Goal: Task Accomplishment & Management: Manage account settings

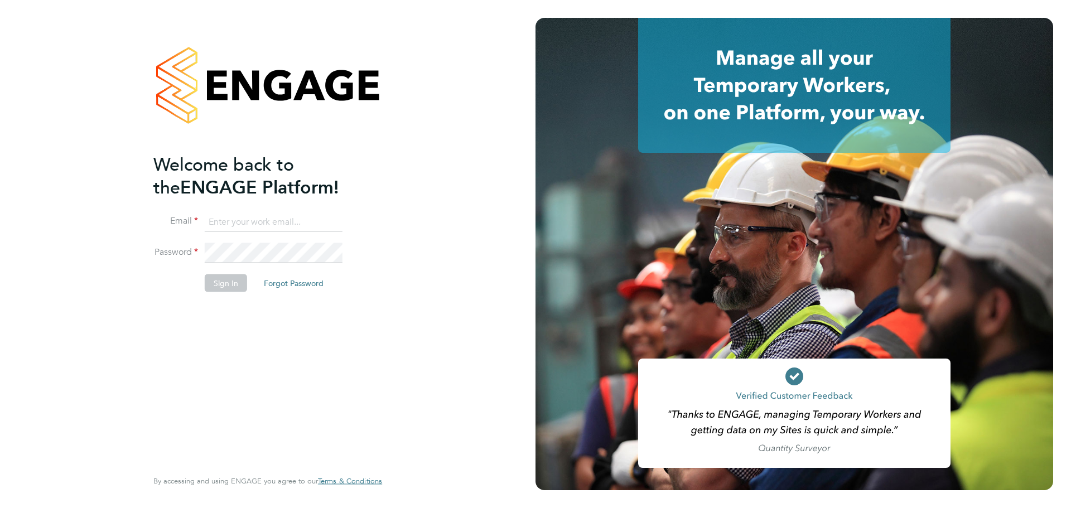
type input "hela.baker@randstadcpe.com"
click at [230, 285] on button "Sign In" at bounding box center [226, 283] width 42 height 18
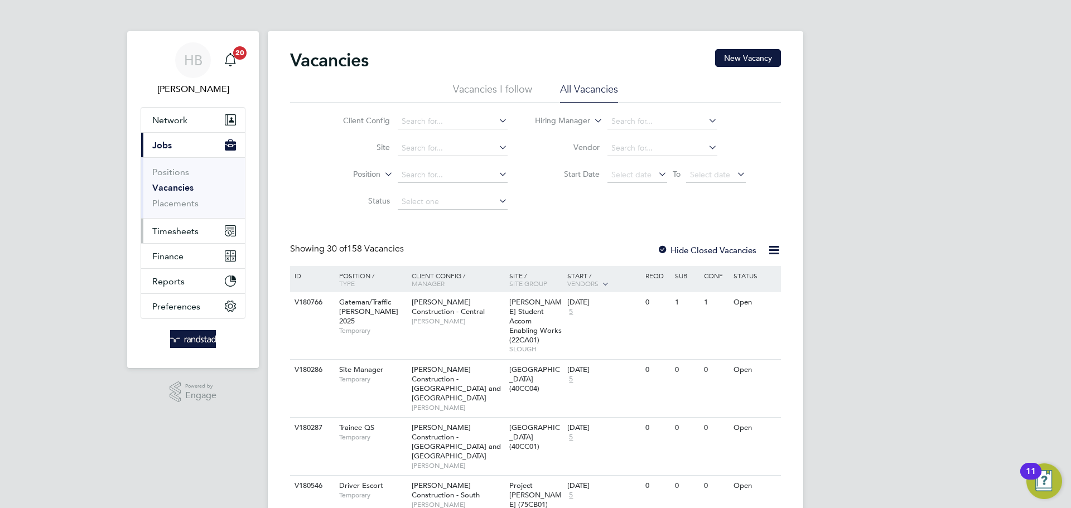
click at [161, 234] on span "Timesheets" at bounding box center [175, 231] width 46 height 11
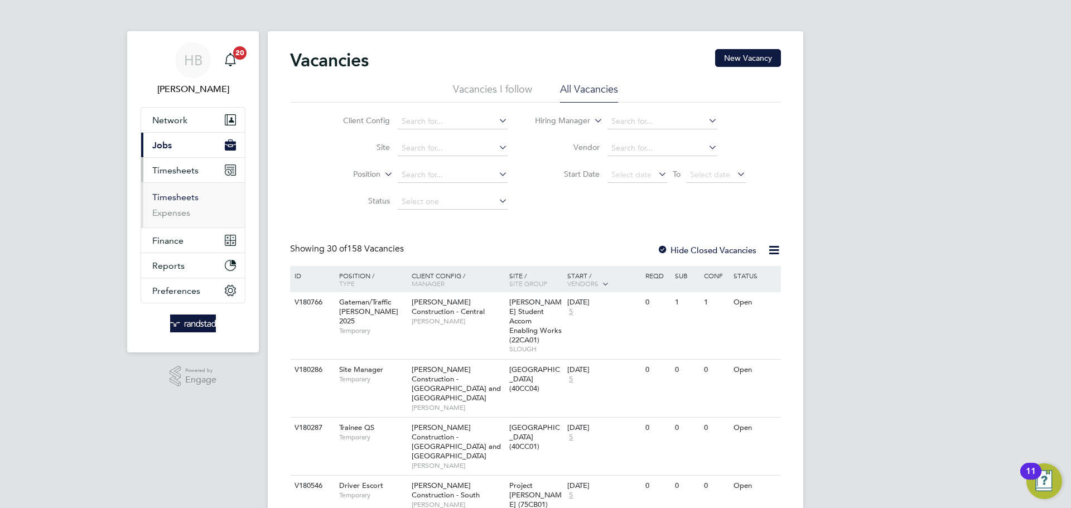
click at [189, 201] on link "Timesheets" at bounding box center [175, 197] width 46 height 11
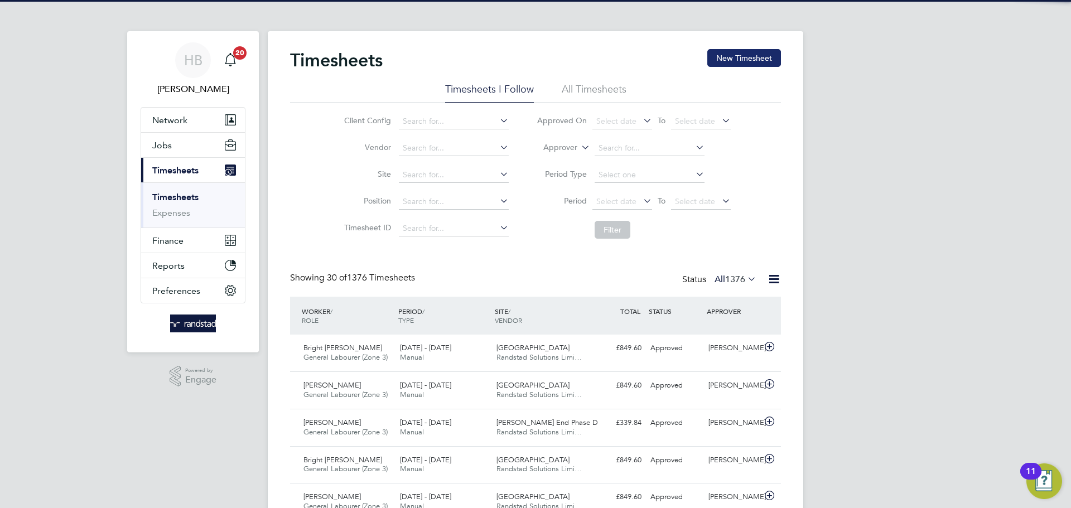
click at [719, 64] on button "New Timesheet" at bounding box center [745, 58] width 74 height 18
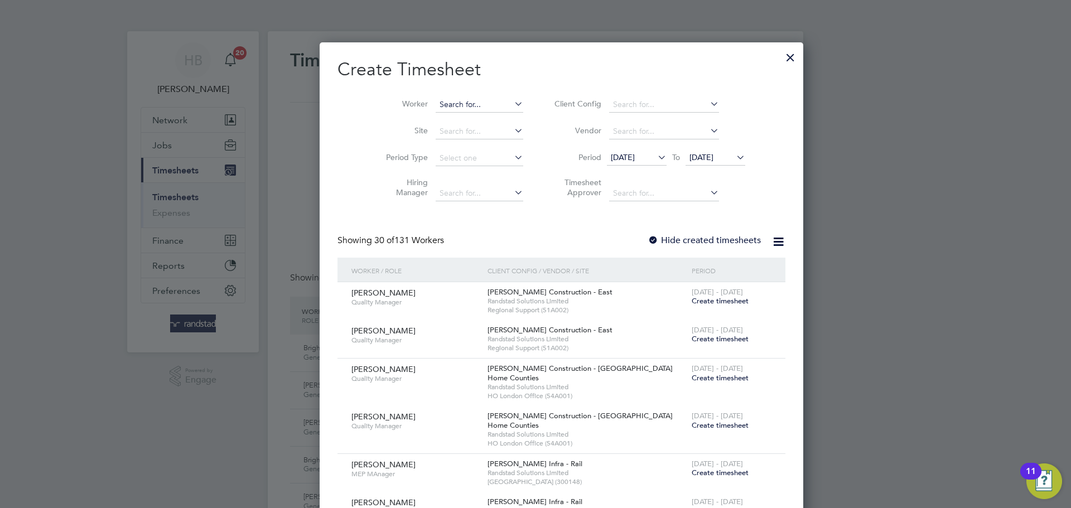
click at [463, 100] on input at bounding box center [480, 105] width 88 height 16
click at [475, 117] on li "Francis Um henbata" at bounding box center [467, 119] width 117 height 15
type input "[PERSON_NAME]"
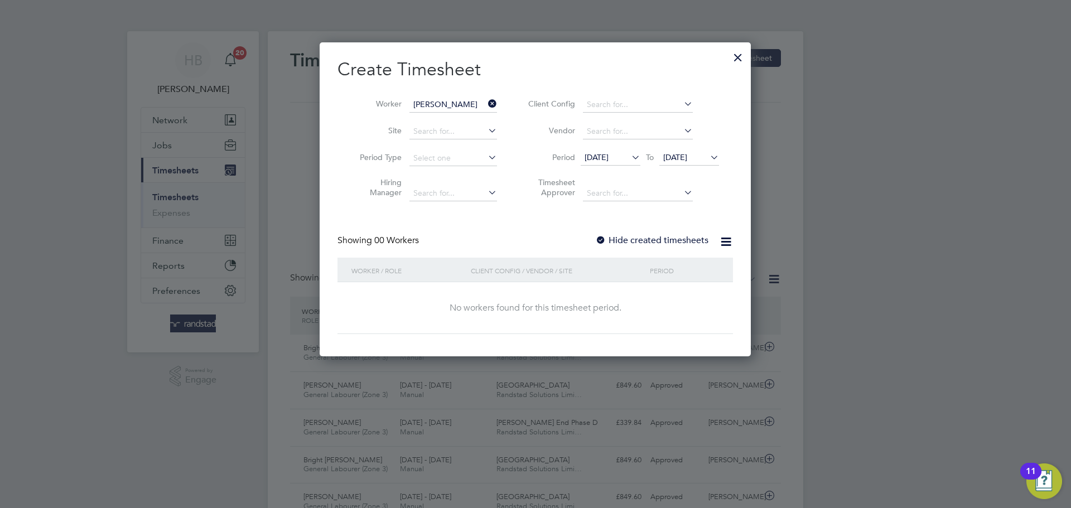
click at [609, 238] on label "Hide created timesheets" at bounding box center [651, 240] width 113 height 11
click at [653, 242] on label "Hide created timesheets" at bounding box center [651, 240] width 113 height 11
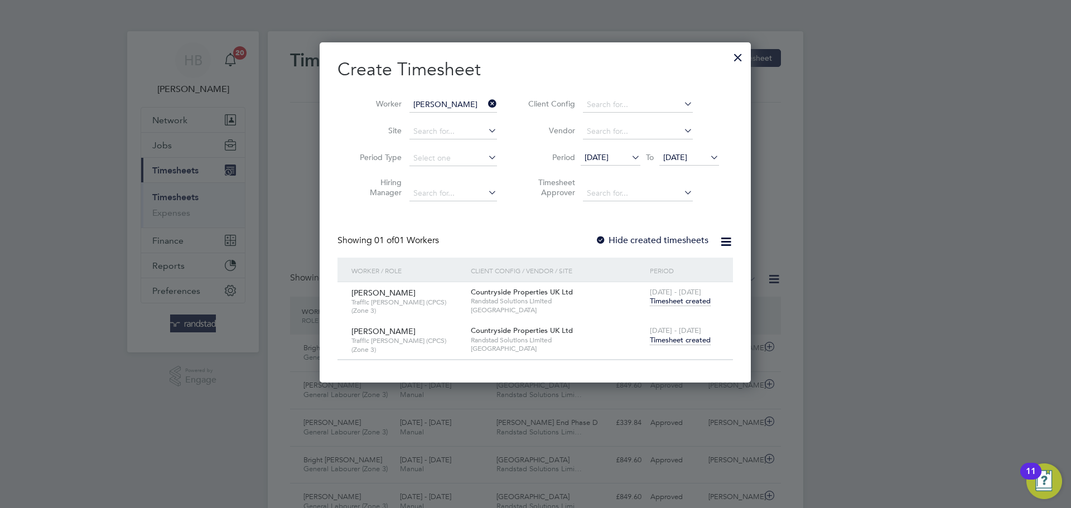
click at [669, 340] on span "Timesheet created" at bounding box center [680, 340] width 61 height 10
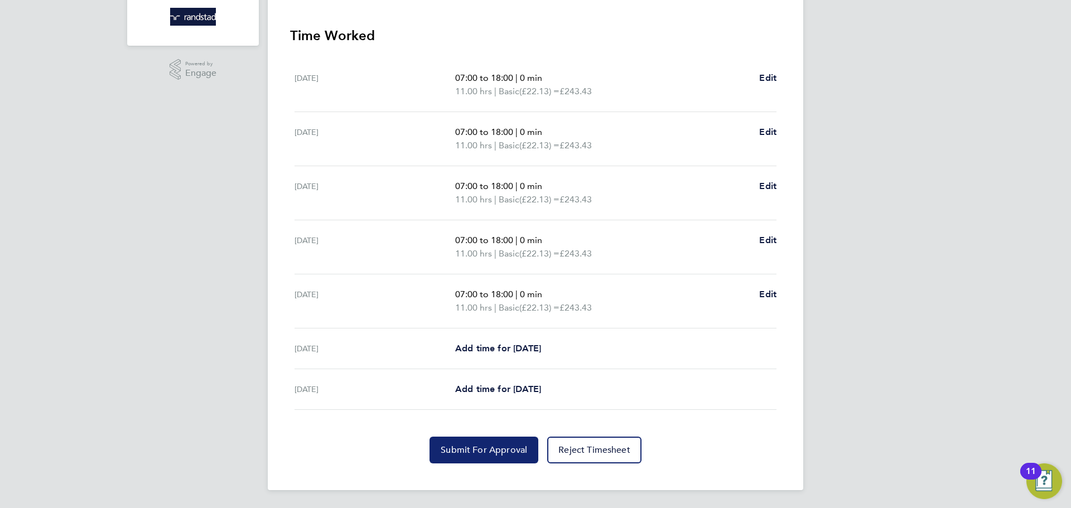
click at [493, 453] on span "Submit For Approval" at bounding box center [484, 450] width 86 height 11
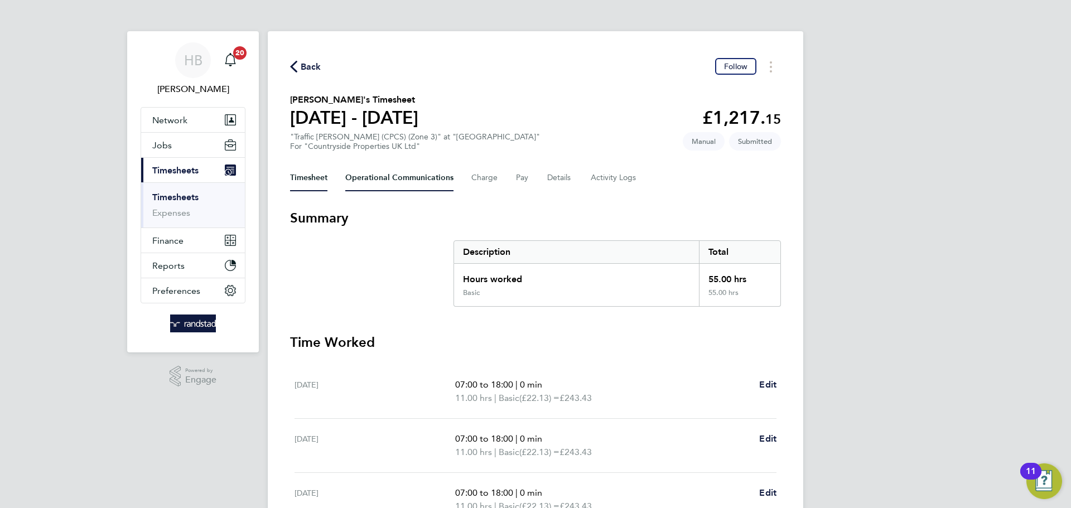
click at [398, 174] on Communications-tab "Operational Communications" at bounding box center [399, 178] width 108 height 27
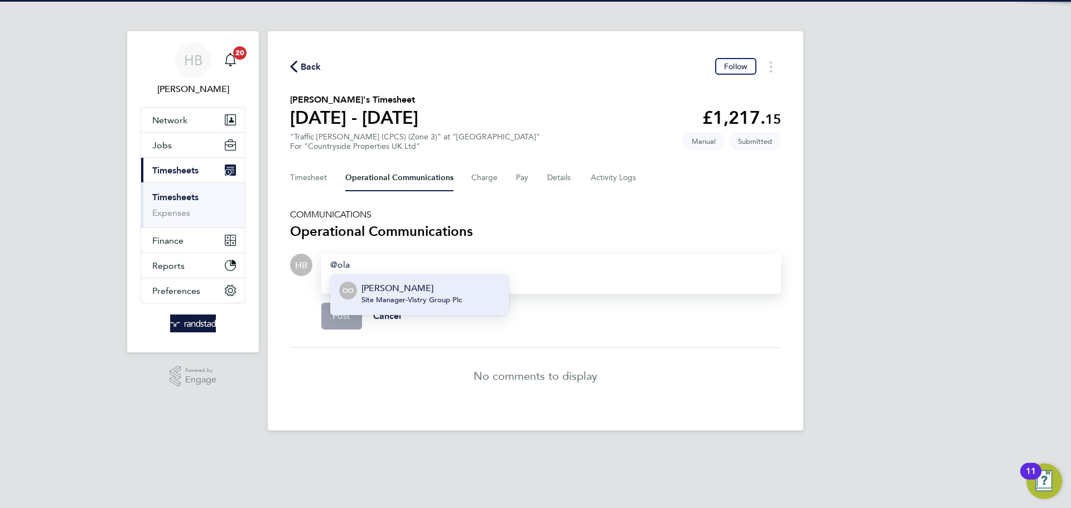
click at [403, 296] on span "Site Manager - Vistry Group Plc" at bounding box center [412, 300] width 100 height 9
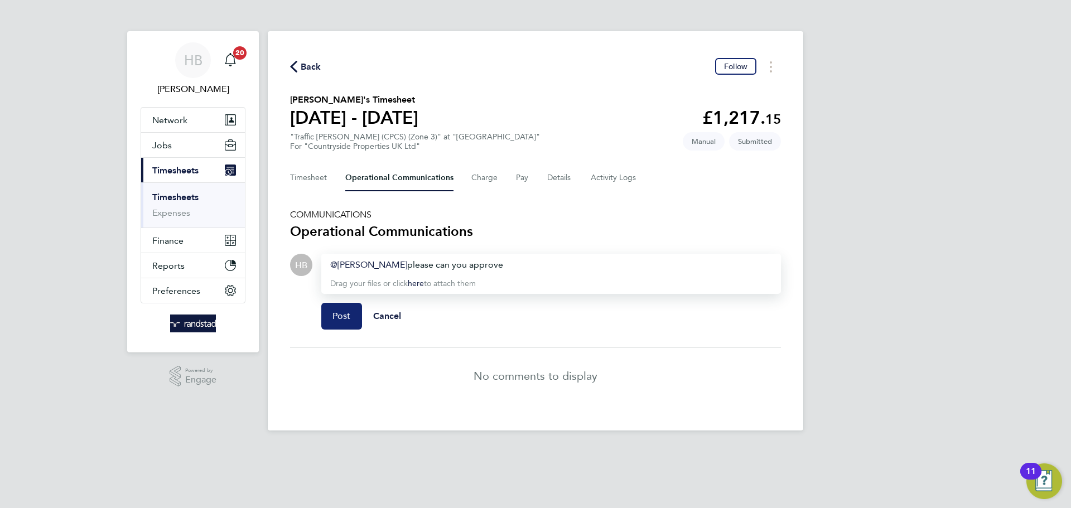
click at [347, 313] on span "Post" at bounding box center [342, 316] width 18 height 11
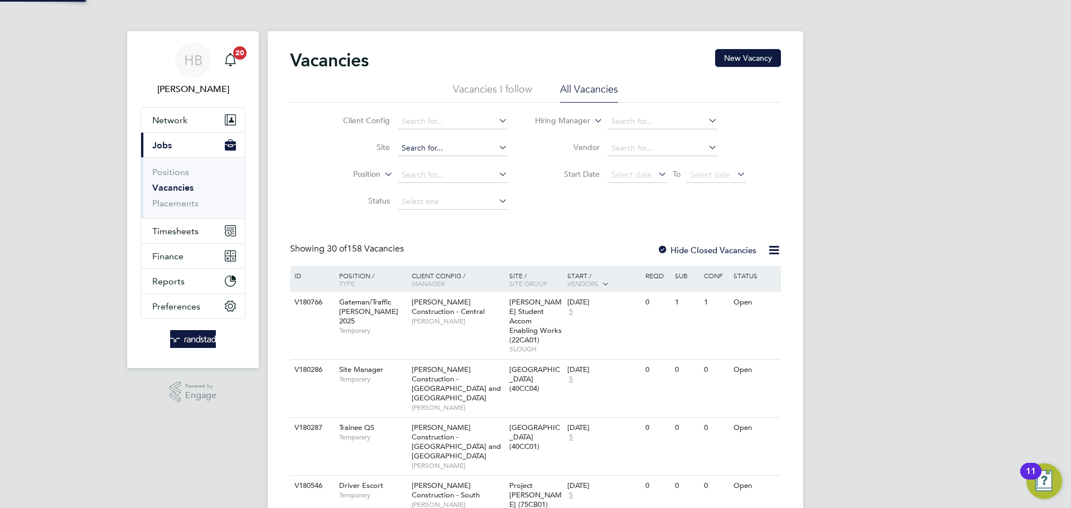
click at [420, 150] on input at bounding box center [453, 149] width 110 height 16
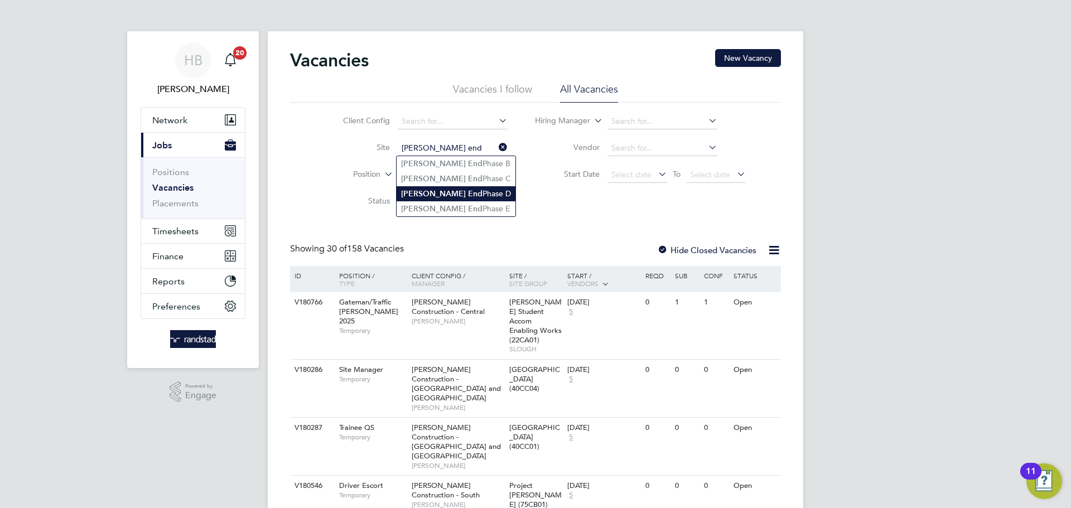
click at [454, 190] on li "Hazel End Phase D" at bounding box center [456, 193] width 119 height 15
type input "[PERSON_NAME] End Phase D"
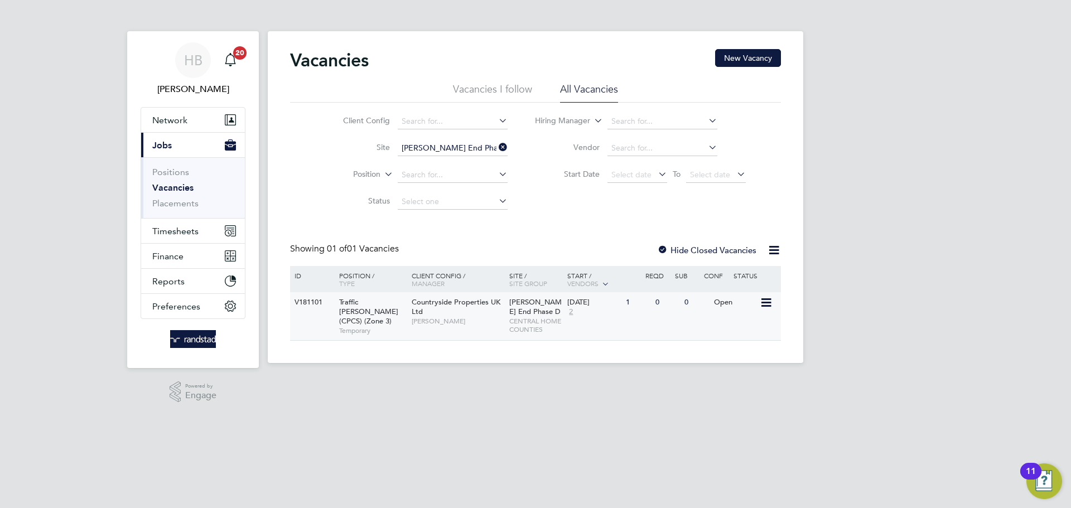
click at [444, 321] on span "Daniel Storey" at bounding box center [458, 321] width 92 height 9
click at [160, 204] on link "Placements" at bounding box center [175, 203] width 46 height 11
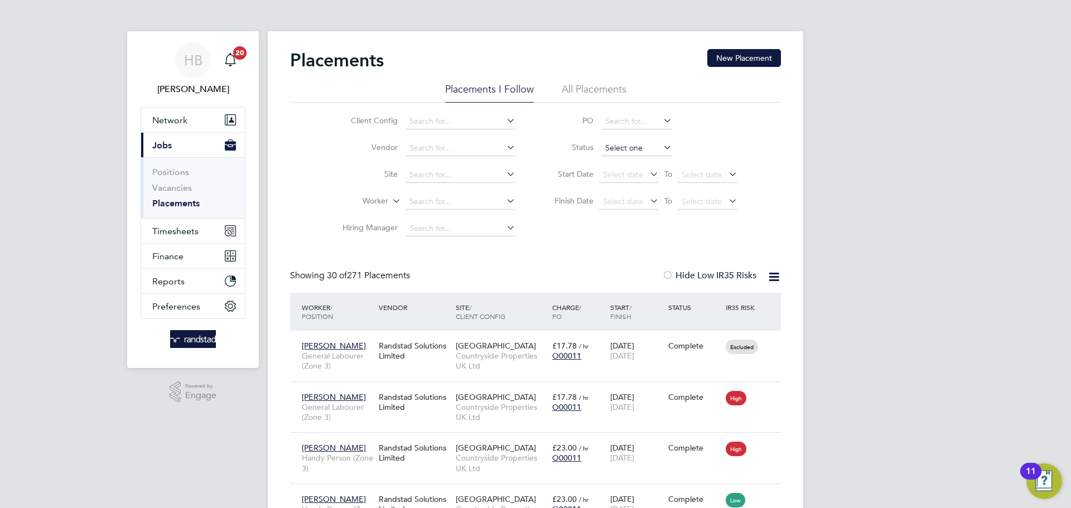
click at [636, 145] on input at bounding box center [637, 149] width 71 height 16
click at [632, 162] on li "Active" at bounding box center [637, 163] width 72 height 15
type input "Active"
click at [179, 230] on span "Timesheets" at bounding box center [175, 231] width 46 height 11
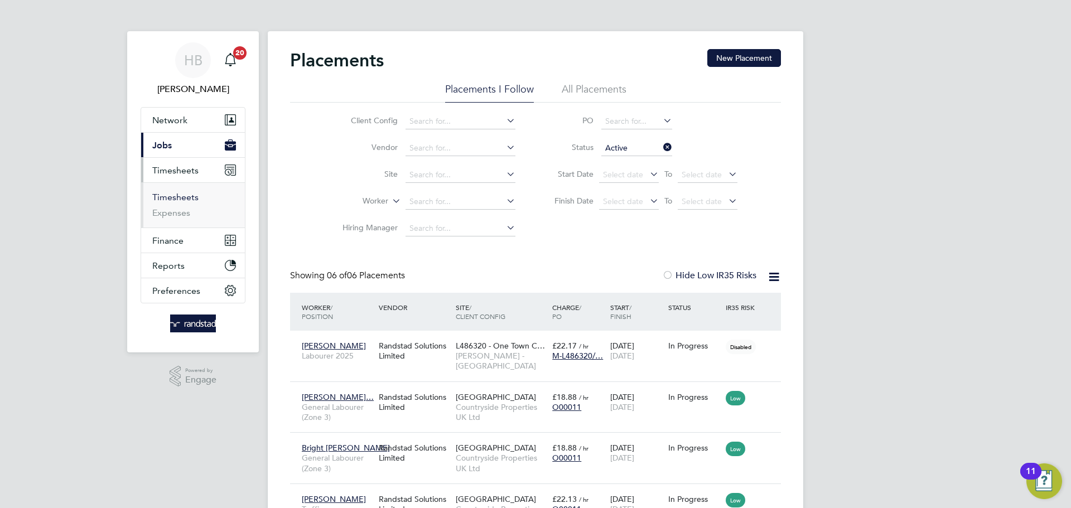
click at [191, 196] on link "Timesheets" at bounding box center [175, 197] width 46 height 11
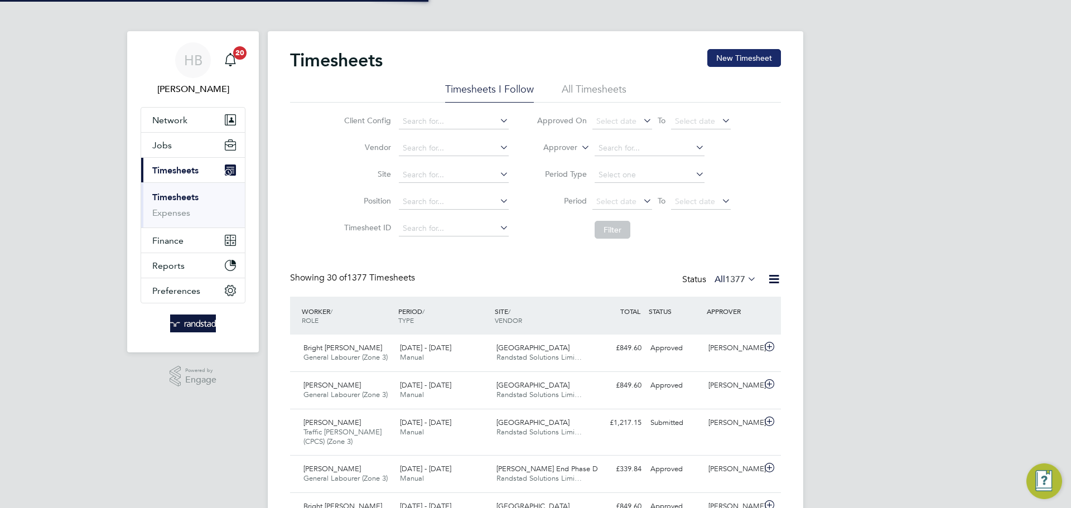
scroll to position [37, 97]
click at [763, 64] on button "New Timesheet" at bounding box center [745, 58] width 74 height 18
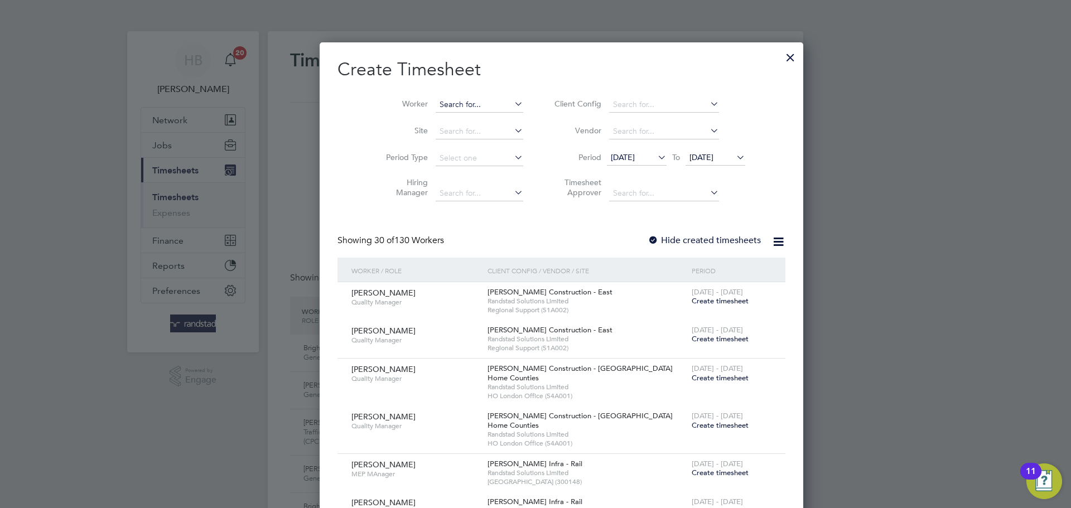
click at [439, 104] on input at bounding box center [480, 105] width 88 height 16
click at [453, 117] on li "Marcel Po toceanu" at bounding box center [466, 119] width 114 height 15
type input "Marcel Potoceanu"
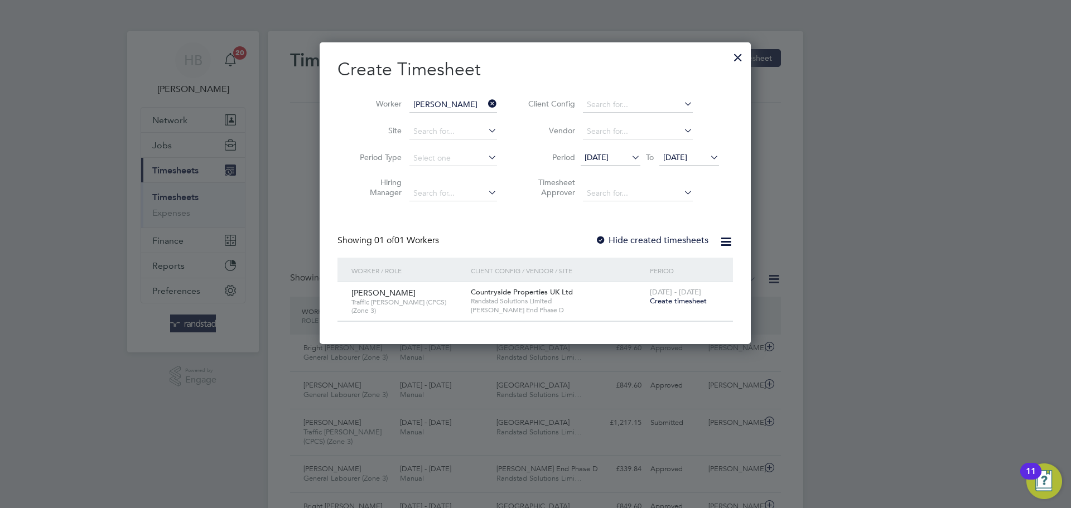
click at [693, 299] on span "Create timesheet" at bounding box center [678, 300] width 57 height 9
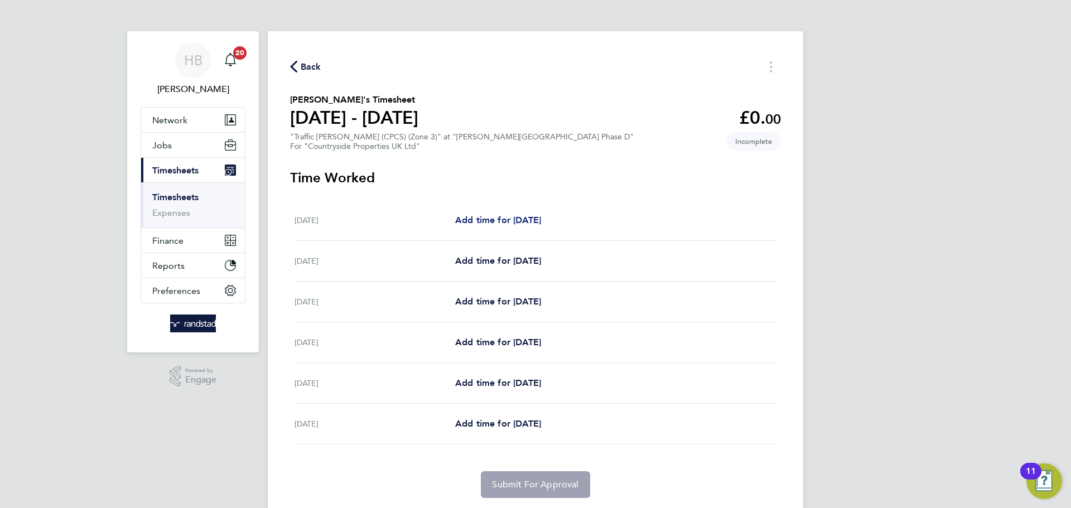
click at [541, 217] on span "Add time for Tue 16 Sep" at bounding box center [498, 220] width 86 height 11
select select "30"
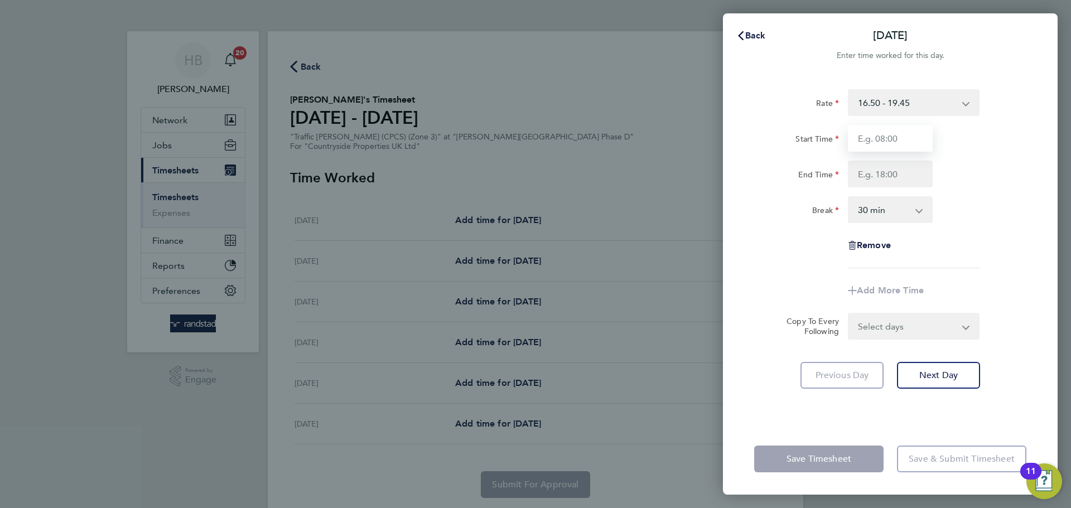
click at [867, 131] on input "Start Time" at bounding box center [890, 138] width 85 height 27
type input "07:00"
click at [887, 177] on input "End Time" at bounding box center [890, 174] width 85 height 27
type input "18:00"
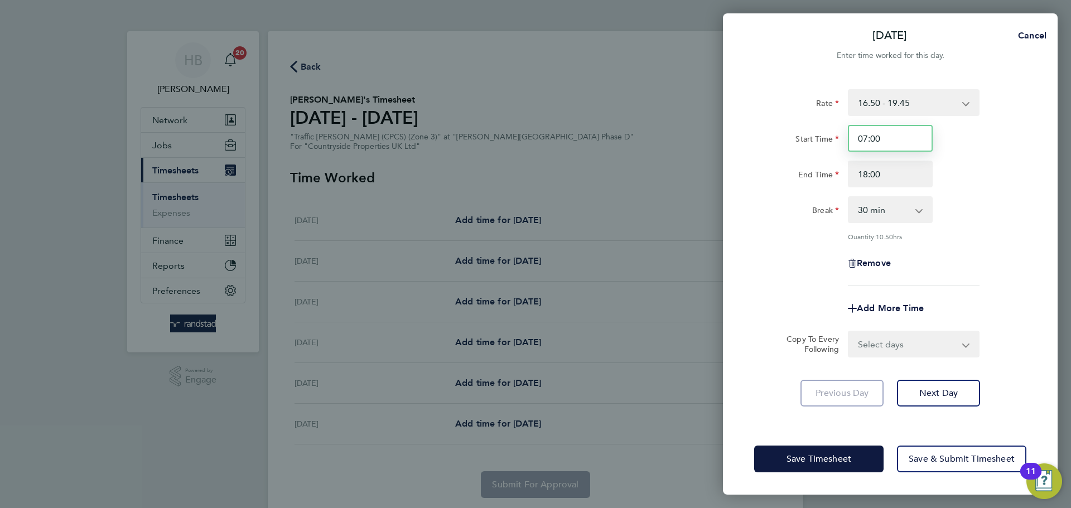
click at [893, 134] on input "07:00" at bounding box center [890, 138] width 85 height 27
drag, startPoint x: 903, startPoint y: 139, endPoint x: 804, endPoint y: 131, distance: 99.7
click at [804, 131] on div "Start Time 07:00" at bounding box center [890, 138] width 281 height 27
type input "06:30"
click at [973, 232] on div "Quantity: 11.00 hrs" at bounding box center [914, 236] width 132 height 9
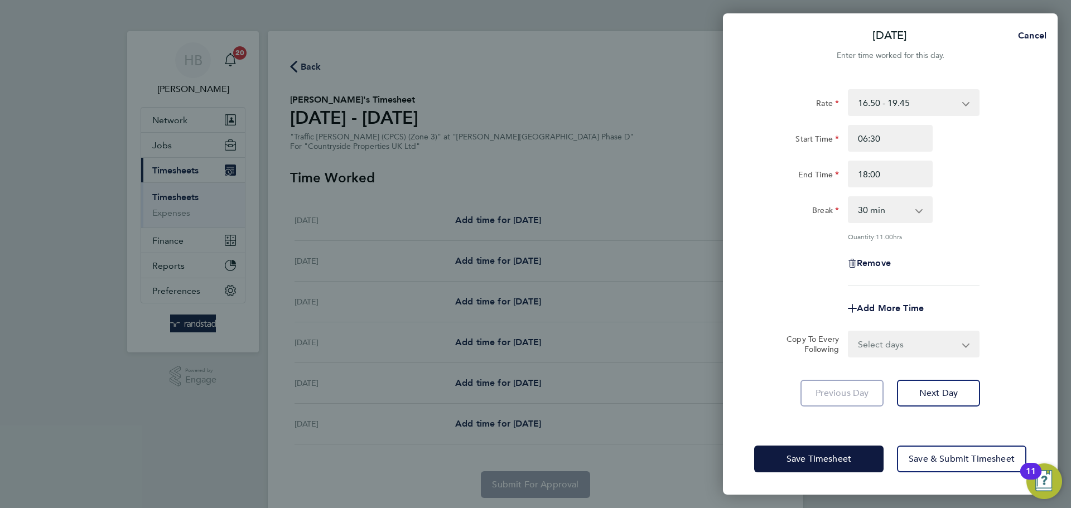
click at [936, 345] on select "Select days Day Weekday (Mon-Fri) Weekend (Sat-Sun) Wednesday Thursday Friday S…" at bounding box center [907, 344] width 117 height 25
select select "WEEKDAY"
click at [849, 332] on select "Select days Day Weekday (Mon-Fri) Weekend (Sat-Sun) Wednesday Thursday Friday S…" at bounding box center [907, 344] width 117 height 25
select select "2025-09-21"
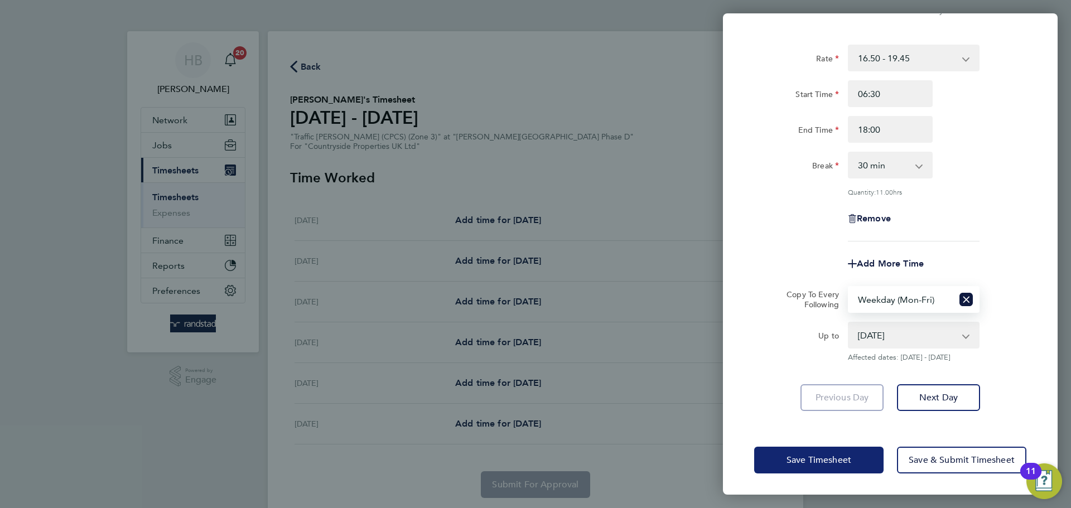
click at [796, 465] on button "Save Timesheet" at bounding box center [818, 460] width 129 height 27
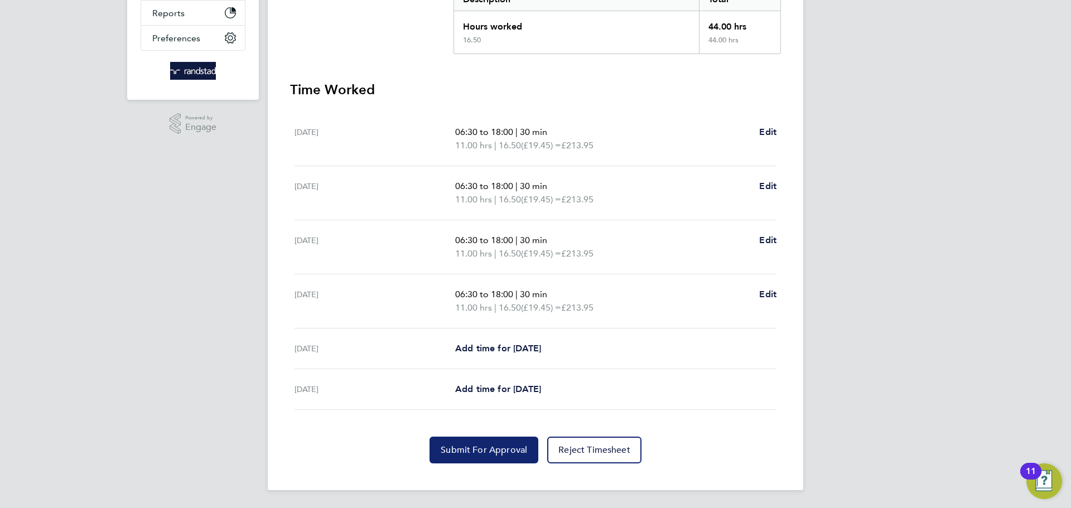
click at [504, 453] on span "Submit For Approval" at bounding box center [484, 450] width 86 height 11
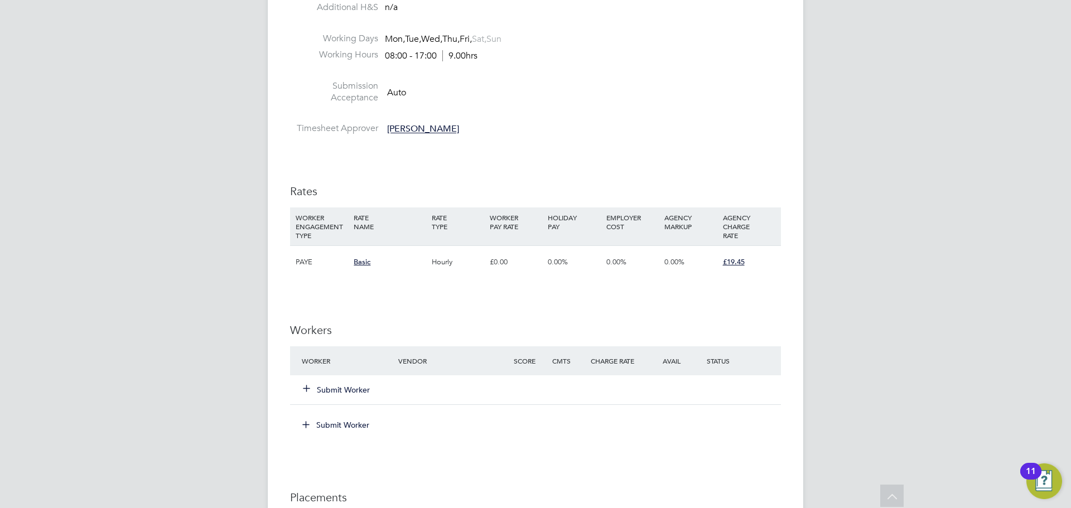
scroll to position [605, 0]
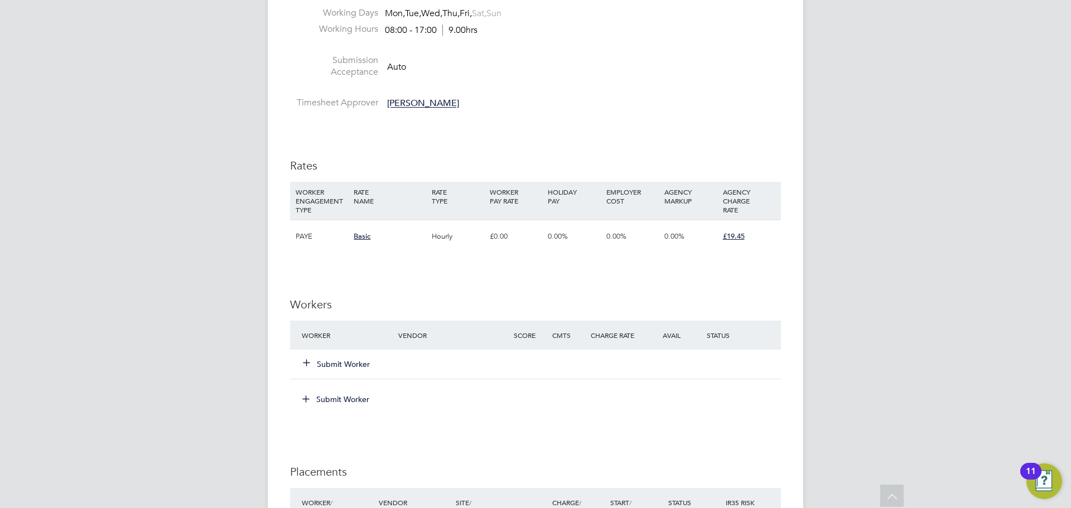
click at [340, 364] on button "Submit Worker" at bounding box center [337, 364] width 67 height 11
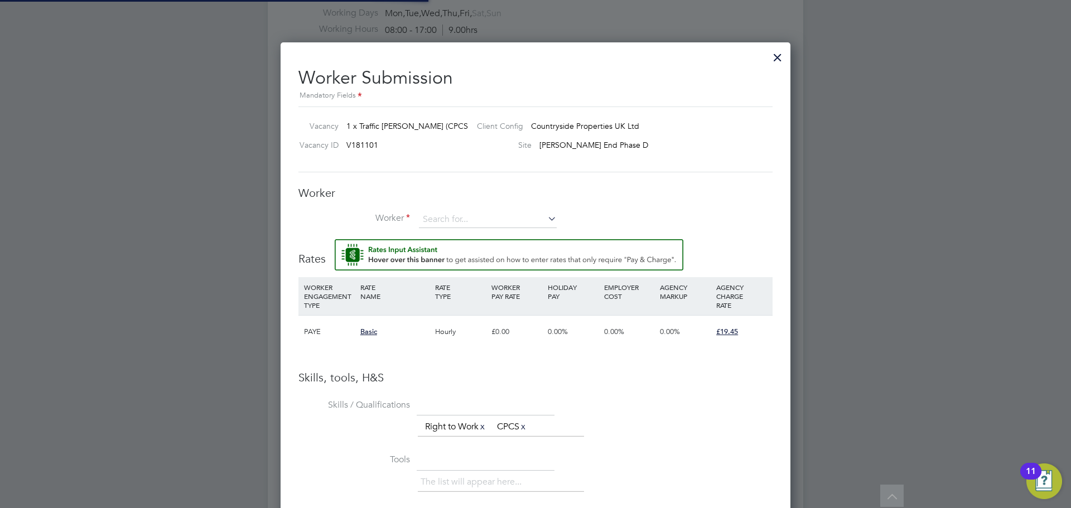
scroll to position [719, 511]
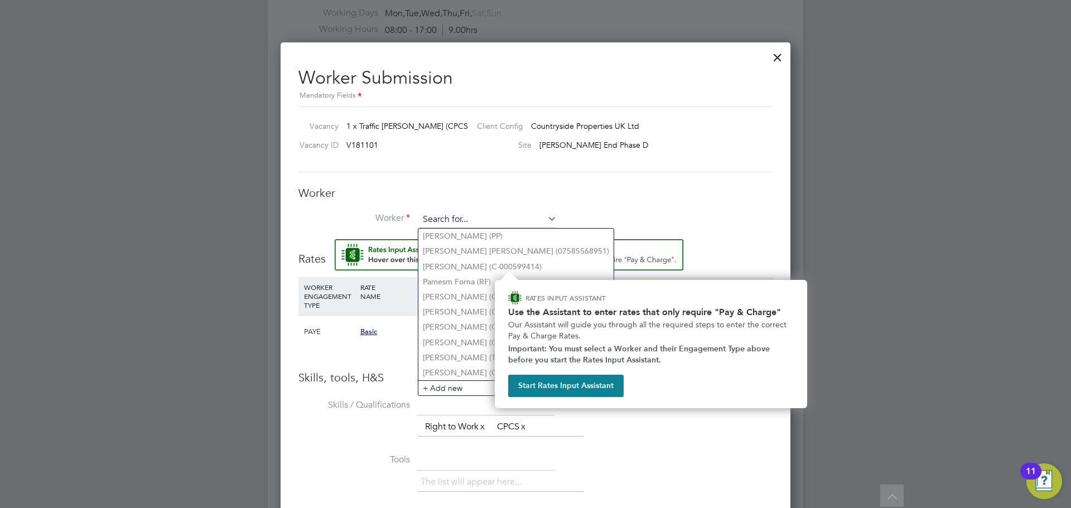
click at [494, 224] on input at bounding box center [488, 219] width 138 height 17
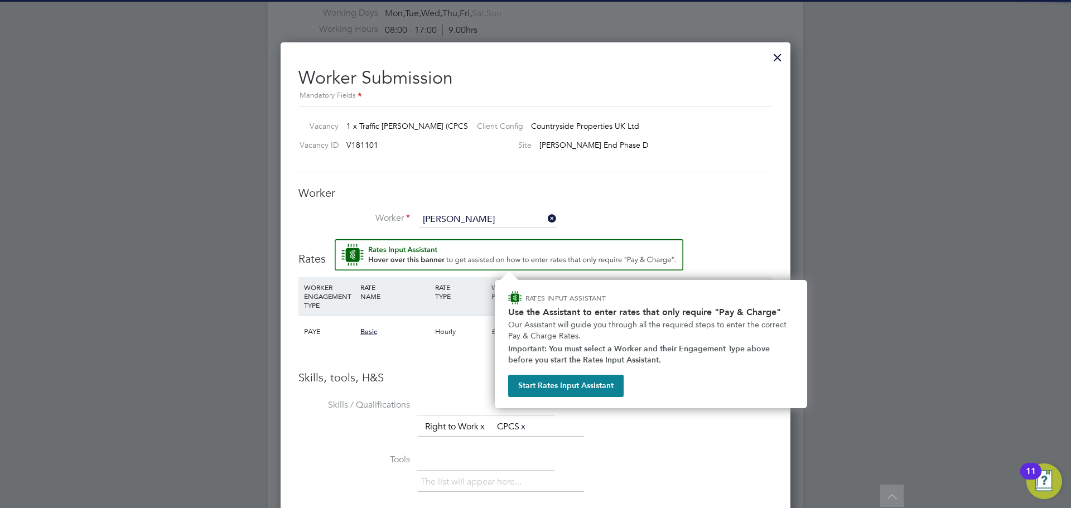
click at [494, 232] on li "Marcel Poto ceanu (C-000025563)" at bounding box center [504, 236] width 170 height 15
type input "Marcel Potoceanu (C-000025563)"
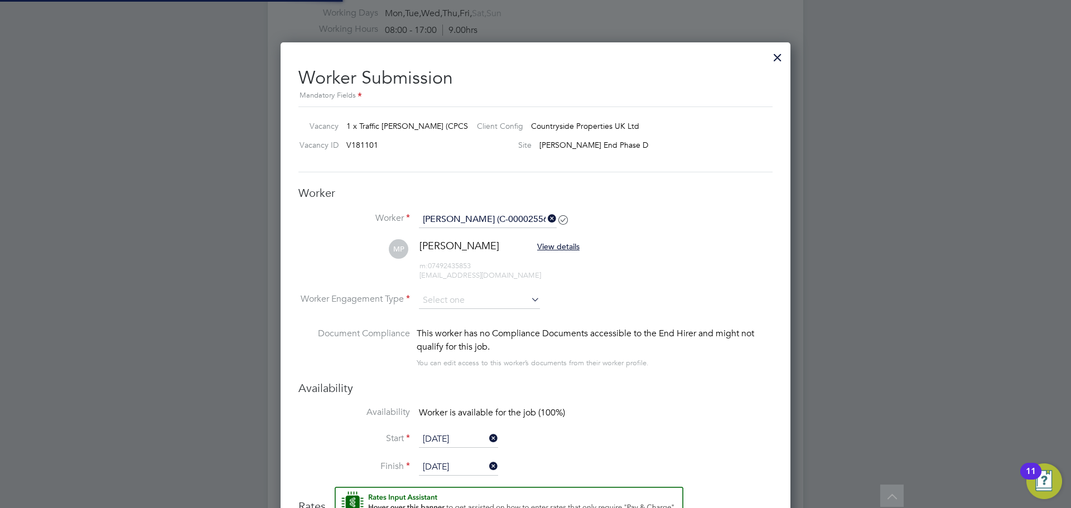
scroll to position [967, 511]
click at [454, 295] on input at bounding box center [479, 300] width 121 height 17
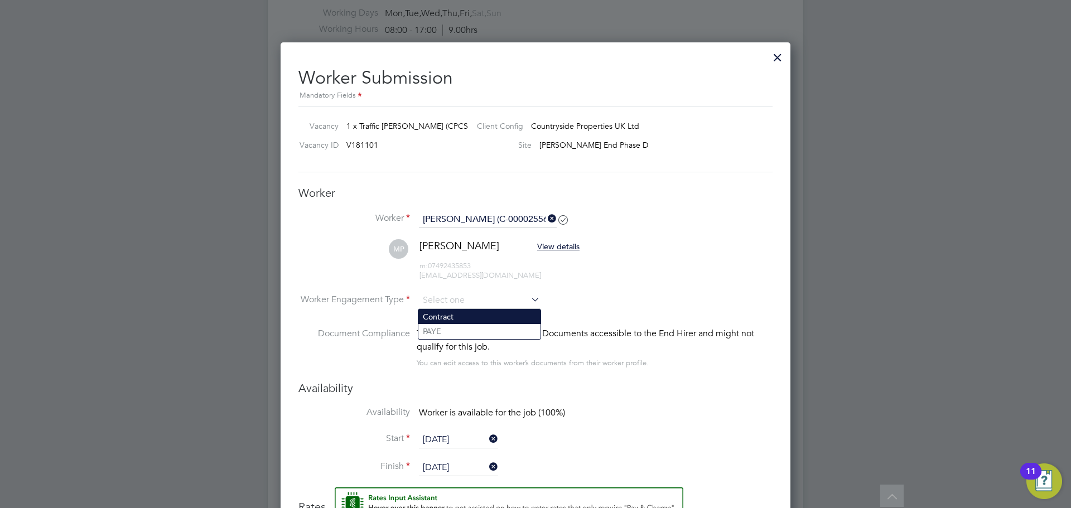
click at [450, 318] on li "Contract" at bounding box center [480, 317] width 122 height 15
type input "Contract"
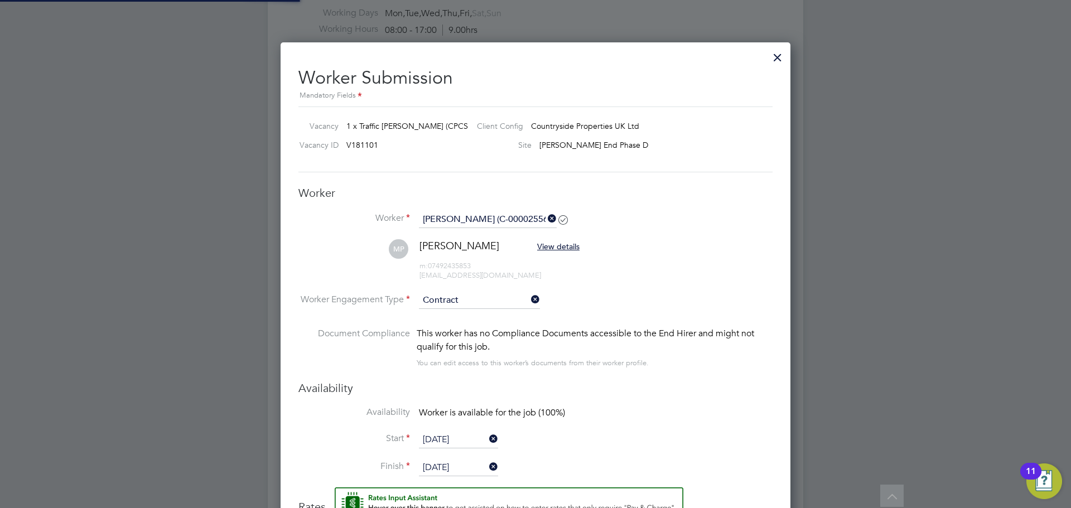
scroll to position [1015, 511]
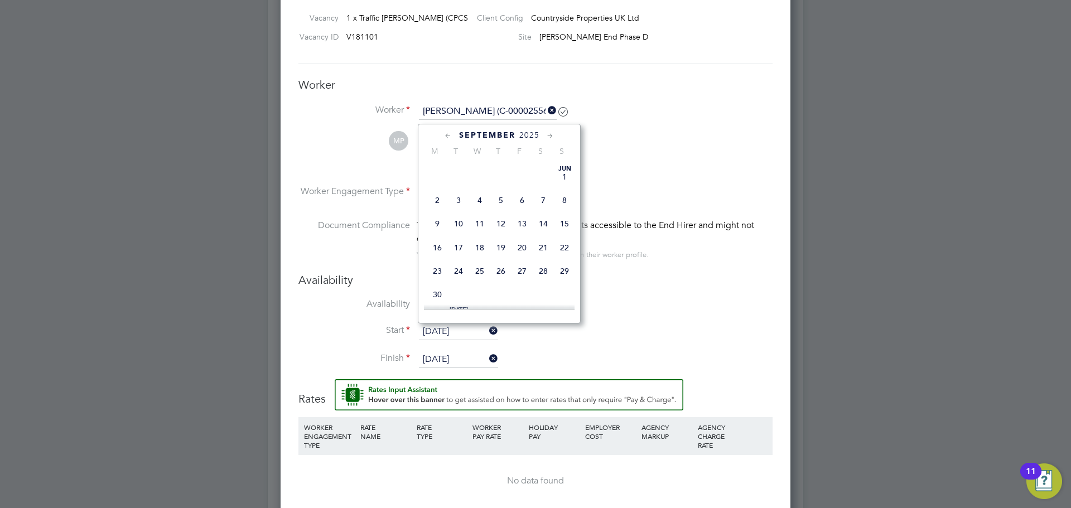
click at [445, 331] on input "[DATE]" at bounding box center [458, 332] width 79 height 17
click at [461, 215] on span "16" at bounding box center [458, 204] width 21 height 21
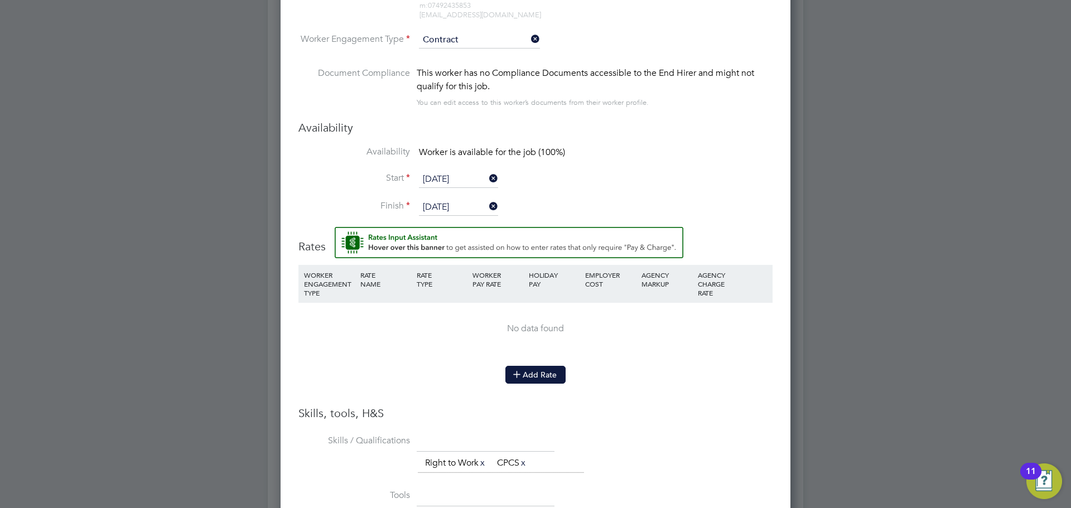
click at [541, 380] on button "Add Rate" at bounding box center [536, 375] width 60 height 18
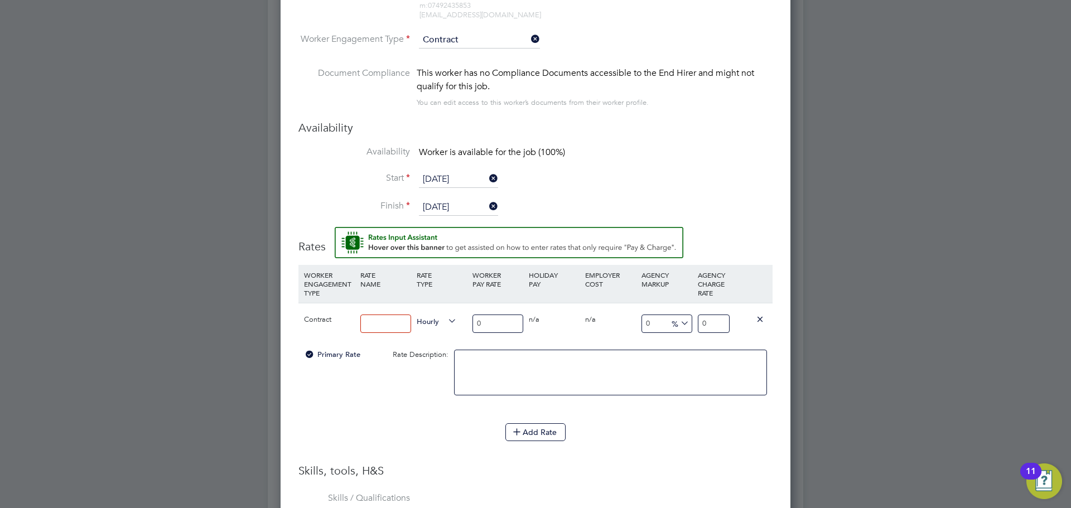
click at [402, 321] on input at bounding box center [385, 324] width 51 height 18
type input "16.50"
click at [722, 322] on input "0" at bounding box center [714, 324] width 32 height 18
type input "19.45"
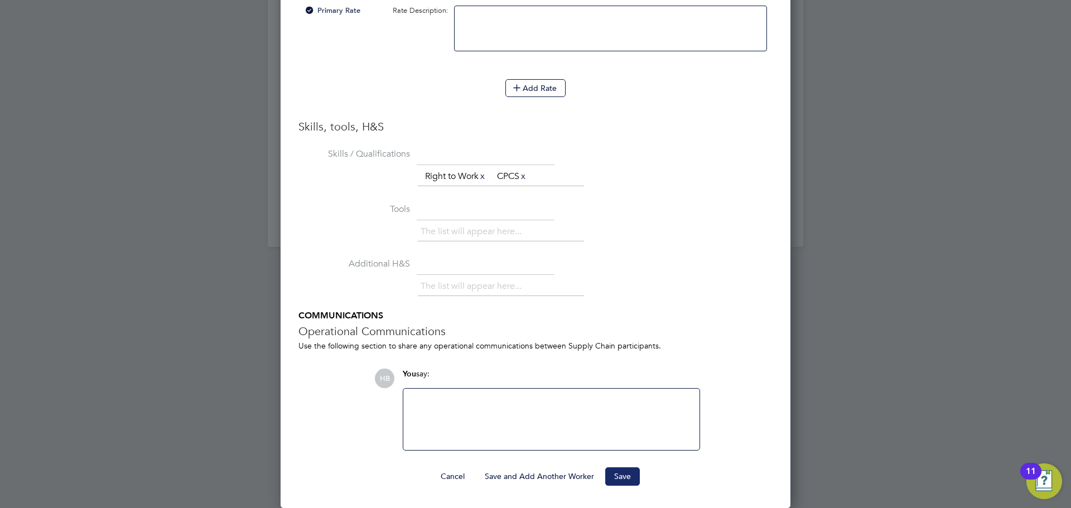
click at [621, 482] on button "Save" at bounding box center [622, 477] width 35 height 18
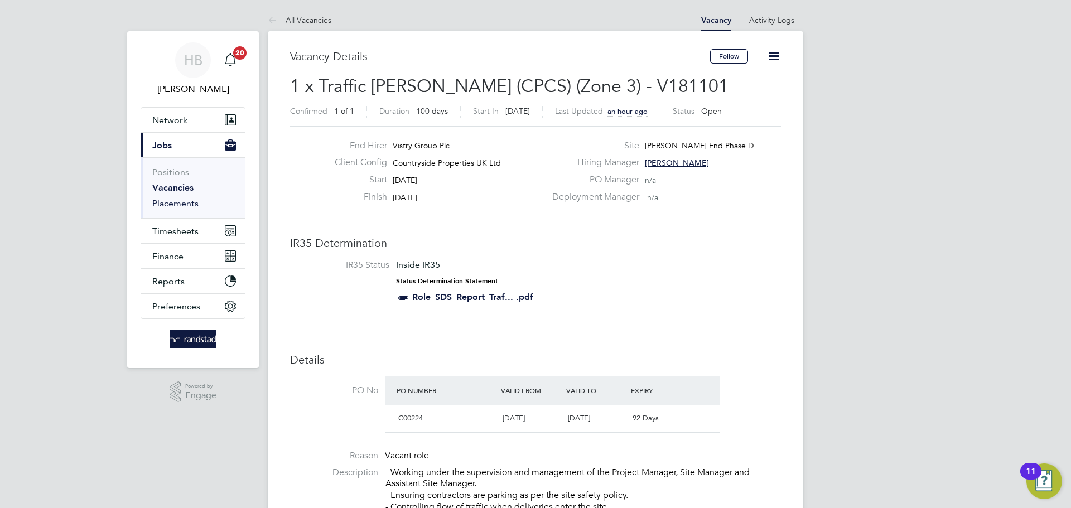
click at [161, 203] on link "Placements" at bounding box center [175, 203] width 46 height 11
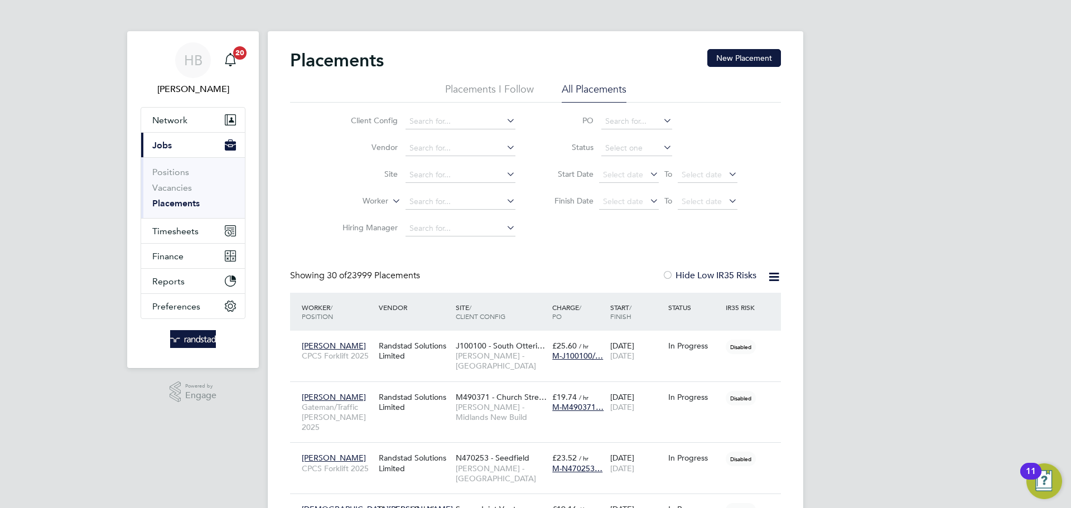
click at [473, 81] on div "Placements New Placement" at bounding box center [535, 65] width 491 height 33
click at [448, 91] on li "Placements I Follow" at bounding box center [489, 93] width 89 height 20
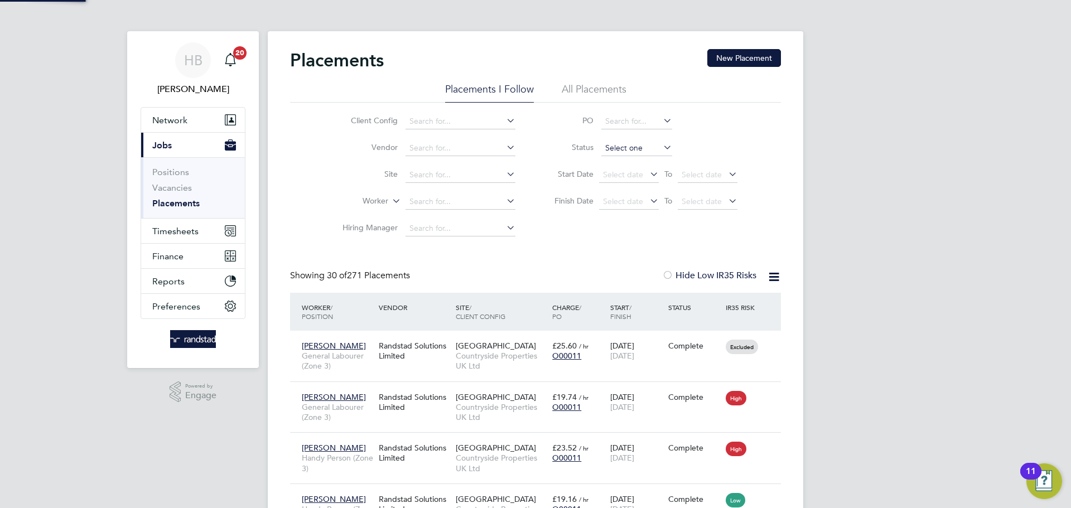
click at [634, 144] on input at bounding box center [637, 149] width 71 height 16
click at [631, 161] on li "Active" at bounding box center [637, 163] width 72 height 15
type input "Active"
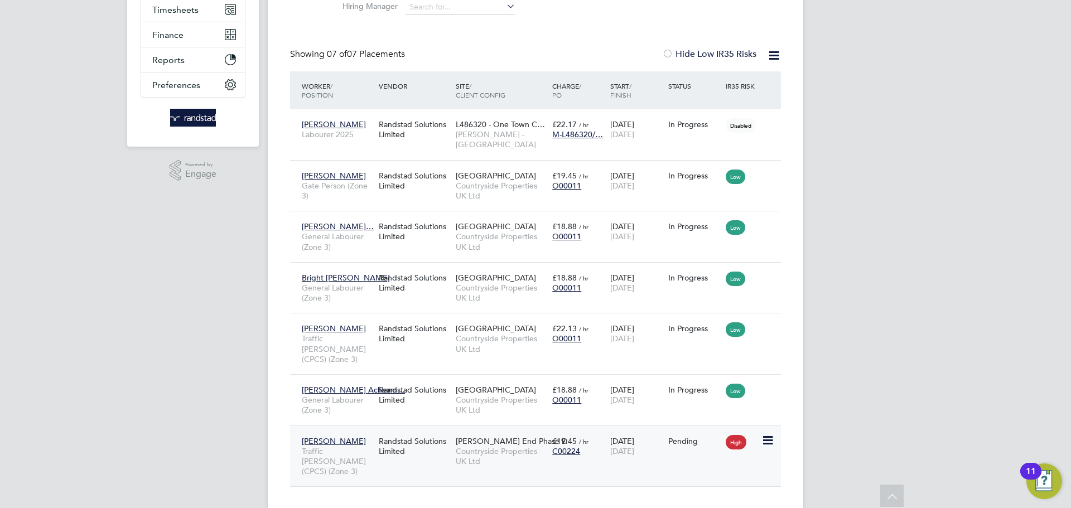
click at [762, 434] on icon at bounding box center [767, 440] width 11 height 13
click at [706, 489] on li "Start" at bounding box center [733, 491] width 79 height 16
type input "Daniel Storey"
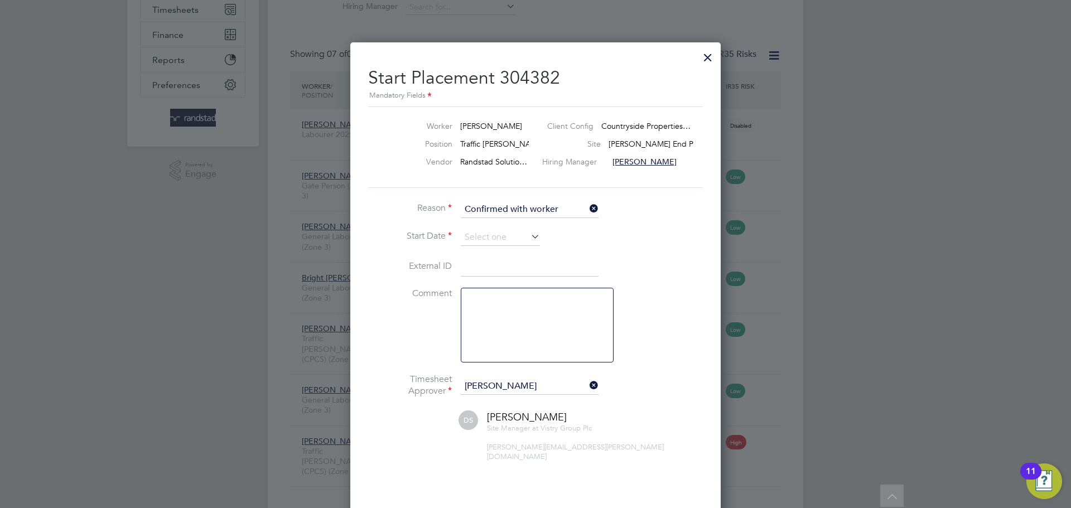
click at [474, 225] on li "Reason Confirmed with worker" at bounding box center [535, 215] width 335 height 28
click at [478, 230] on input at bounding box center [500, 237] width 79 height 17
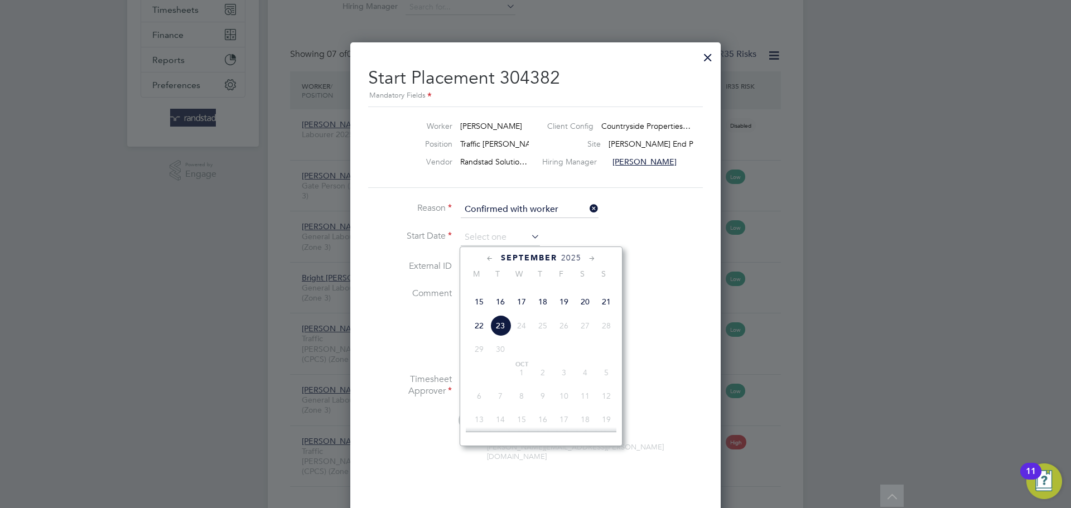
click at [502, 313] on span "16" at bounding box center [500, 301] width 21 height 21
type input "[DATE]"
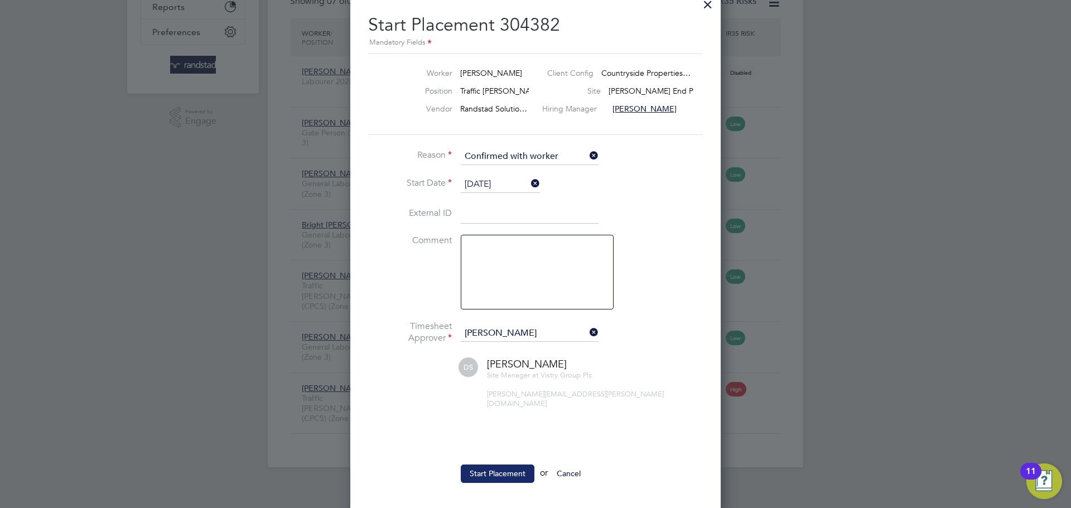
click at [517, 465] on button "Start Placement" at bounding box center [498, 474] width 74 height 18
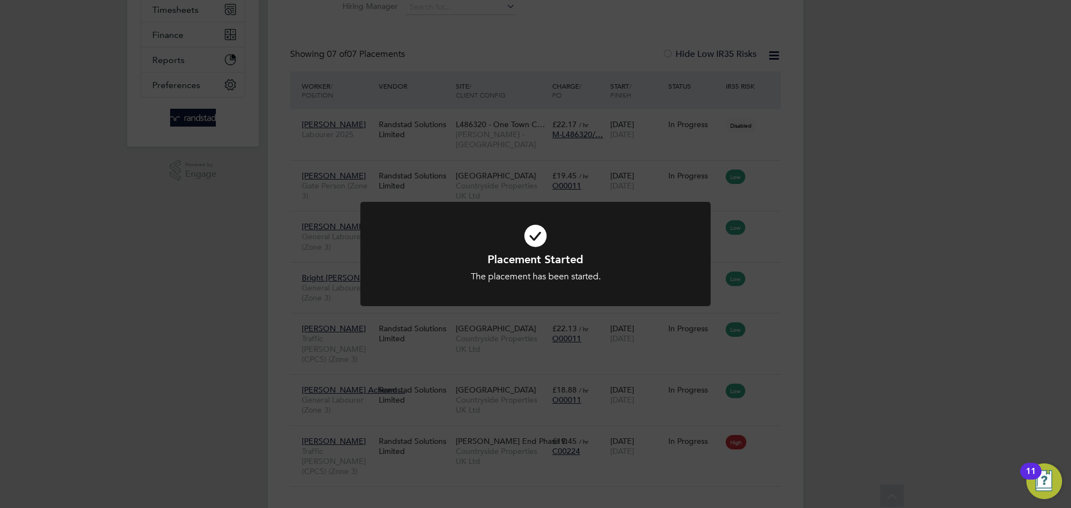
click at [333, 423] on div "Placement Started The placement has been started. Cancel Okay" at bounding box center [535, 254] width 1071 height 508
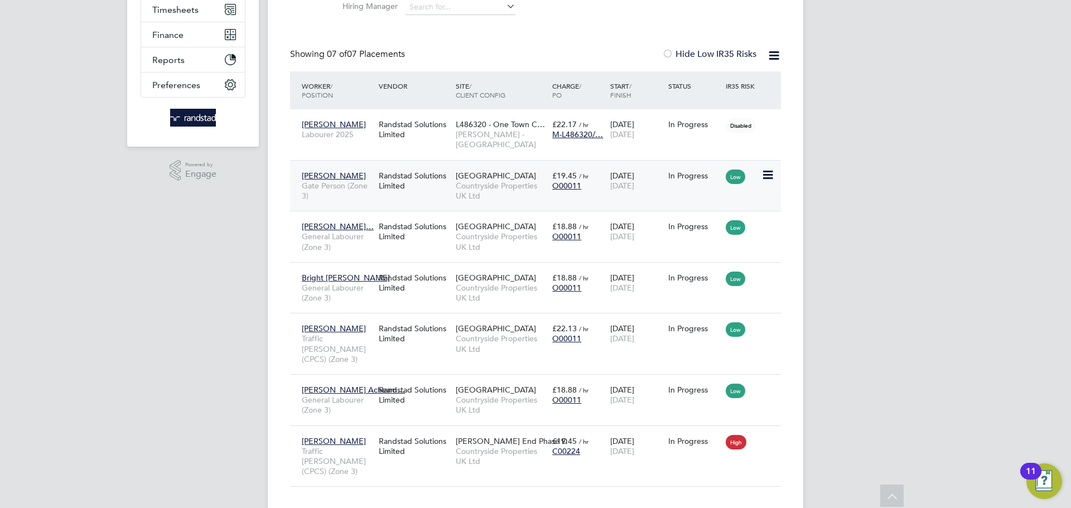
click at [324, 171] on span "Abiodun Ajayi" at bounding box center [334, 176] width 64 height 10
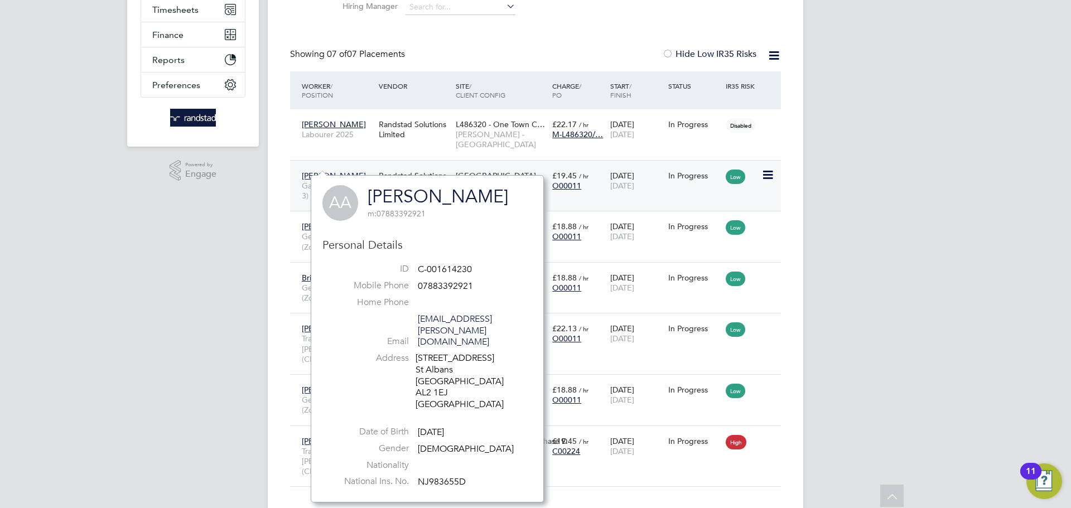
click at [606, 175] on div "£19.45 / hr O00011" at bounding box center [579, 180] width 58 height 31
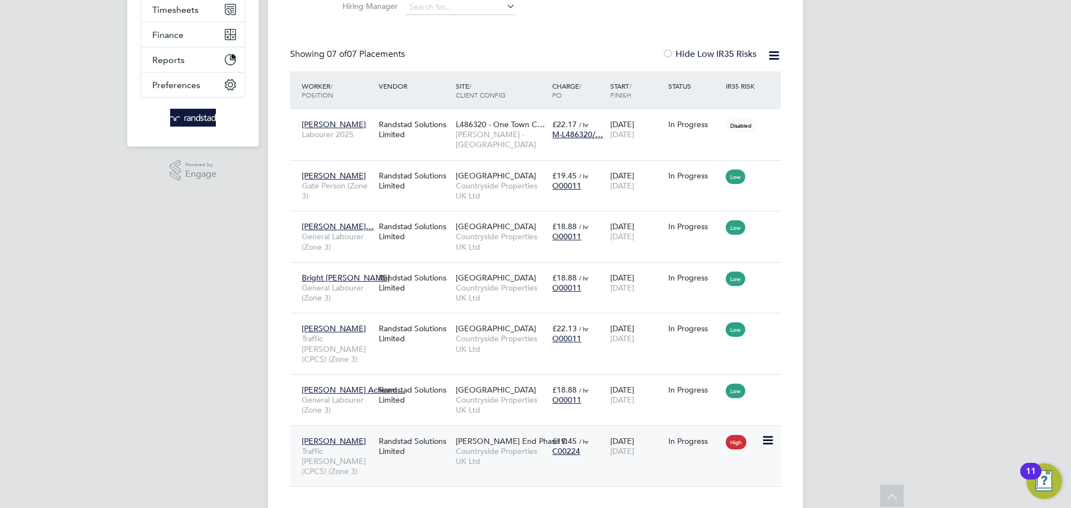
click at [329, 436] on span "[PERSON_NAME]" at bounding box center [334, 441] width 64 height 10
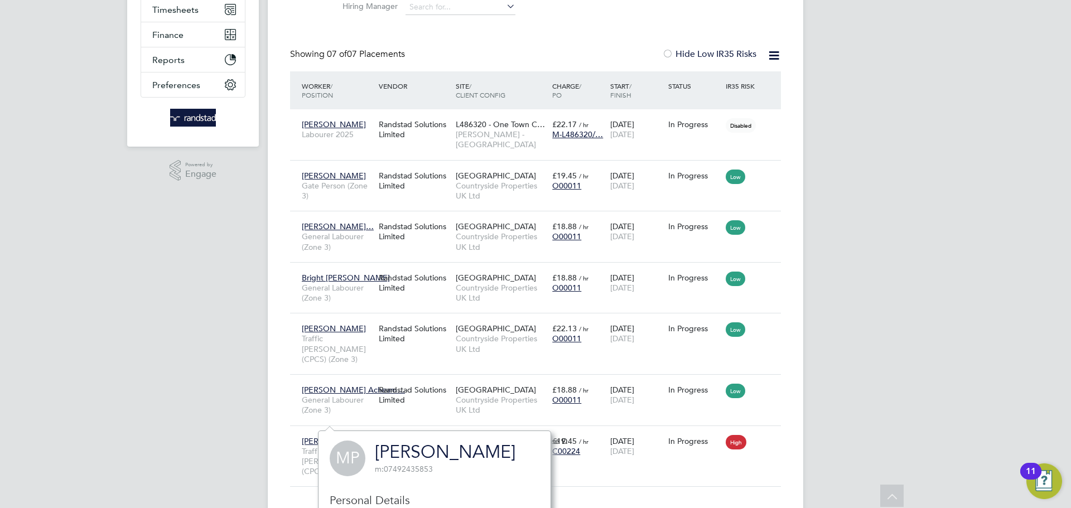
click at [439, 445] on link "[PERSON_NAME]" at bounding box center [445, 452] width 141 height 22
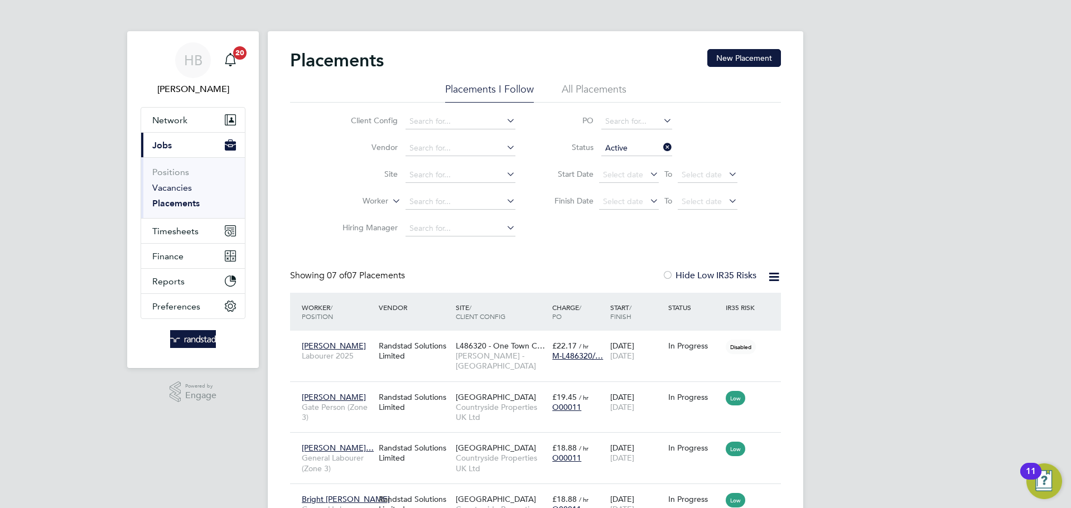
click at [174, 187] on link "Vacancies" at bounding box center [172, 187] width 40 height 11
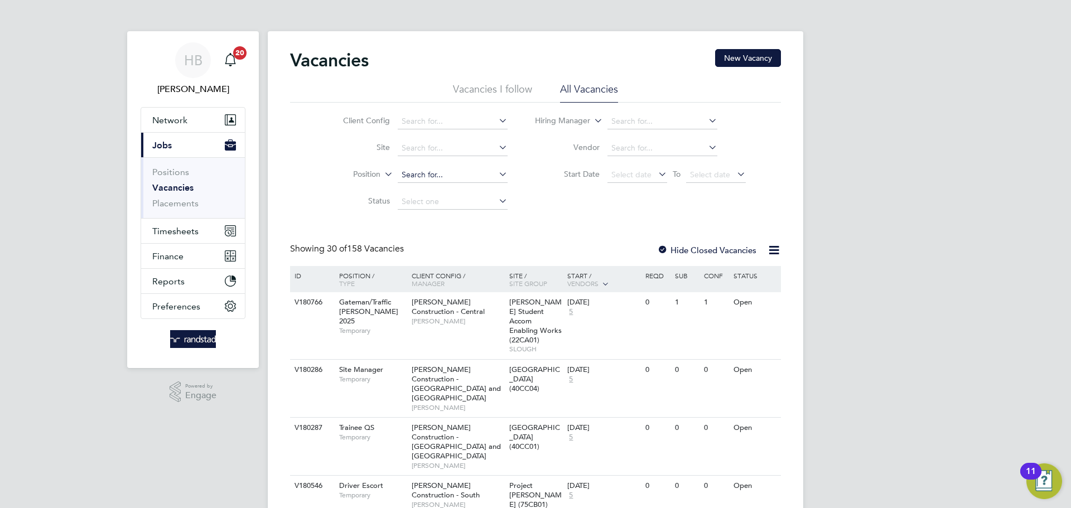
click at [455, 171] on input at bounding box center [453, 175] width 110 height 16
type input "hazel end"
click at [442, 150] on input at bounding box center [453, 149] width 110 height 16
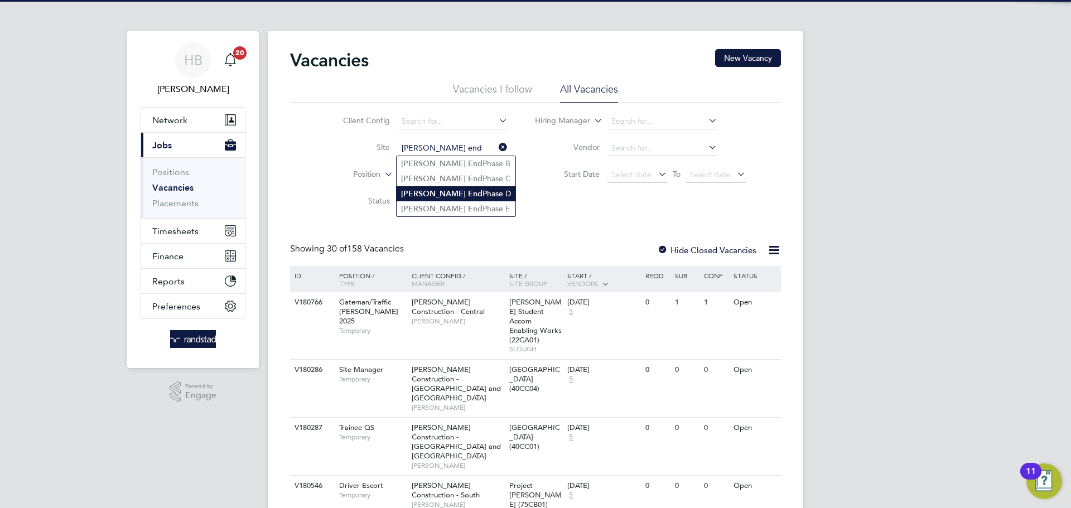
click at [456, 189] on li "Hazel End Phase D" at bounding box center [456, 193] width 119 height 15
type input "[PERSON_NAME] End Phase D"
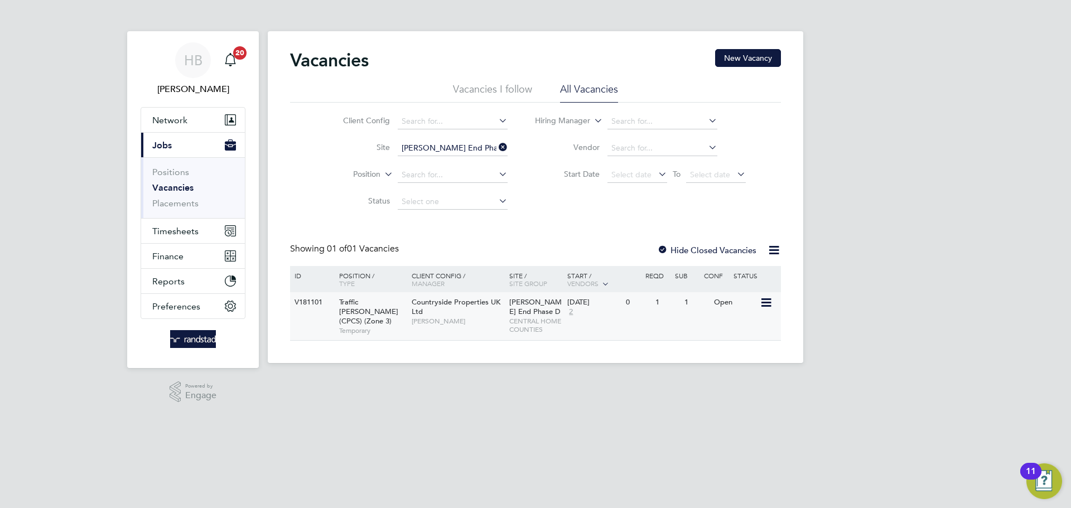
click at [502, 315] on div "Countryside Properties UK Ltd Daniel Storey" at bounding box center [458, 311] width 98 height 39
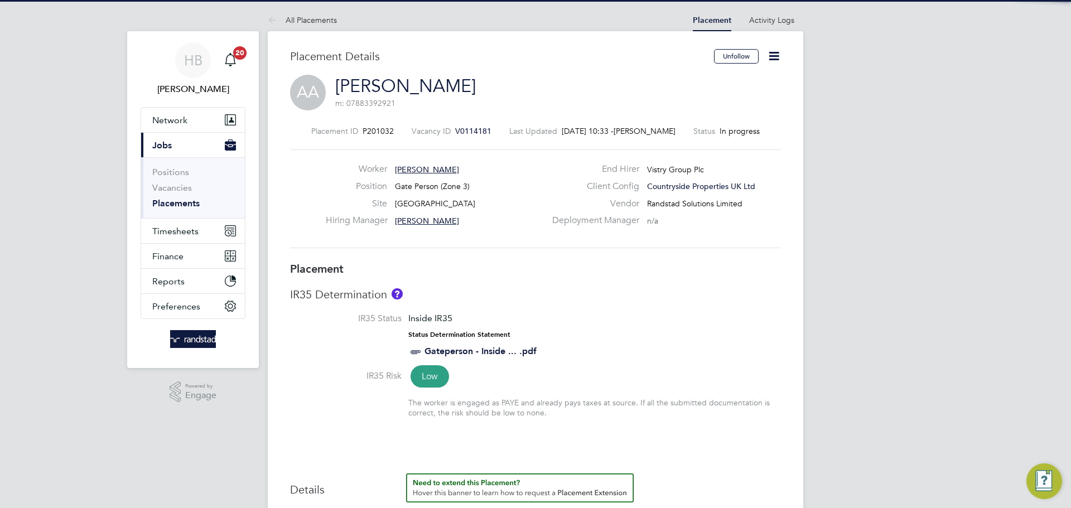
click at [774, 54] on icon at bounding box center [774, 56] width 14 height 14
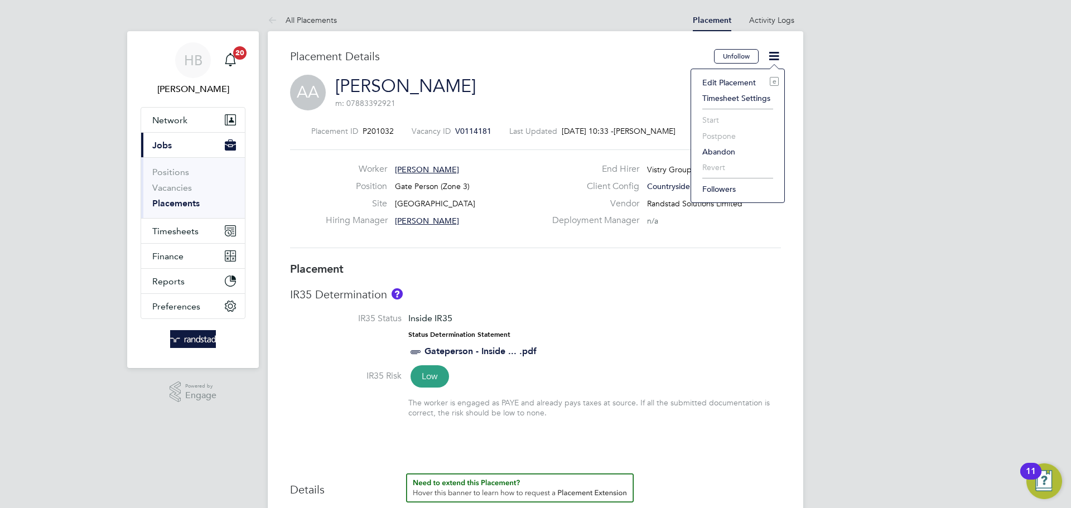
click at [714, 79] on li "Edit Placement e" at bounding box center [738, 83] width 82 height 16
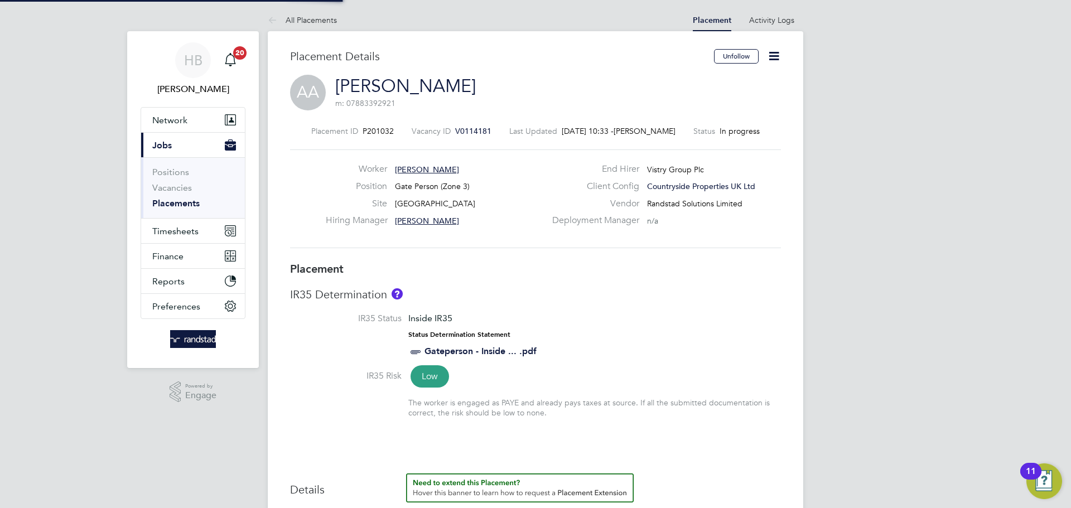
type input "Paul Adams"
type input "[PERSON_NAME]"
type input "[DATE]"
type input "23 Dec 2025"
type input "08:00"
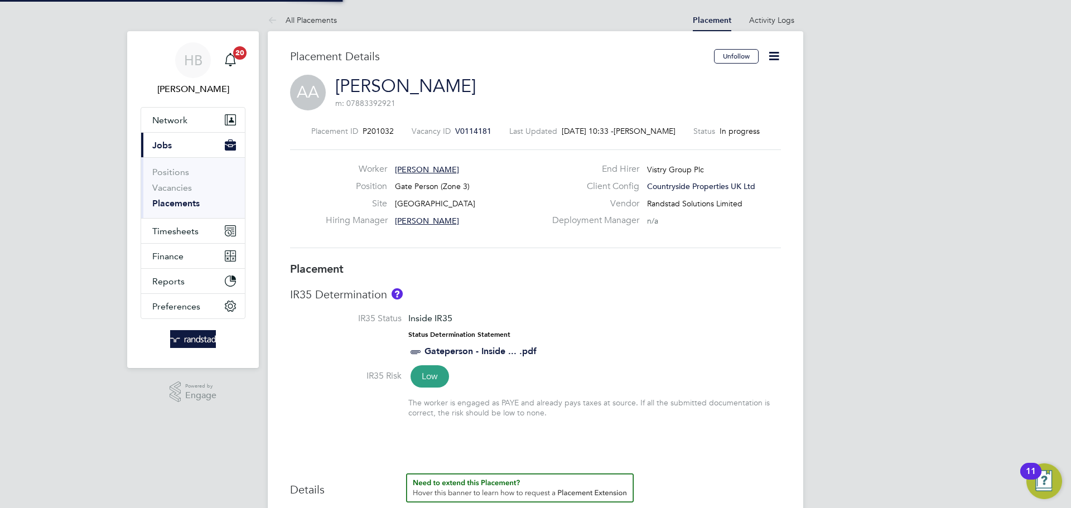
type input "17:00"
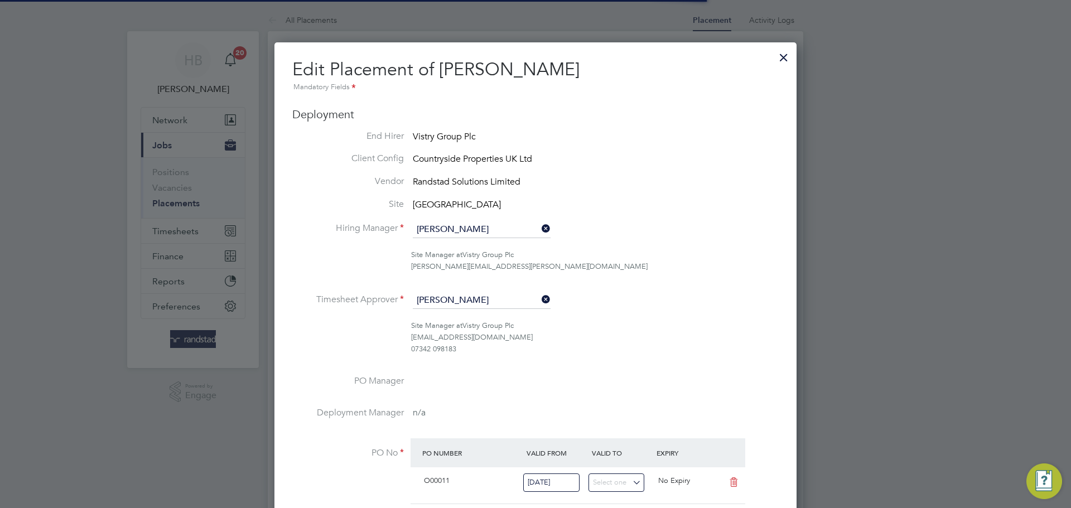
scroll to position [6, 6]
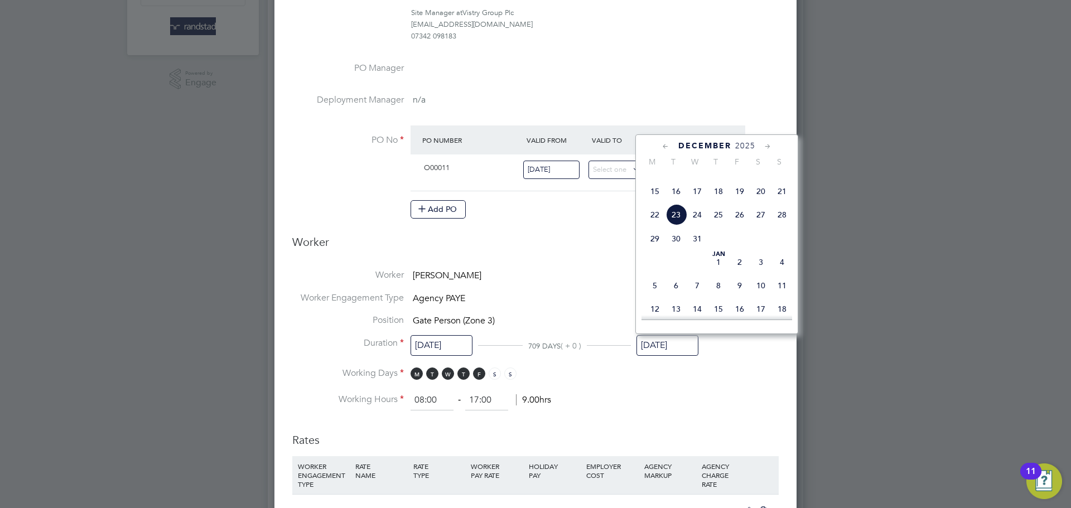
click at [677, 340] on input "23 Dec 2025" at bounding box center [668, 345] width 62 height 21
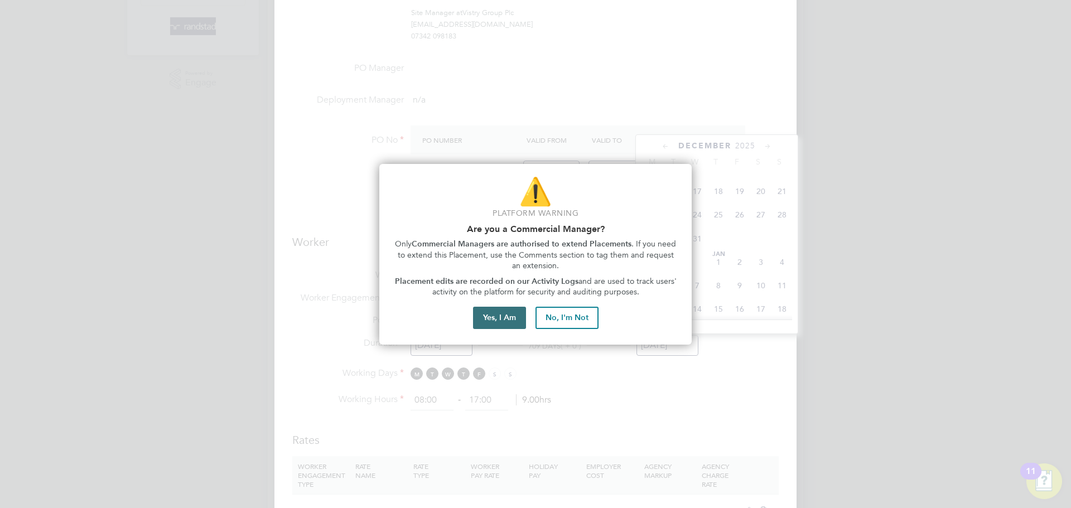
click at [504, 320] on button "Yes, I Am" at bounding box center [499, 318] width 53 height 22
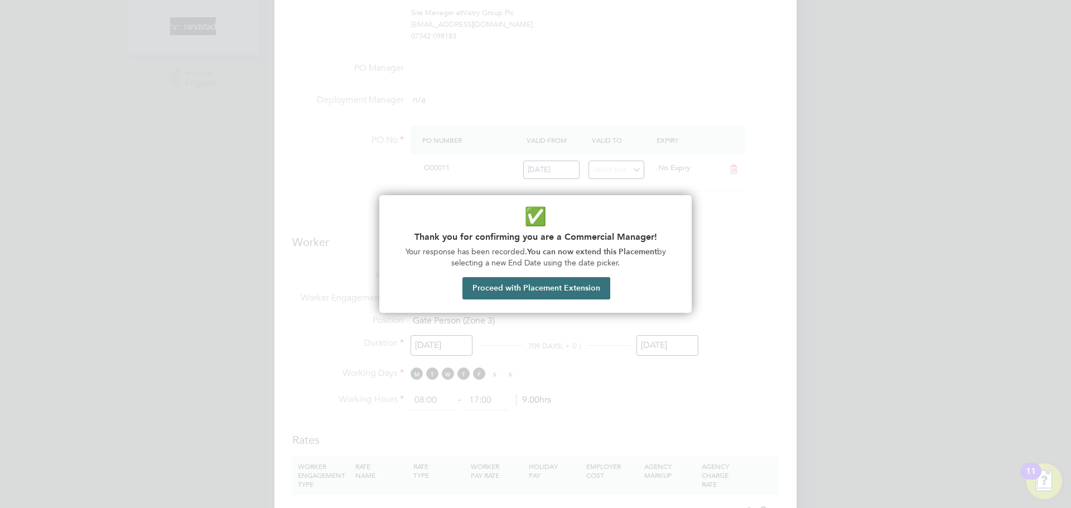
click at [563, 285] on button "Proceed with Placement Extension" at bounding box center [537, 288] width 148 height 22
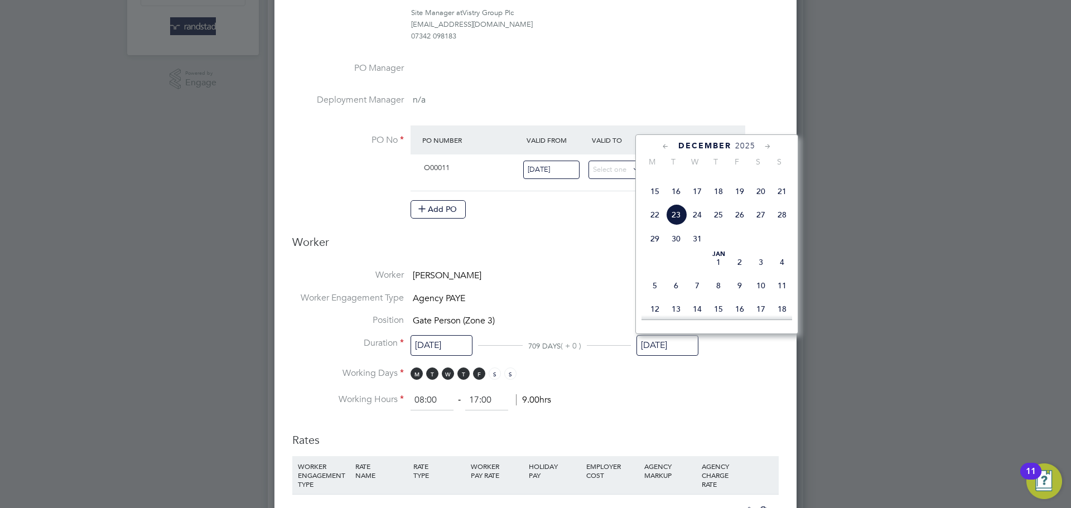
click at [662, 147] on icon at bounding box center [666, 147] width 11 height 12
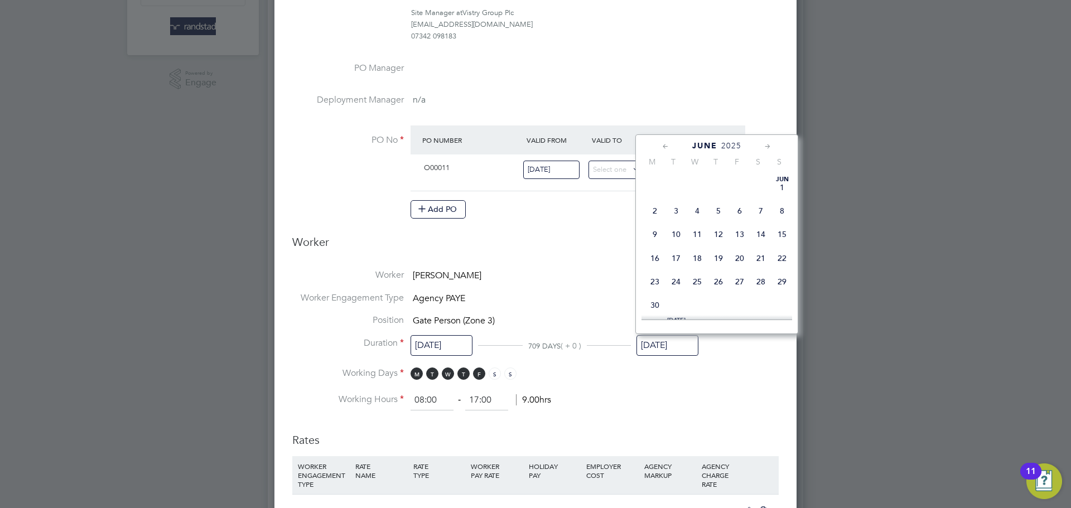
click at [763, 143] on icon at bounding box center [768, 147] width 11 height 12
click at [744, 227] on span "19" at bounding box center [739, 216] width 21 height 21
type input "19 Sep 2025"
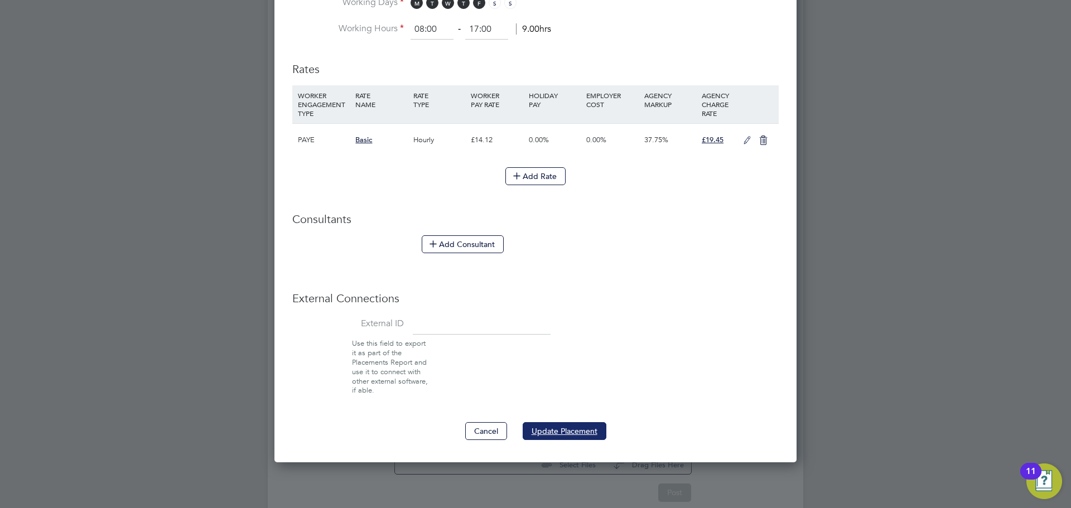
click at [552, 432] on button "Update Placement" at bounding box center [565, 431] width 84 height 18
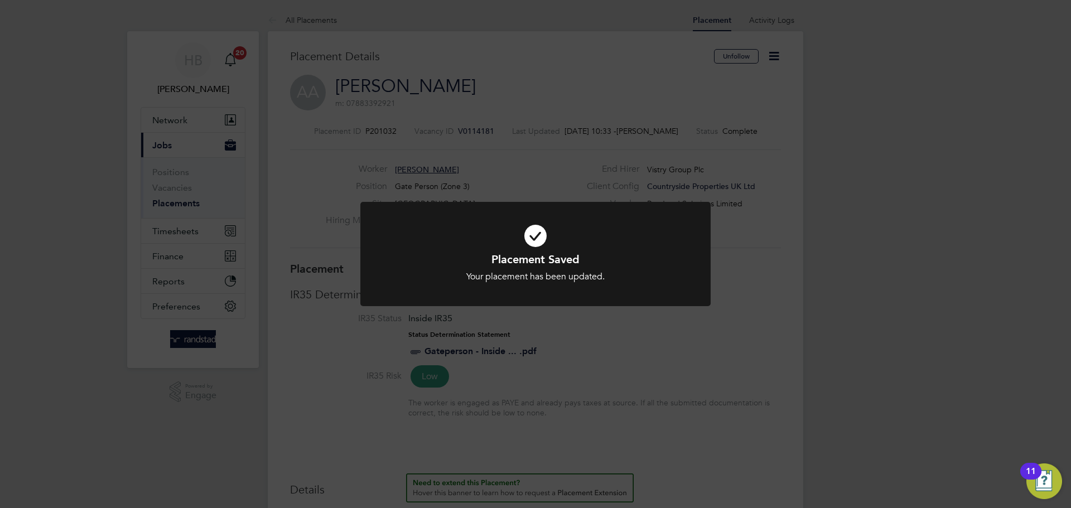
drag, startPoint x: 632, startPoint y: 107, endPoint x: 727, endPoint y: 11, distance: 135.7
click at [632, 106] on div "Placement Saved Your placement has been updated. Cancel Okay" at bounding box center [535, 254] width 1071 height 508
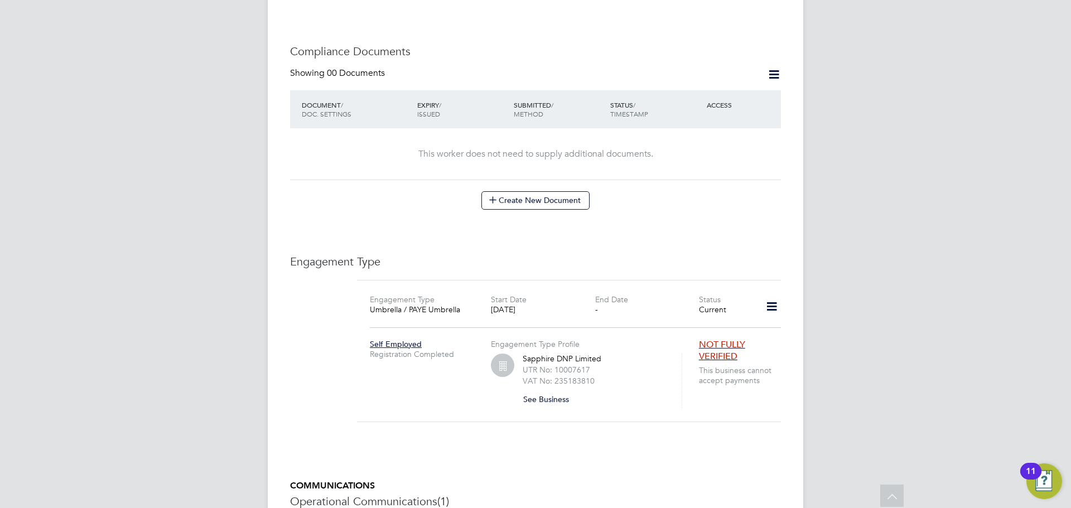
scroll to position [555, 0]
click at [775, 295] on icon at bounding box center [772, 306] width 20 height 26
click at [700, 328] on li "Edit Engagement Type" at bounding box center [714, 327] width 128 height 16
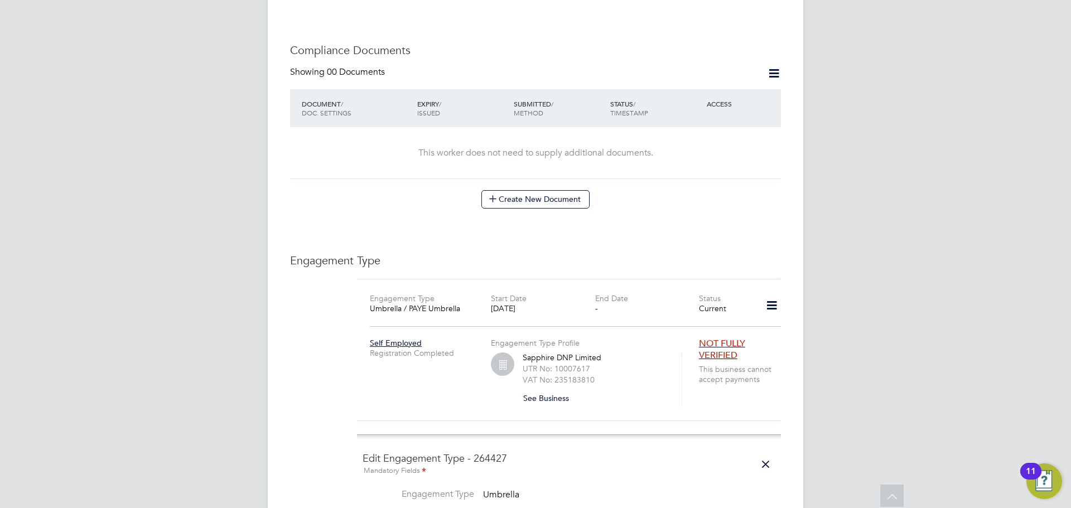
scroll to position [902, 0]
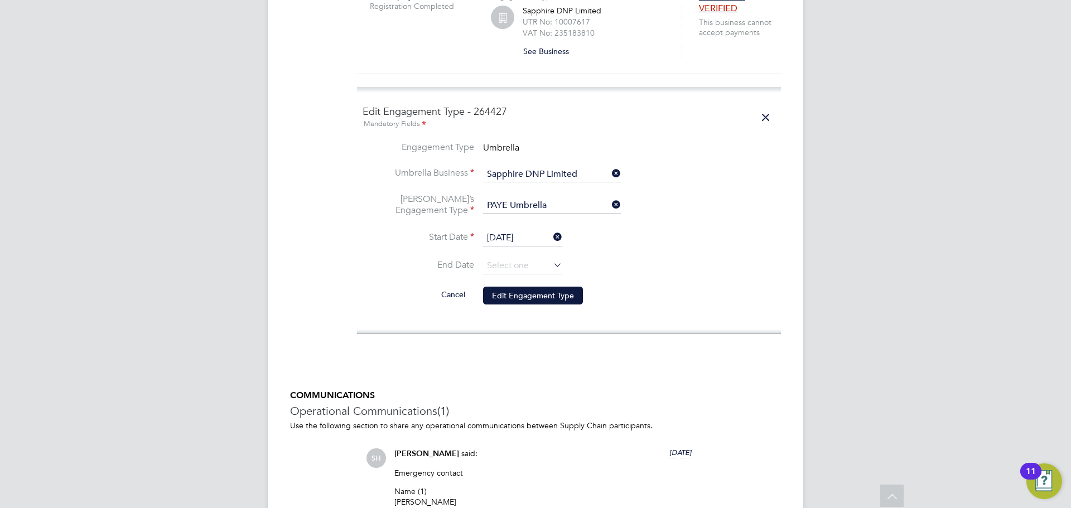
click at [551, 257] on icon at bounding box center [551, 265] width 0 height 16
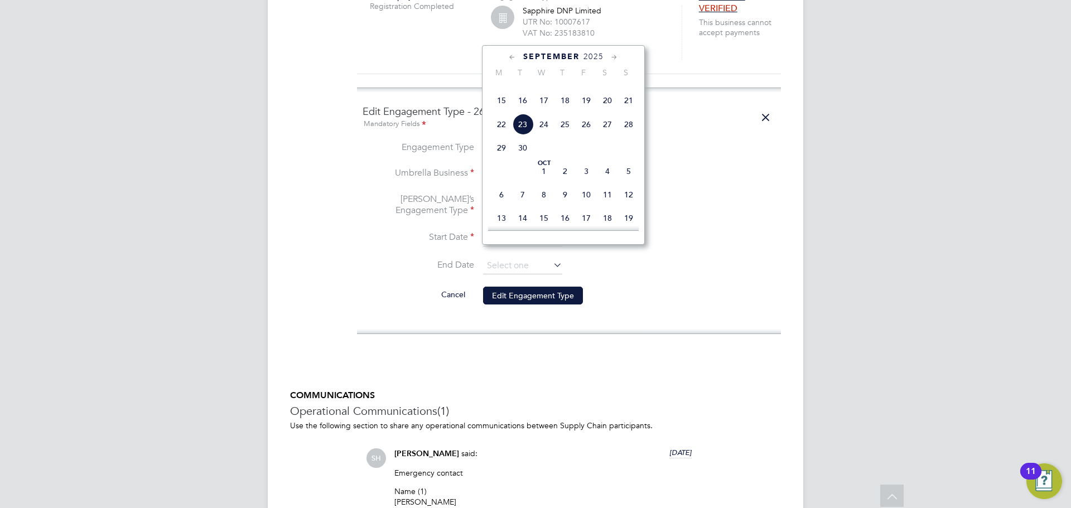
click at [618, 57] on icon at bounding box center [614, 57] width 11 height 12
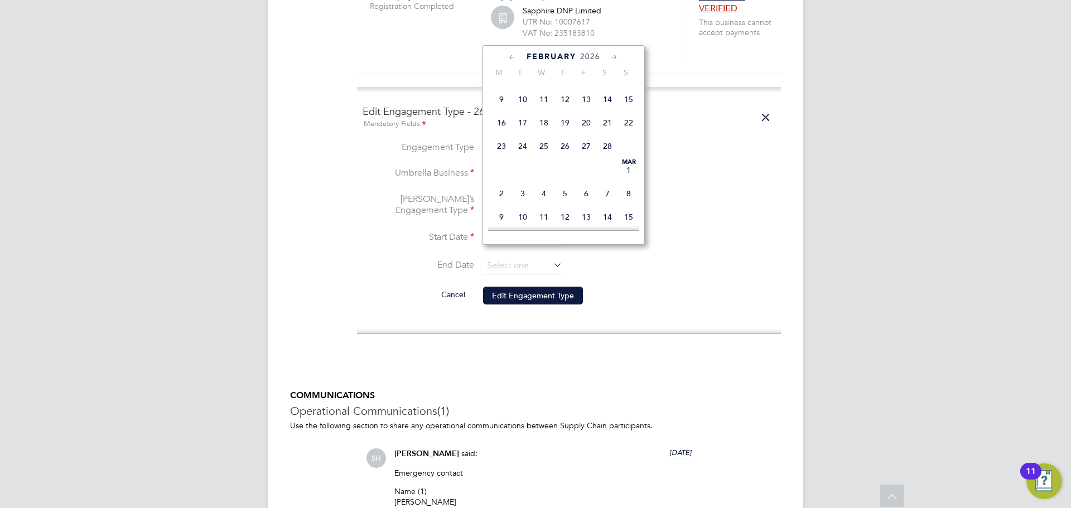
click at [618, 57] on icon at bounding box center [614, 57] width 11 height 12
click at [617, 60] on icon at bounding box center [614, 57] width 11 height 12
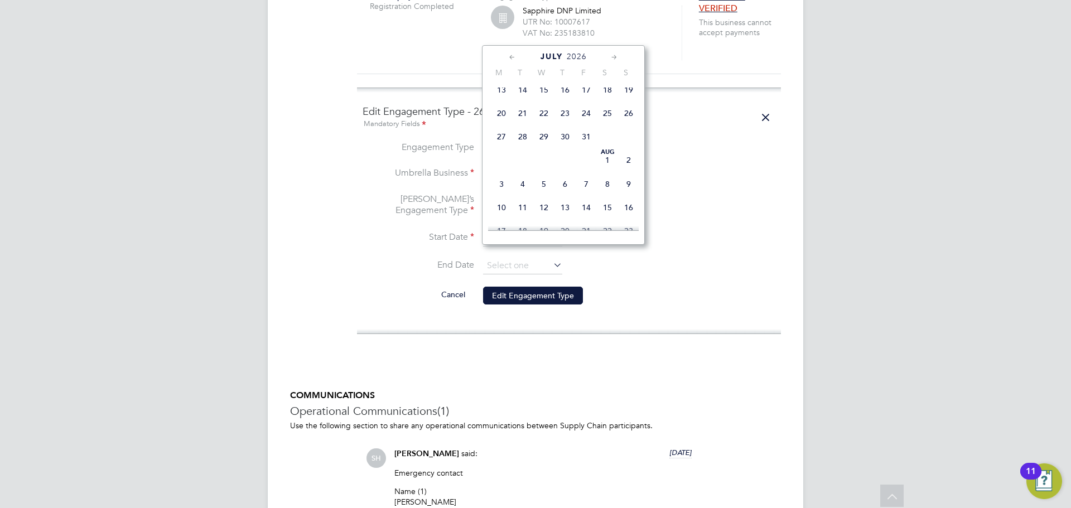
click at [617, 60] on icon at bounding box center [614, 57] width 11 height 12
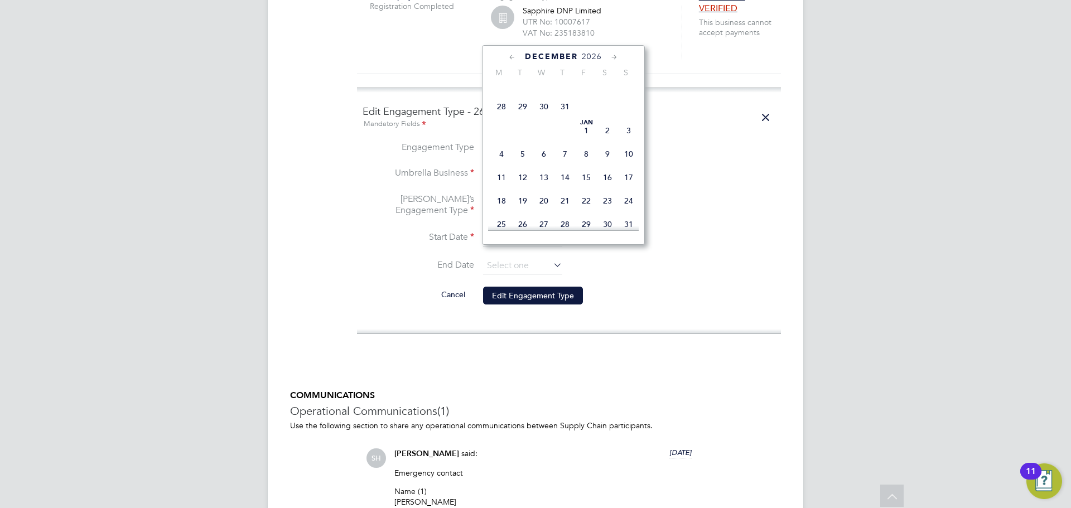
click at [617, 60] on icon at bounding box center [614, 57] width 11 height 12
click at [512, 56] on icon at bounding box center [512, 57] width 11 height 12
click at [561, 98] on span "31" at bounding box center [565, 86] width 21 height 21
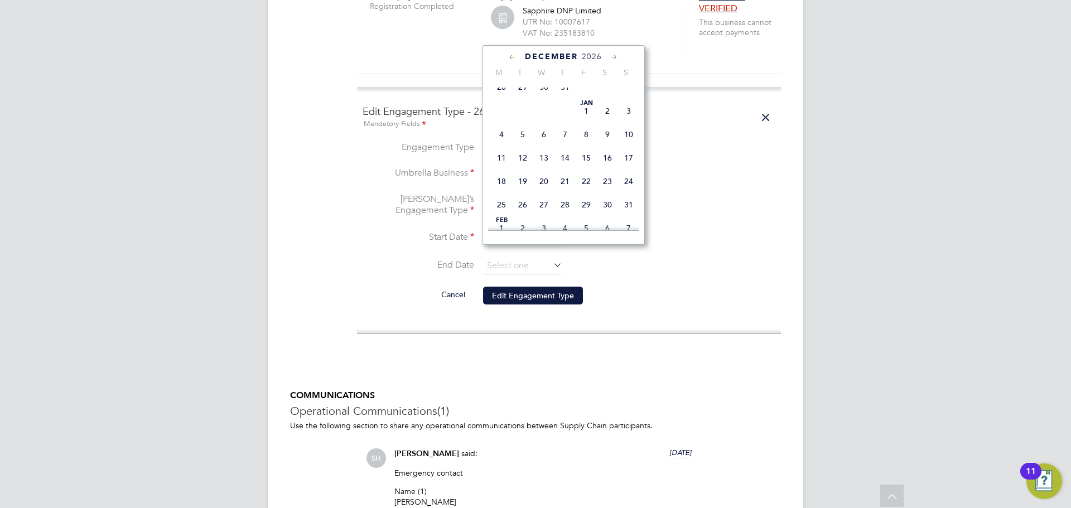
type input "31 Dec 2026"
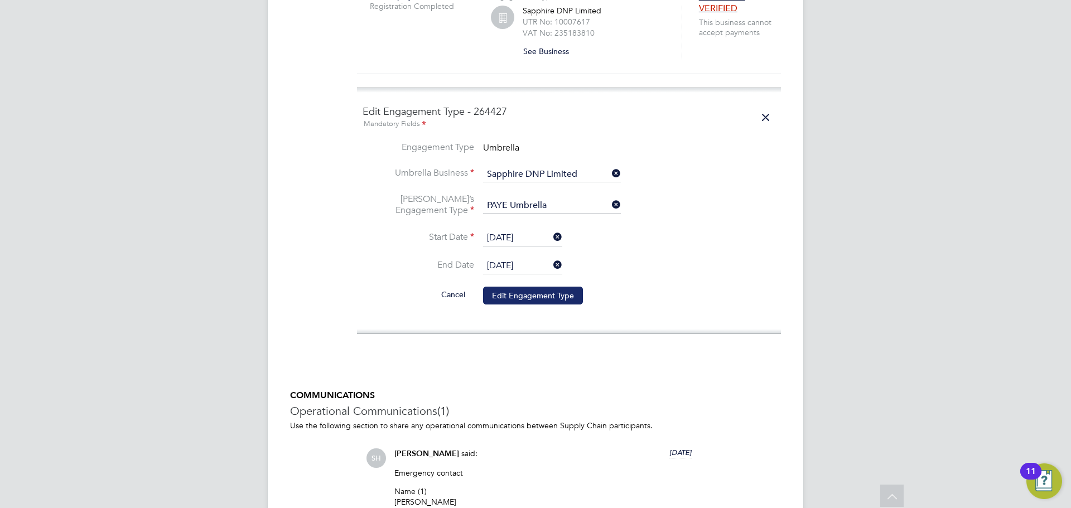
click at [549, 287] on button "Edit Engagement Type" at bounding box center [533, 296] width 100 height 18
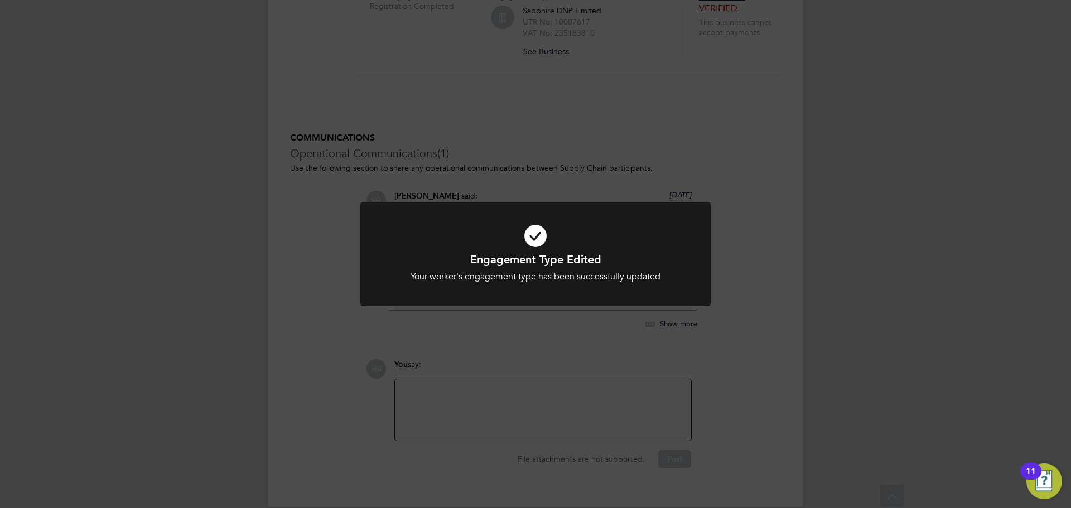
click at [698, 109] on div "Engagement Type Edited Your worker's engagement type has been successfully upda…" at bounding box center [535, 254] width 1071 height 508
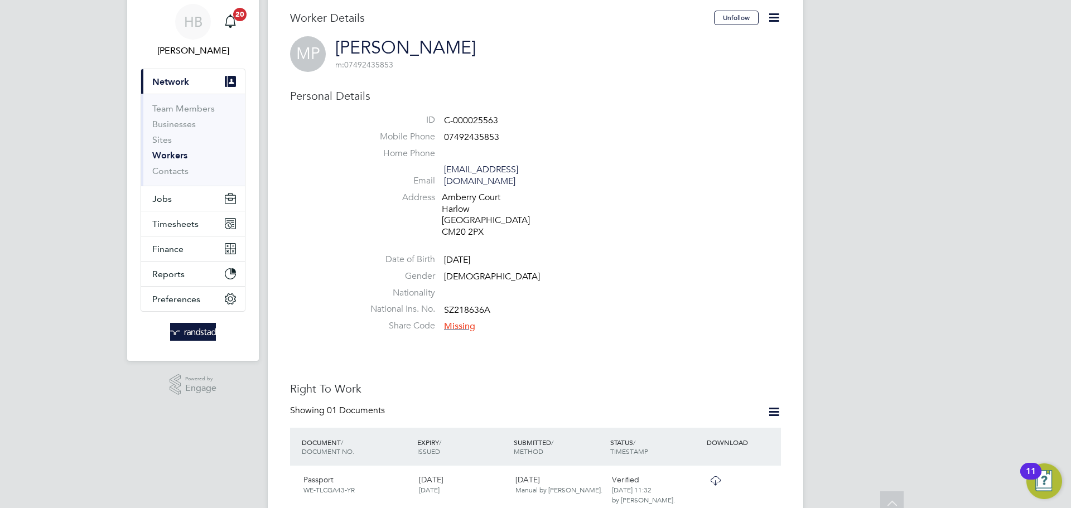
scroll to position [0, 0]
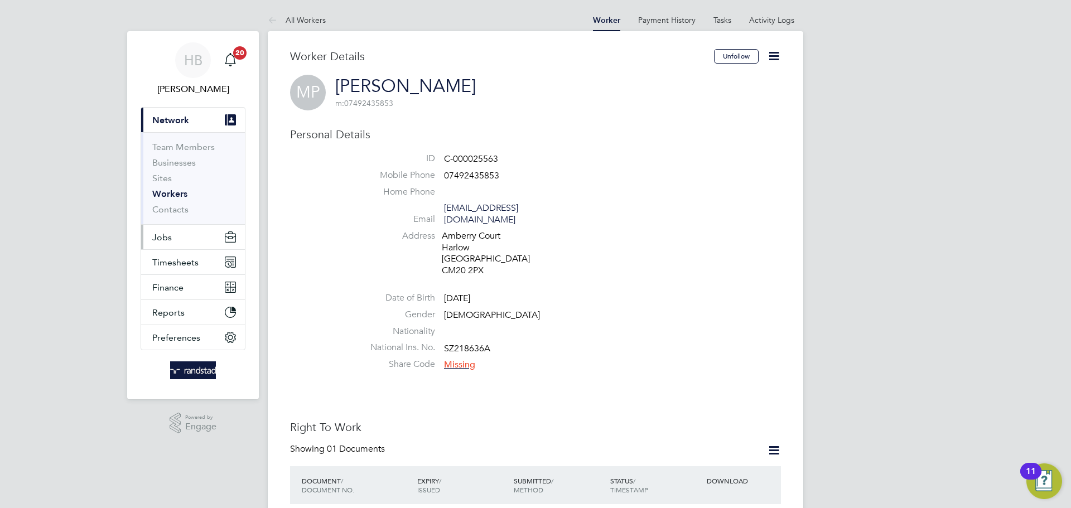
click at [160, 241] on span "Jobs" at bounding box center [162, 237] width 20 height 11
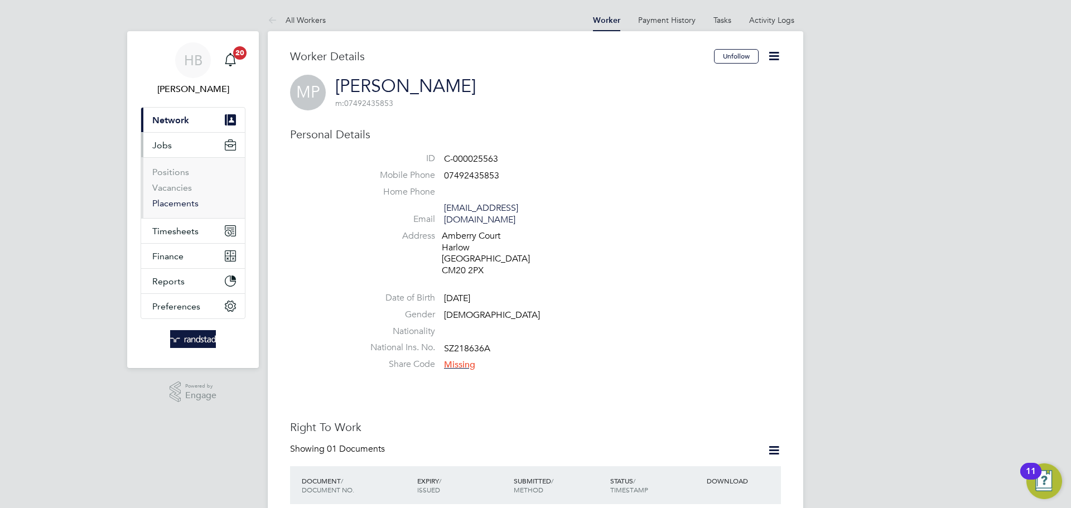
click at [184, 203] on link "Placements" at bounding box center [175, 203] width 46 height 11
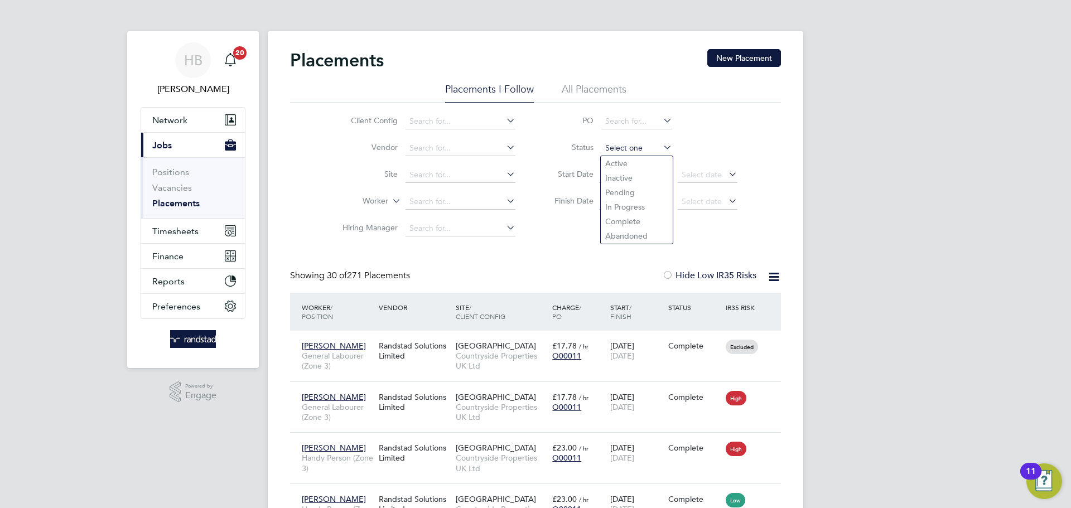
click at [616, 142] on input at bounding box center [637, 149] width 71 height 16
click at [616, 166] on li "Active" at bounding box center [637, 163] width 72 height 15
type input "Active"
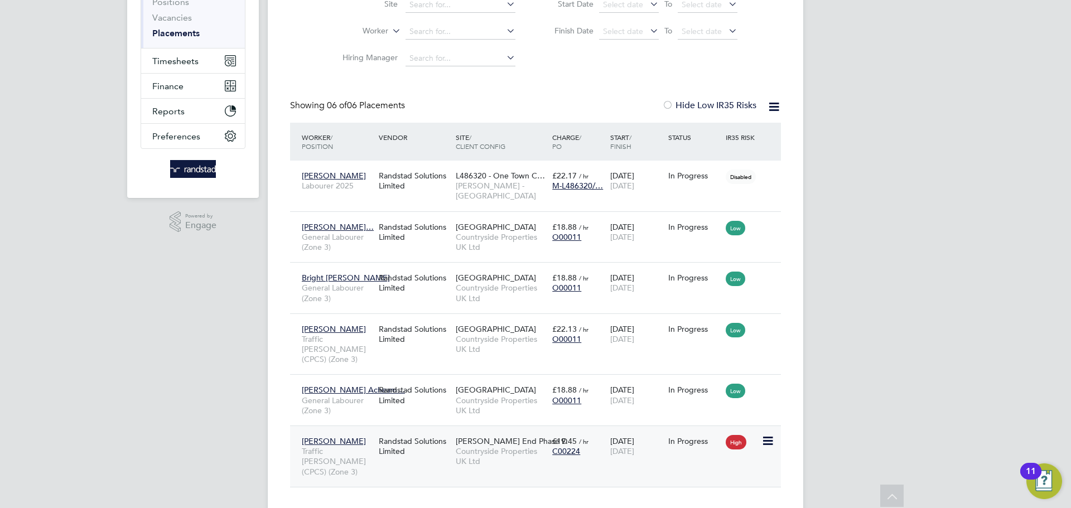
click at [732, 435] on span "High" at bounding box center [736, 442] width 21 height 15
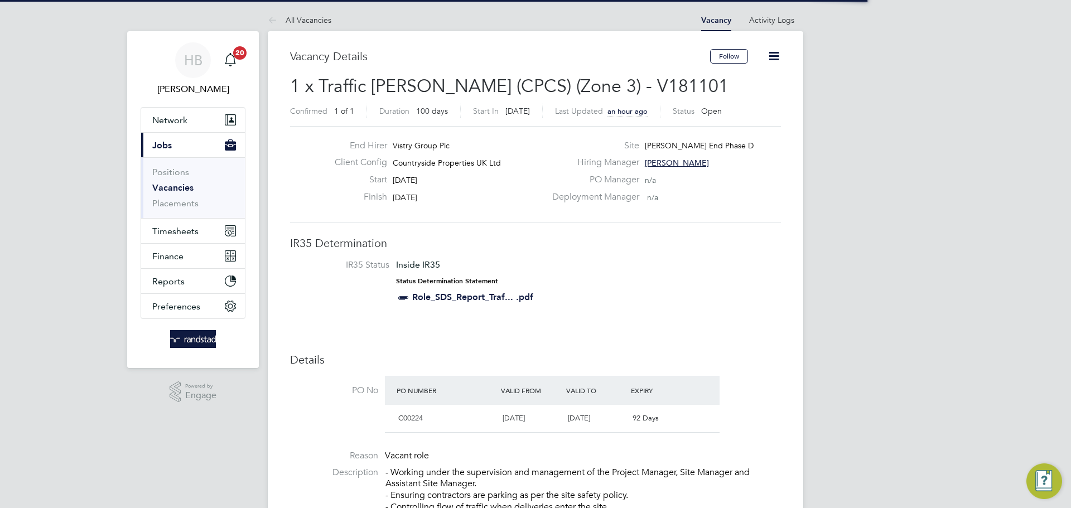
click at [771, 52] on icon at bounding box center [774, 56] width 14 height 14
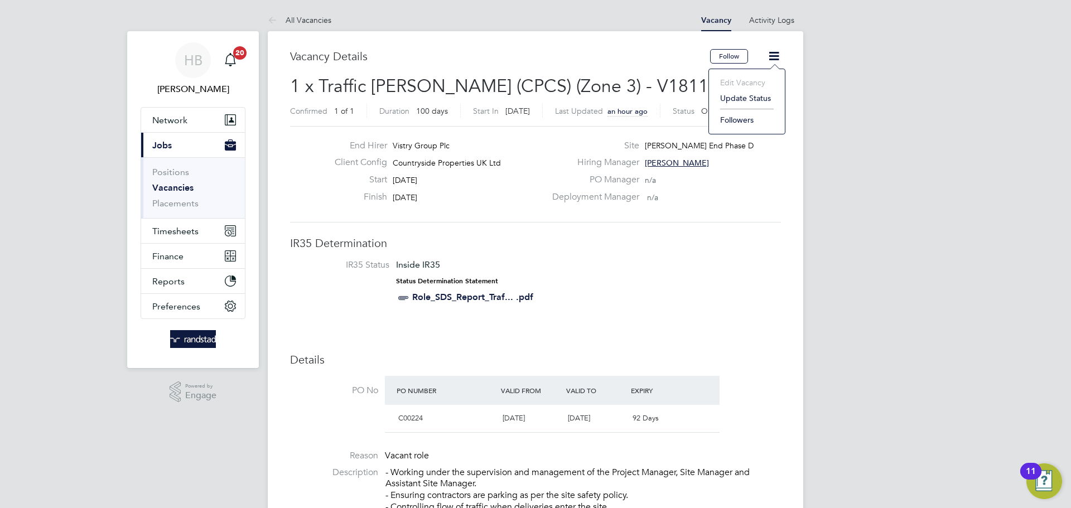
click at [751, 98] on li "Update Status" at bounding box center [747, 98] width 65 height 16
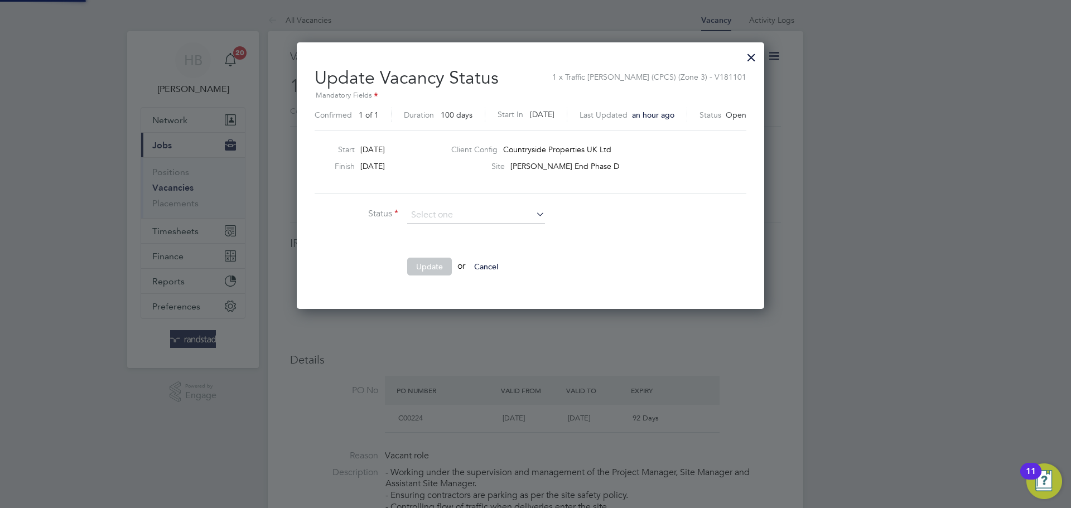
scroll to position [267, 478]
click at [455, 242] on li "Closed" at bounding box center [476, 245] width 139 height 15
type input "Closed"
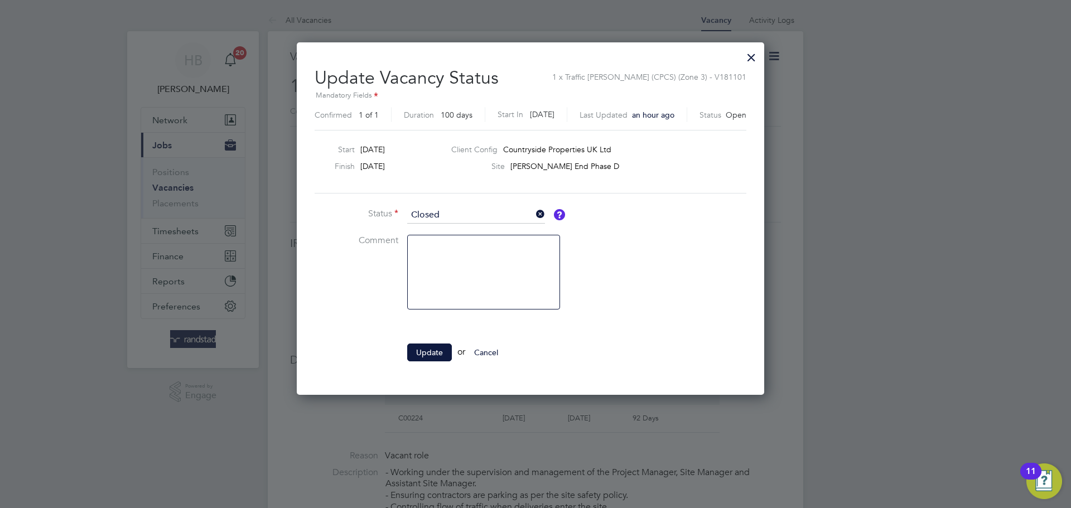
click at [417, 364] on li "Update or Cancel" at bounding box center [482, 358] width 335 height 29
click at [416, 353] on button "Update" at bounding box center [429, 353] width 45 height 18
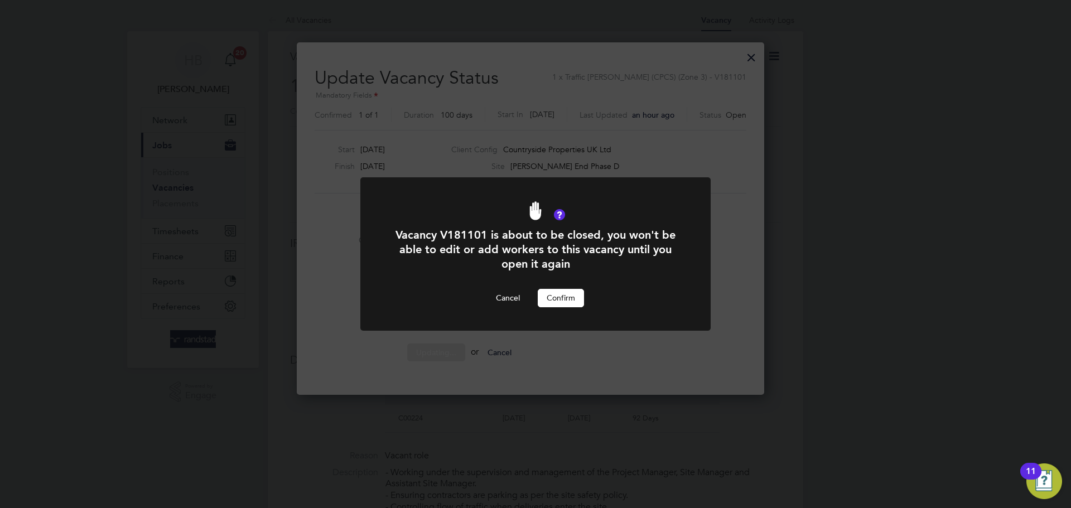
click at [565, 306] on button "Confirm" at bounding box center [561, 298] width 46 height 18
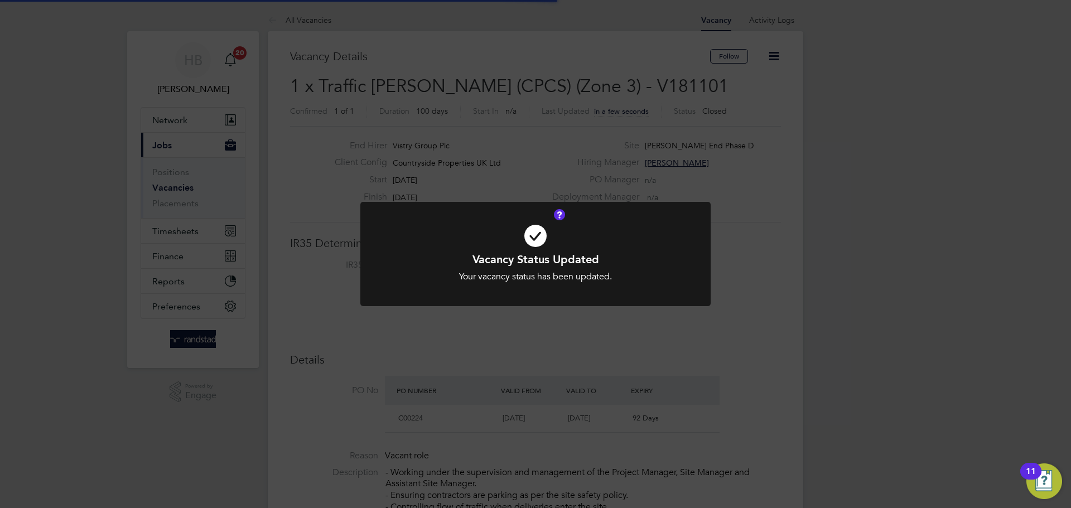
scroll to position [33, 78]
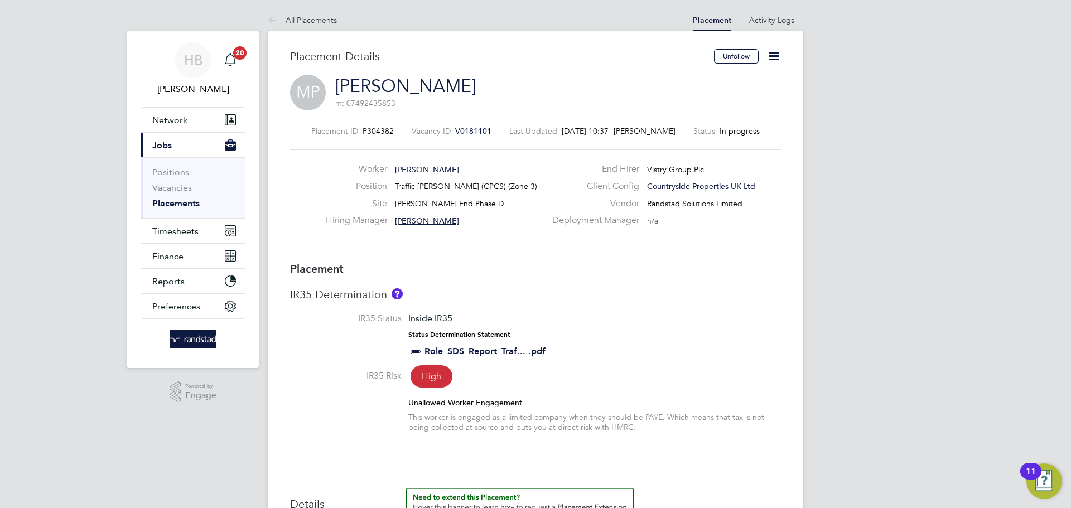
click at [773, 57] on icon at bounding box center [774, 56] width 14 height 14
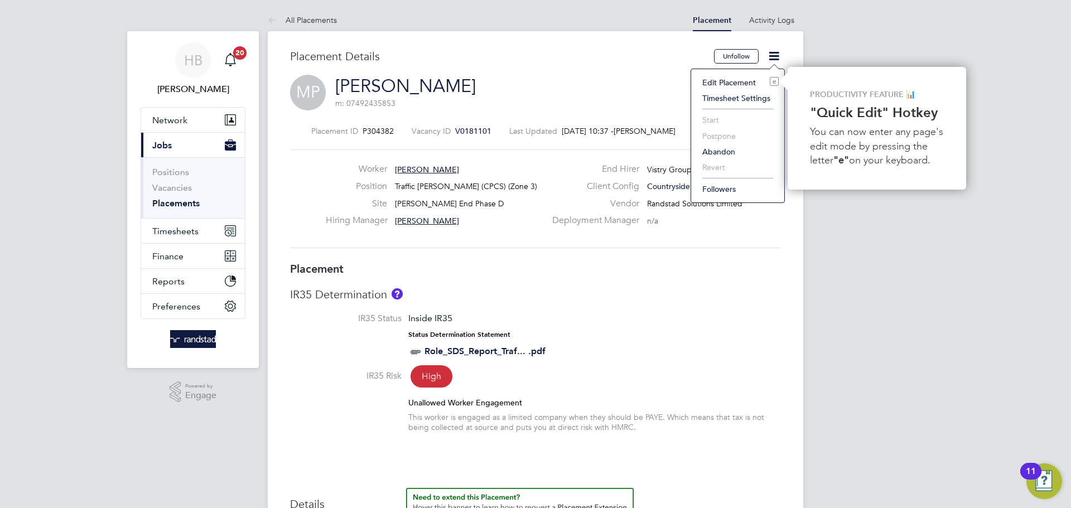
click at [732, 81] on li "Edit Placement e" at bounding box center [738, 83] width 82 height 16
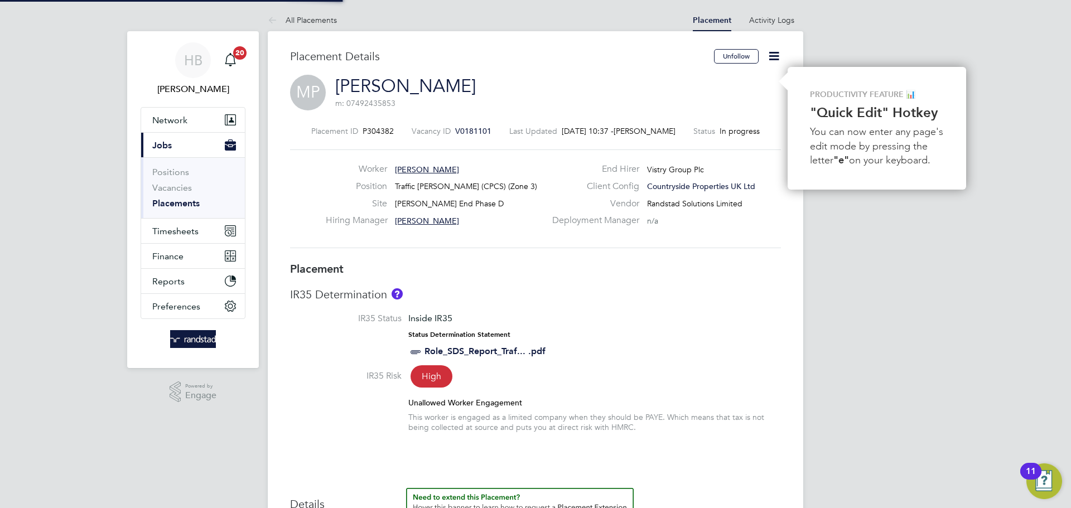
type input "[PERSON_NAME]"
type input "16 Sep 2025"
type input "24 Dec 2025"
type input "08:00"
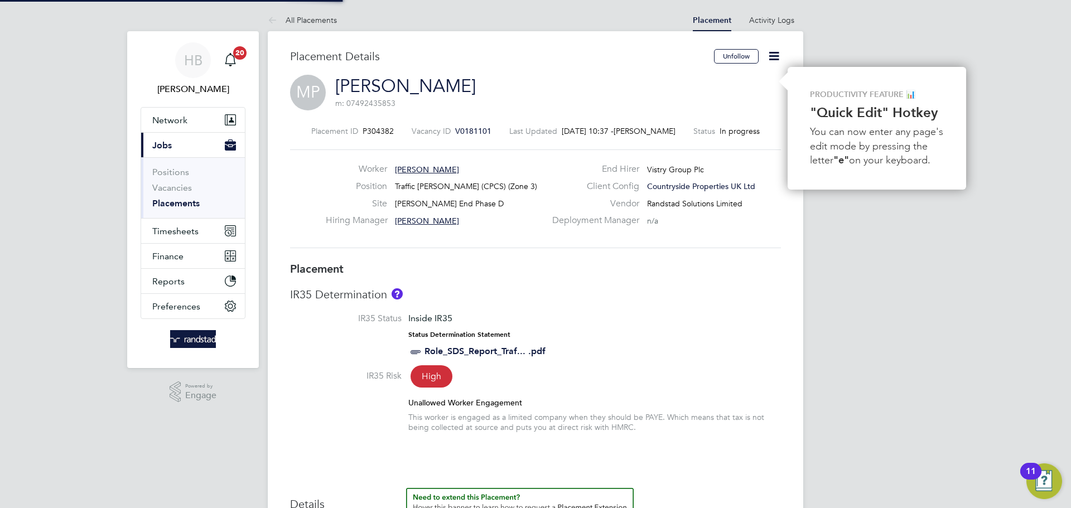
type input "17:00"
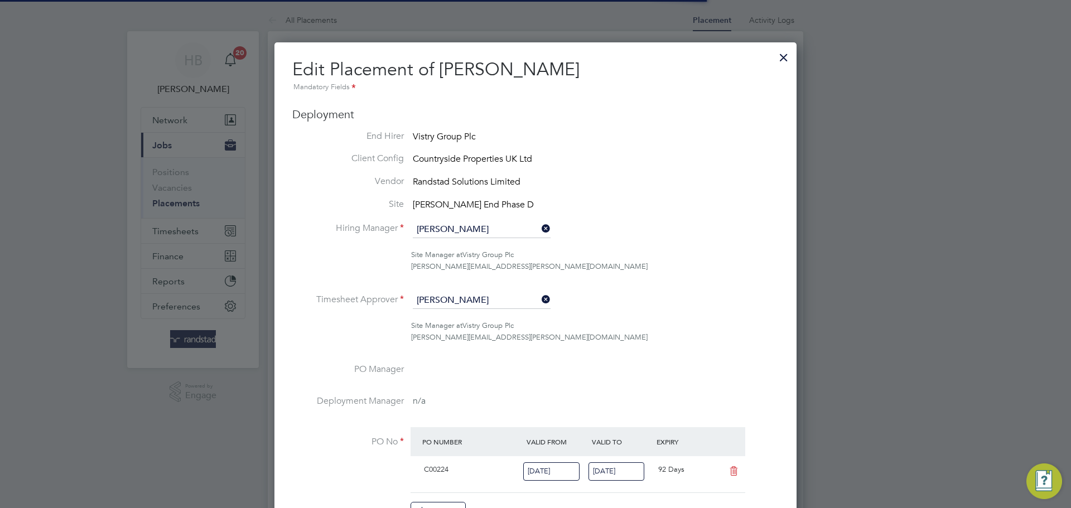
scroll to position [6, 6]
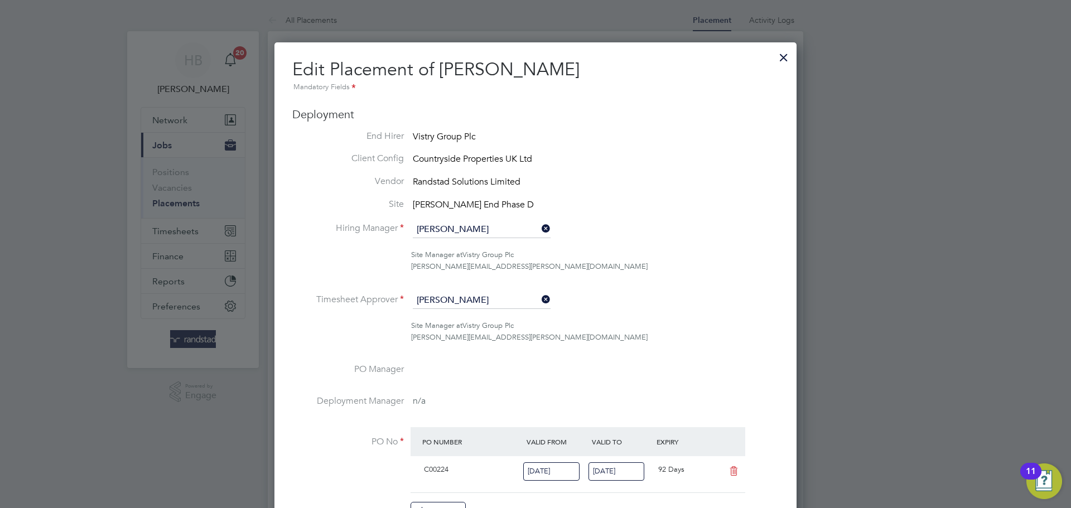
click at [791, 53] on div at bounding box center [784, 55] width 20 height 20
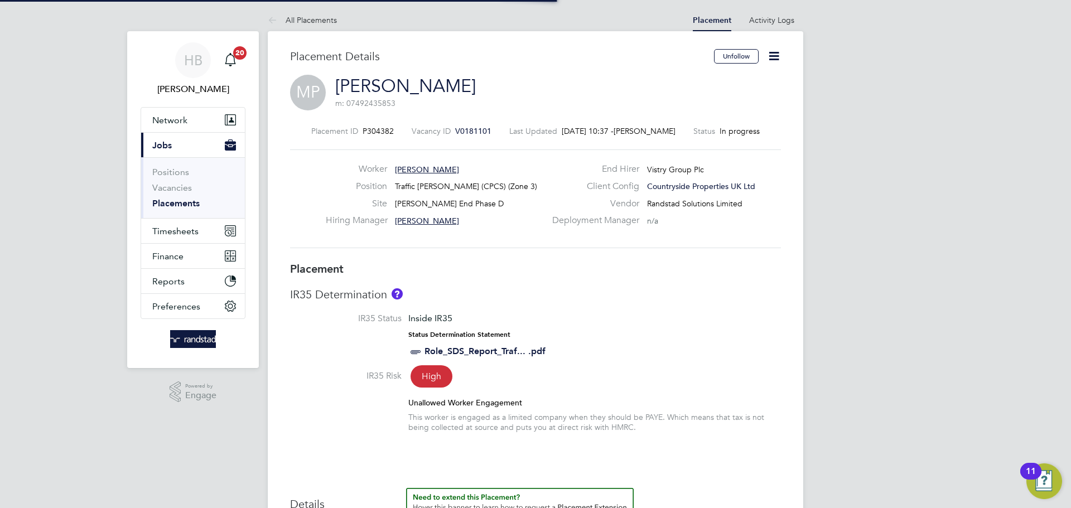
click at [373, 80] on link "[PERSON_NAME]" at bounding box center [405, 86] width 141 height 22
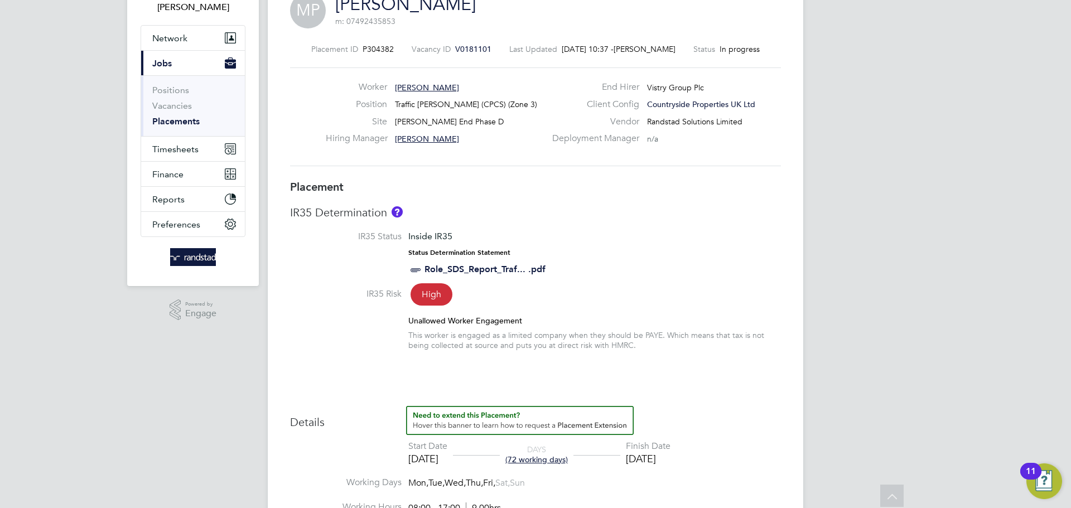
click at [698, 206] on div "Placement IR35 Determination IR35 Status Inside IR35 Status Determination State…" at bounding box center [535, 503] width 491 height 646
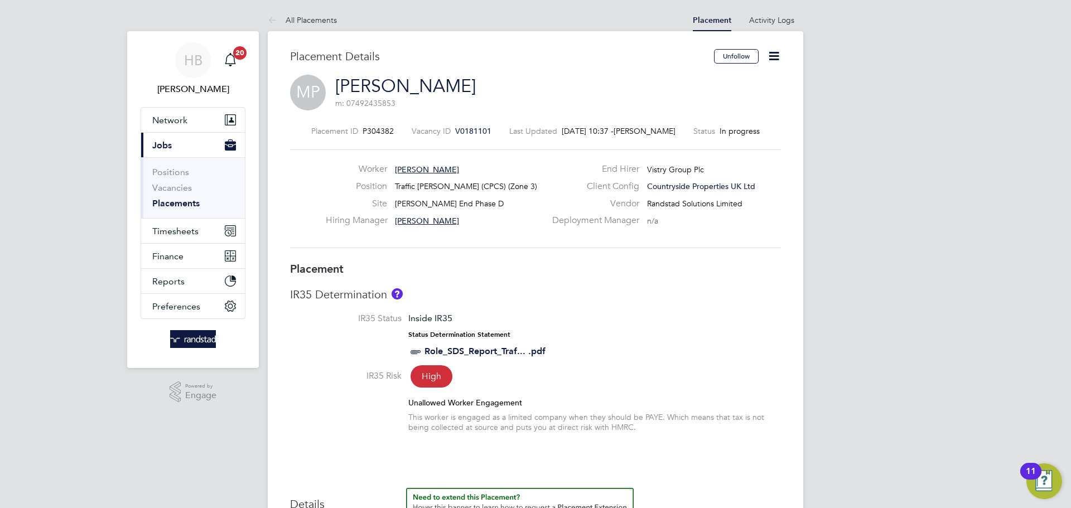
click at [429, 84] on link "Marcel Potoceanu" at bounding box center [405, 86] width 141 height 22
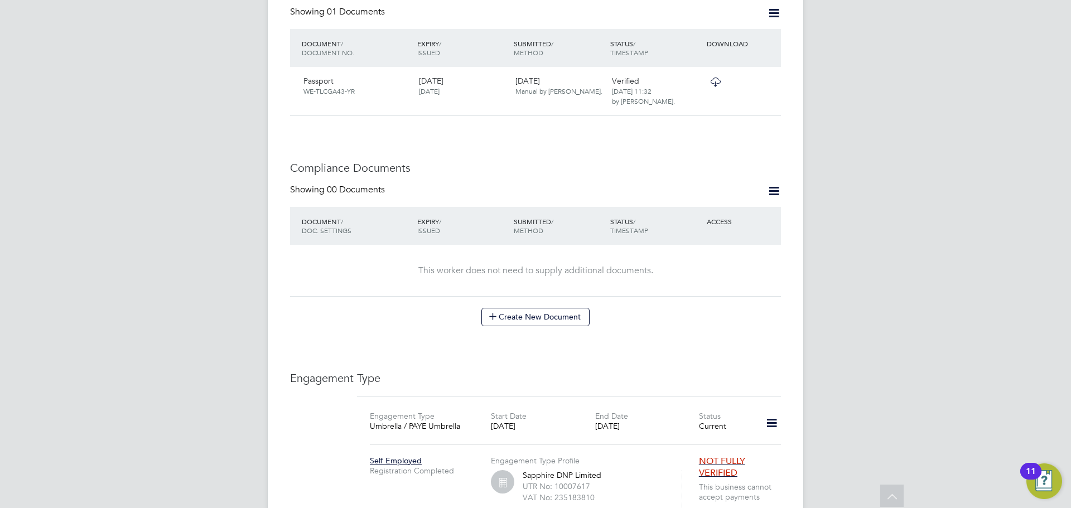
scroll to position [523, 0]
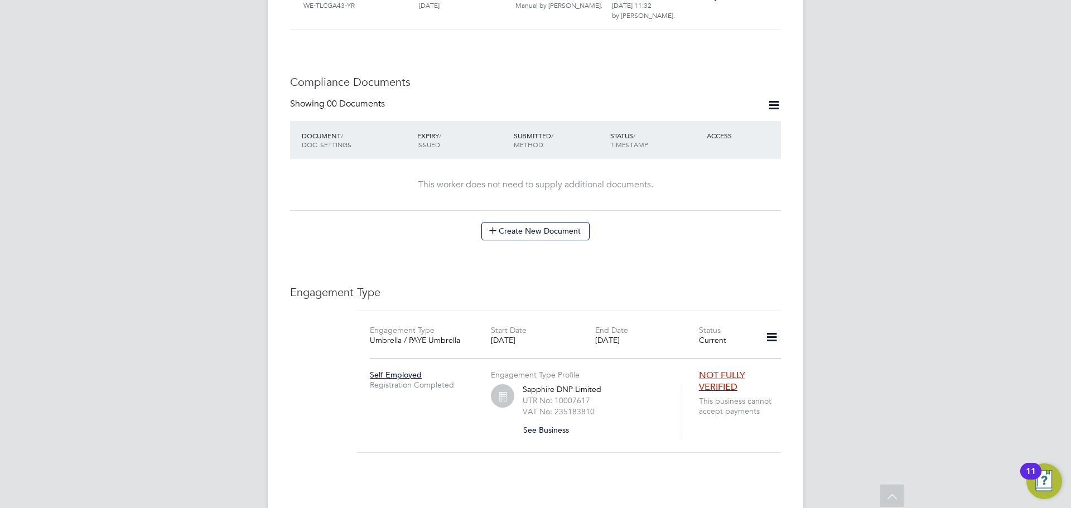
click at [533, 421] on button "See Business" at bounding box center [550, 430] width 55 height 18
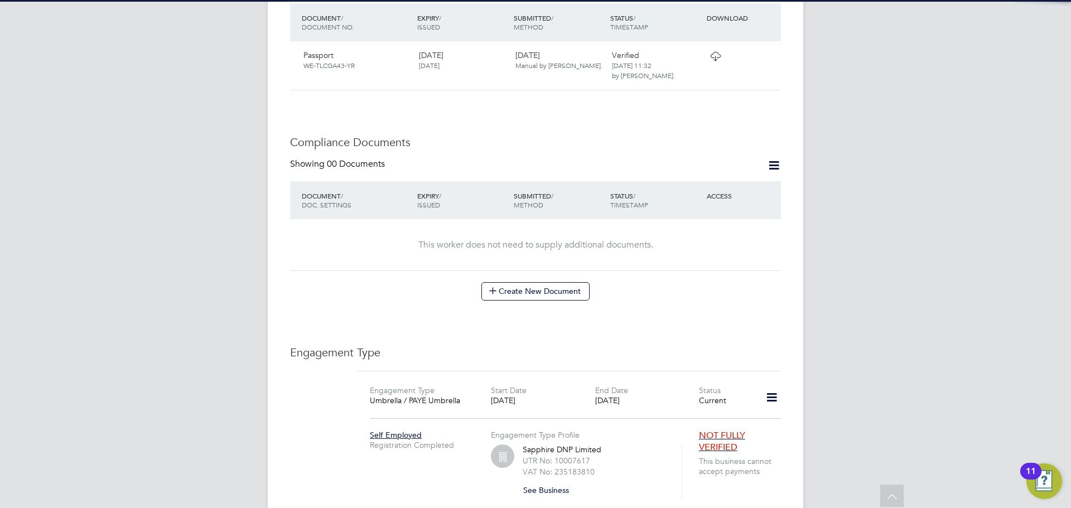
scroll to position [681, 0]
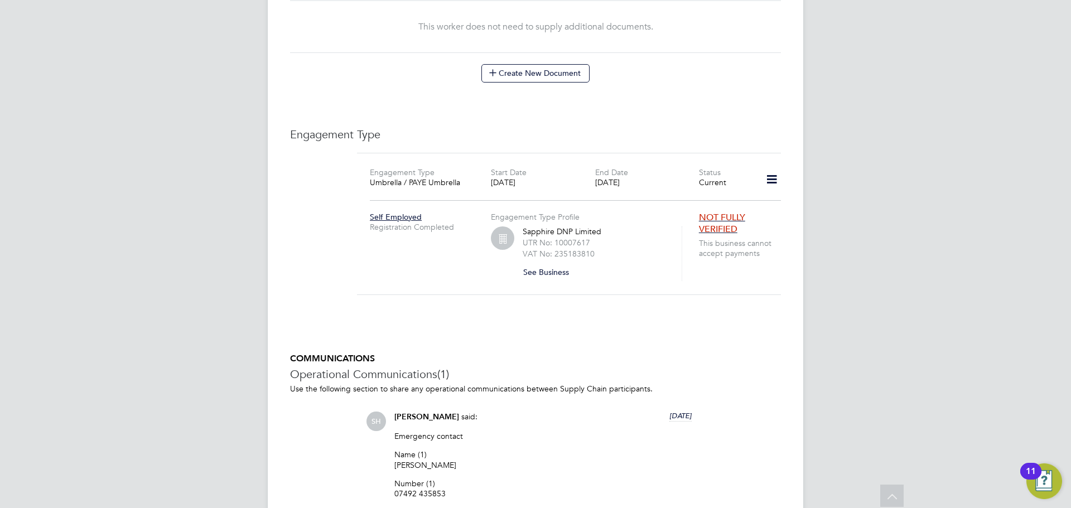
click at [769, 171] on icon at bounding box center [772, 180] width 20 height 26
click at [703, 217] on li "Add Engagement Type" at bounding box center [714, 217] width 128 height 16
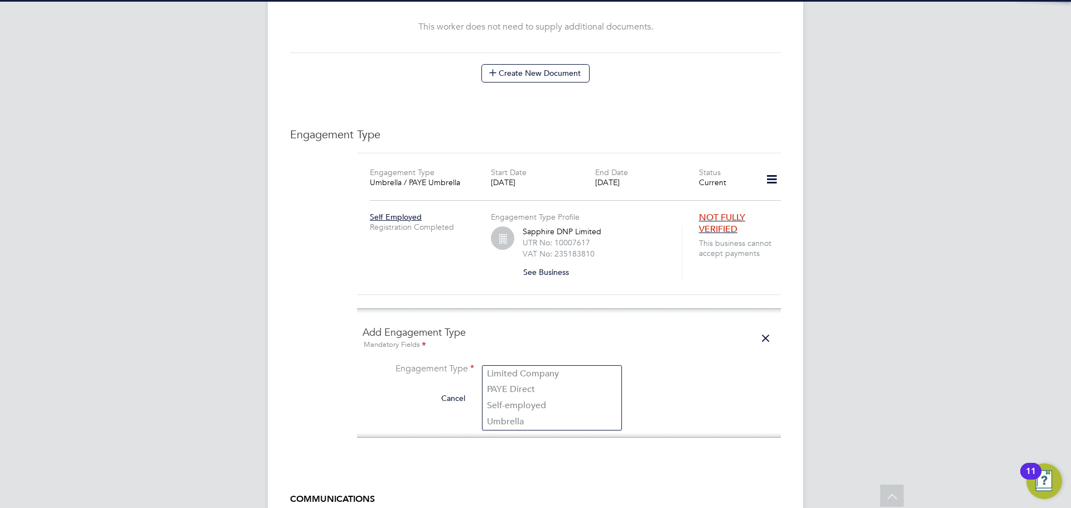
click at [514, 363] on input at bounding box center [552, 371] width 138 height 16
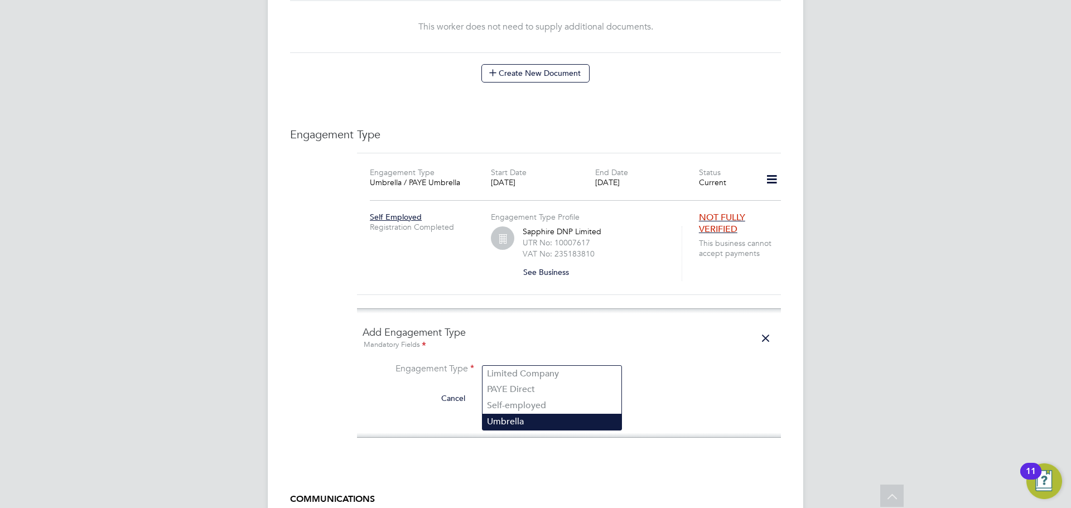
click at [522, 426] on li "Umbrella" at bounding box center [552, 422] width 139 height 16
type input "Umbrella"
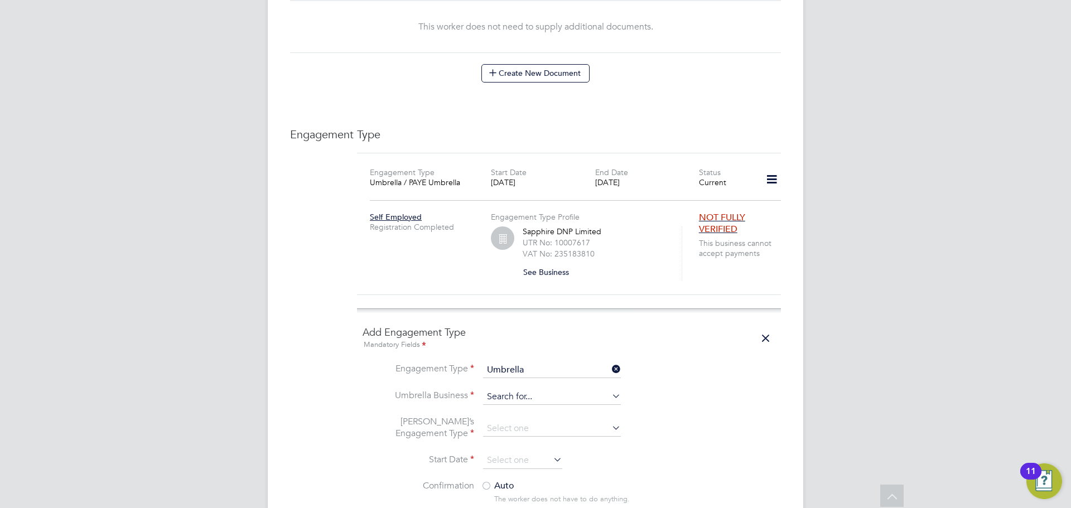
click at [521, 390] on input at bounding box center [552, 398] width 138 height 16
click at [508, 400] on b "Sapphire" at bounding box center [505, 400] width 37 height 11
type input "Sapphire DNP Limited"
click at [510, 421] on input at bounding box center [552, 429] width 138 height 16
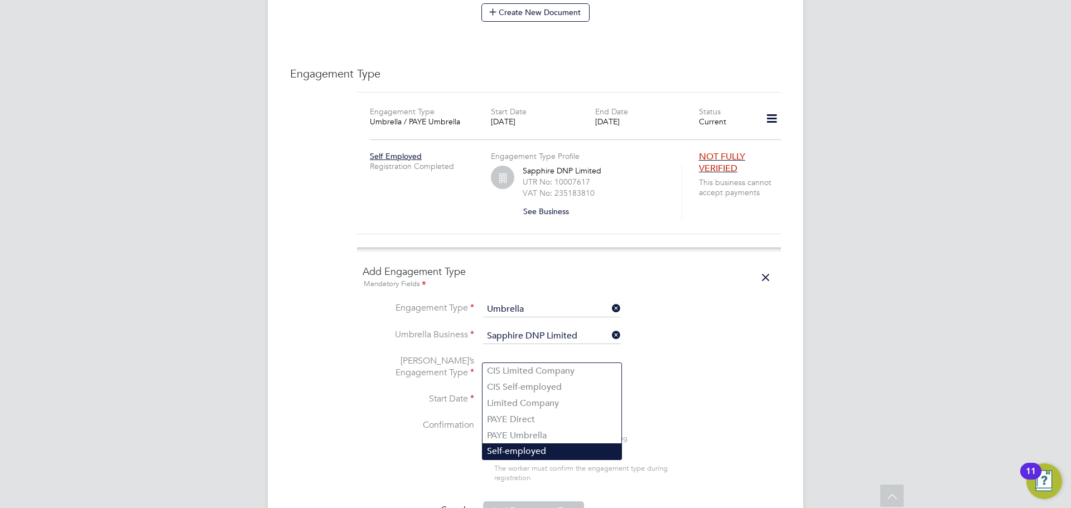
scroll to position [759, 0]
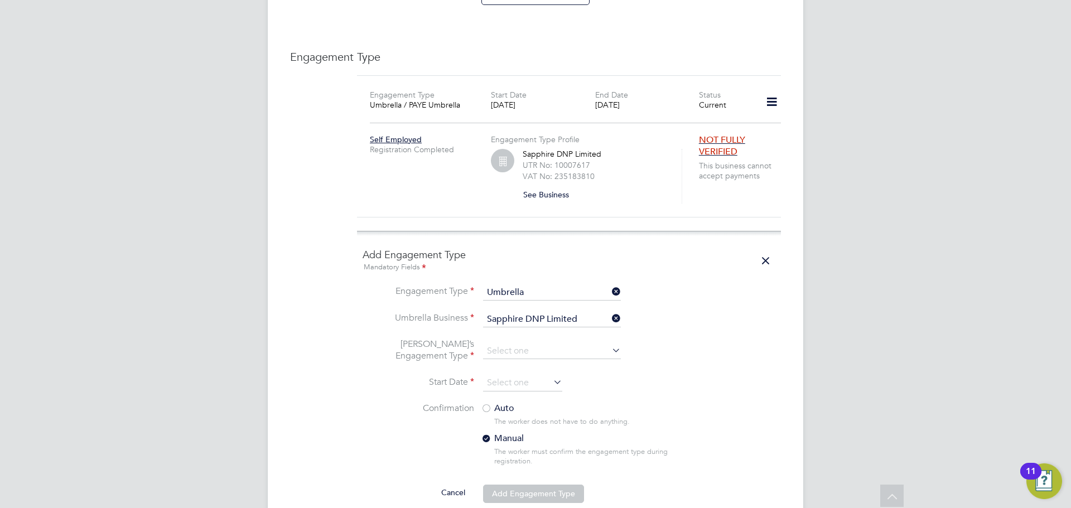
click at [539, 419] on li "PAYE Umbrella" at bounding box center [552, 419] width 139 height 16
type input "PAYE Umbrella"
click at [511, 375] on input at bounding box center [522, 383] width 79 height 17
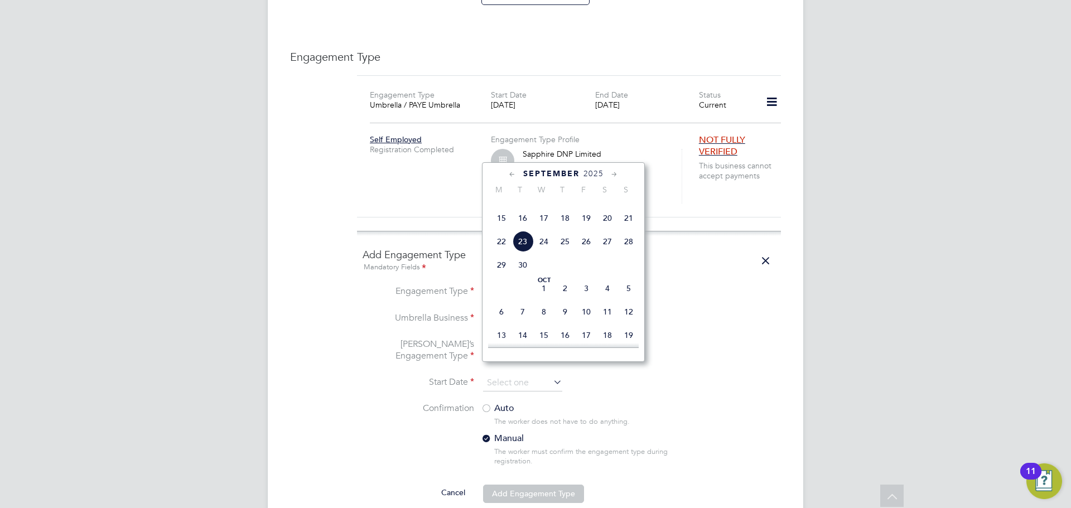
click at [522, 229] on span "16" at bounding box center [522, 218] width 21 height 21
type input "16 Sep 2025"
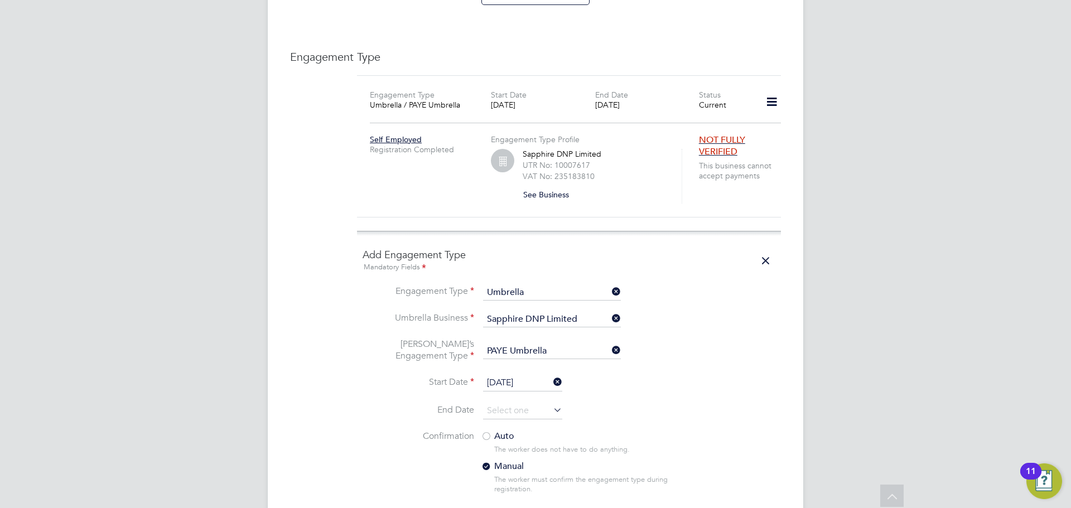
click at [479, 431] on li "Confirmation Auto The worker does not have to do anything. Manual The worker mu…" at bounding box center [569, 471] width 413 height 81
click at [481, 432] on div at bounding box center [486, 437] width 11 height 11
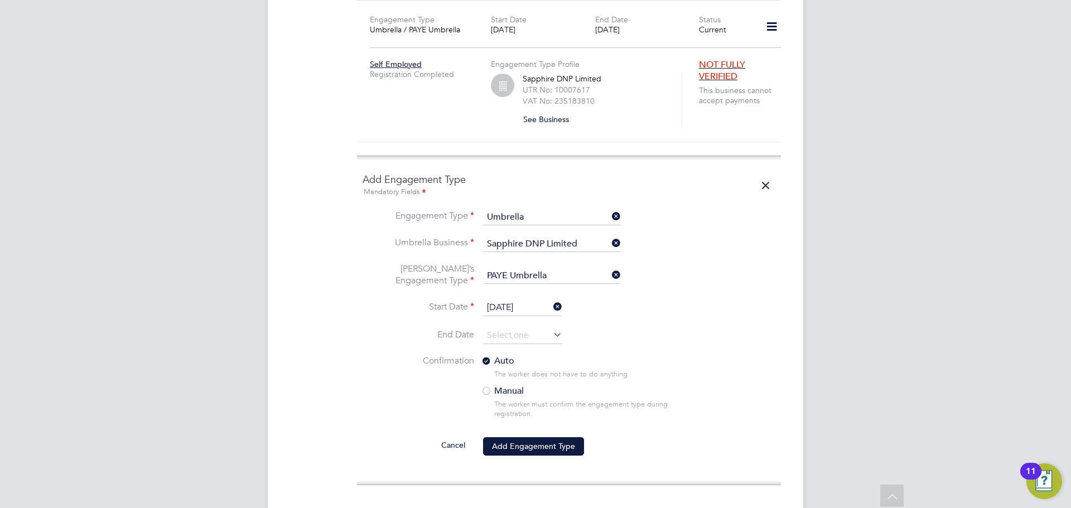
scroll to position [917, 0]
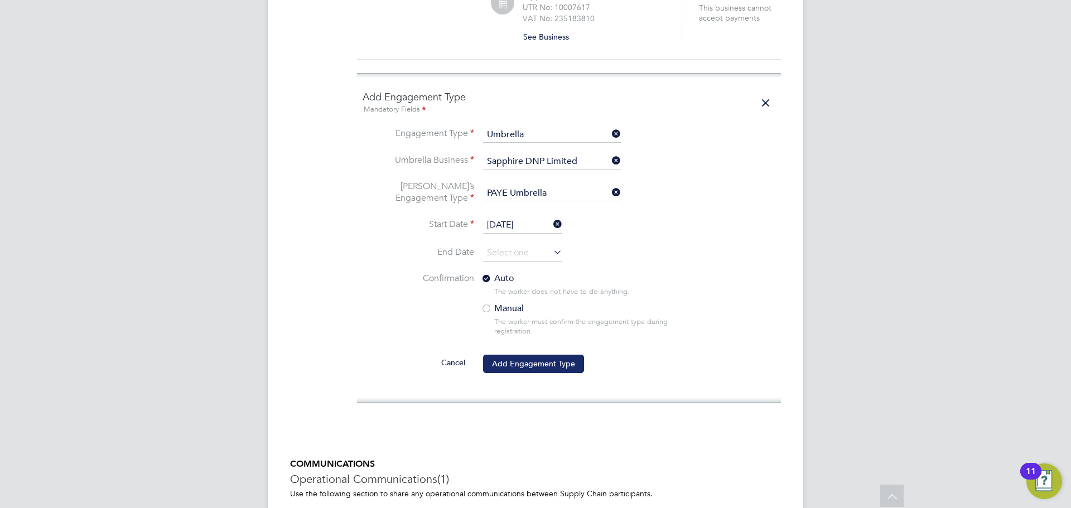
click at [555, 355] on button "Add Engagement Type" at bounding box center [533, 364] width 101 height 18
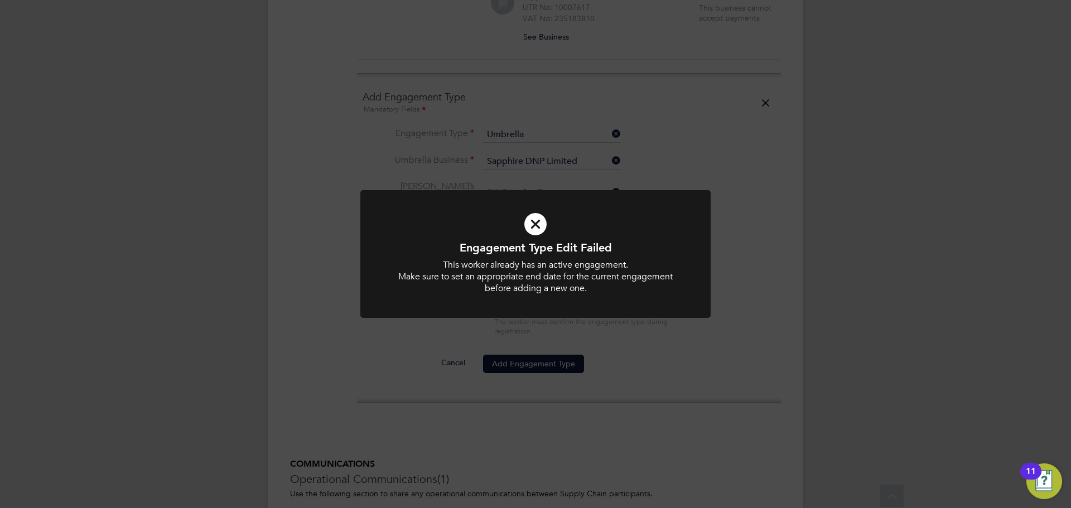
click at [683, 153] on div "Engagement Type Edit Failed This worker already has an active engagement. Make …" at bounding box center [535, 254] width 1071 height 508
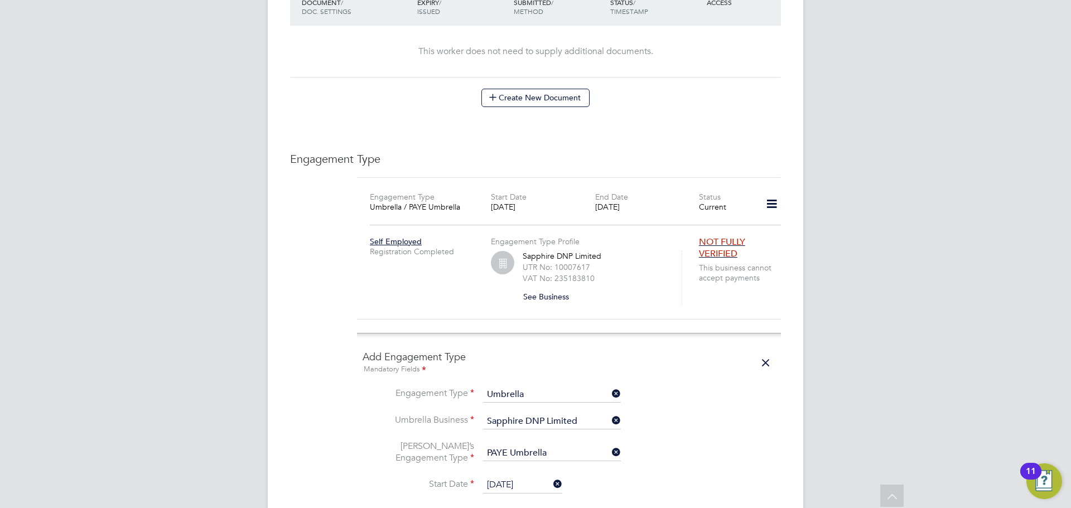
scroll to position [656, 0]
click at [764, 193] on icon at bounding box center [772, 205] width 20 height 26
click at [760, 351] on icon at bounding box center [766, 364] width 20 height 26
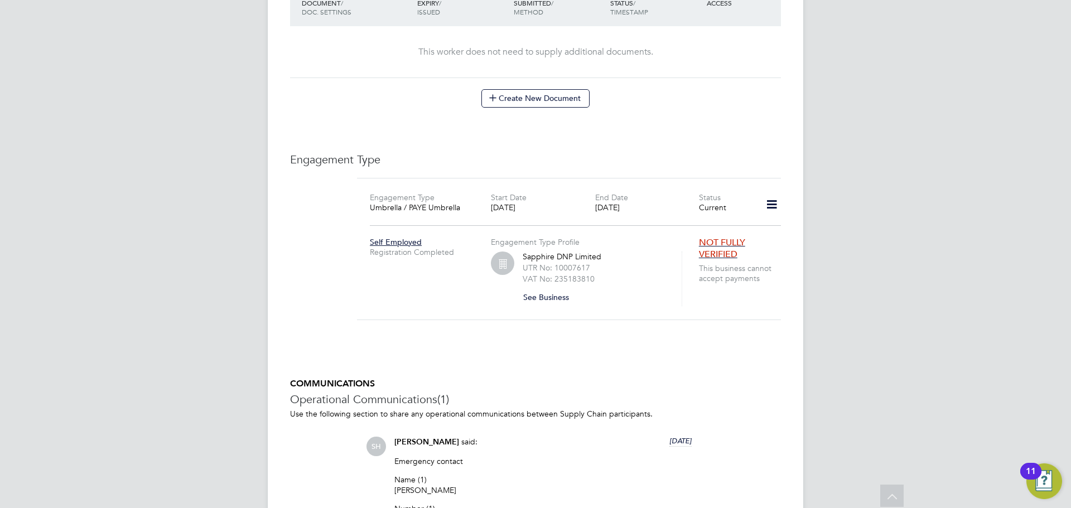
click at [769, 192] on icon at bounding box center [772, 205] width 20 height 26
click at [704, 226] on li "Edit Engagement Type" at bounding box center [714, 226] width 128 height 16
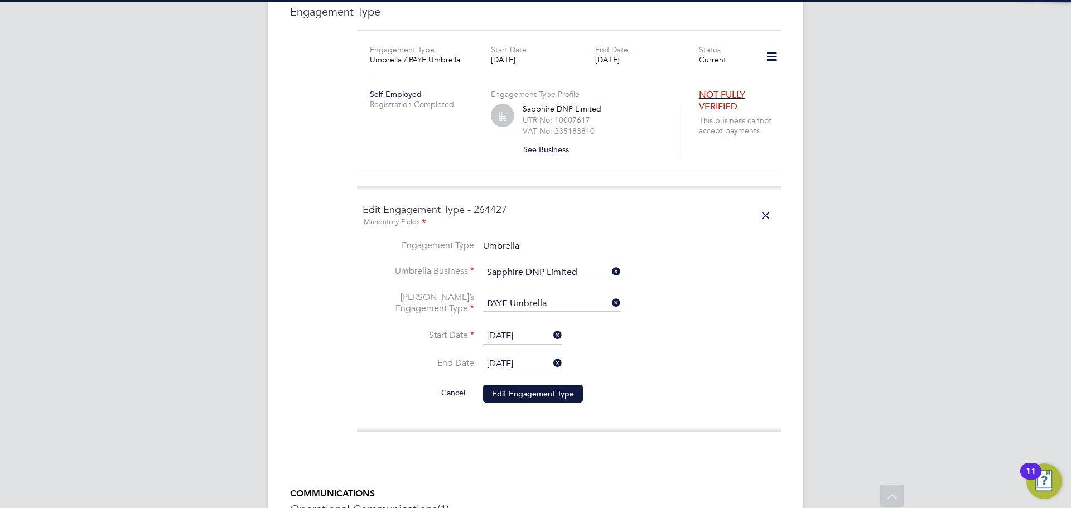
scroll to position [805, 0]
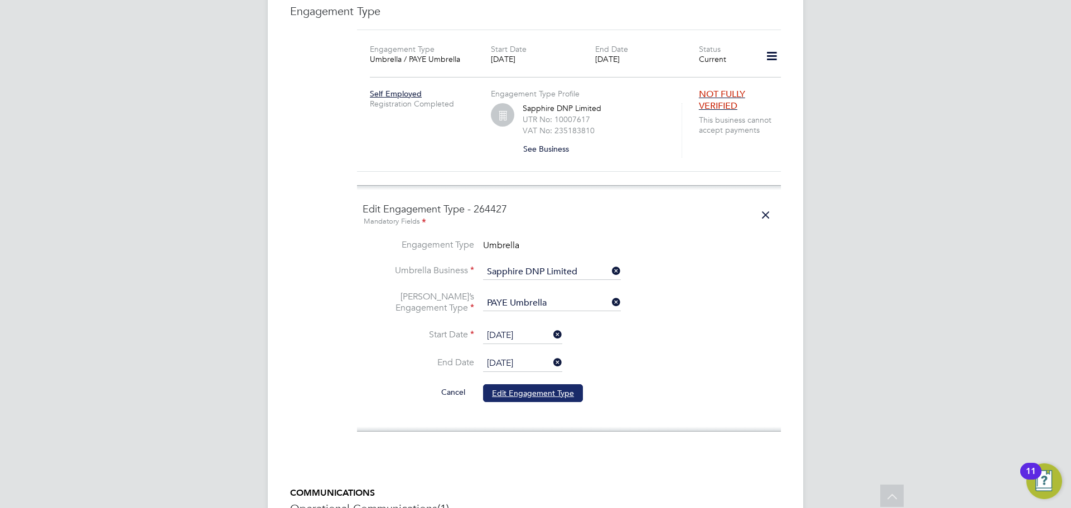
click at [552, 390] on button "Edit Engagement Type" at bounding box center [533, 393] width 100 height 18
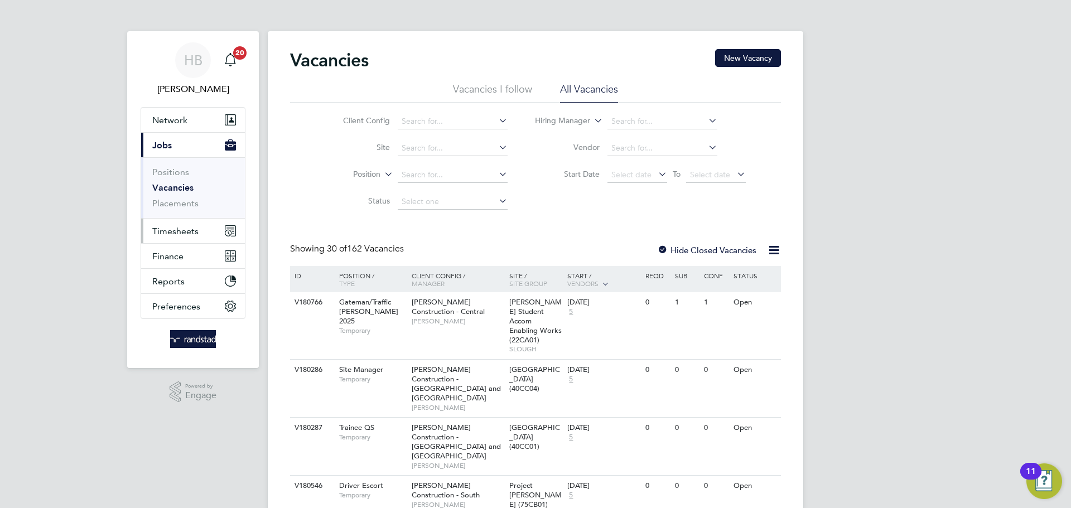
click at [193, 230] on span "Timesheets" at bounding box center [175, 231] width 46 height 11
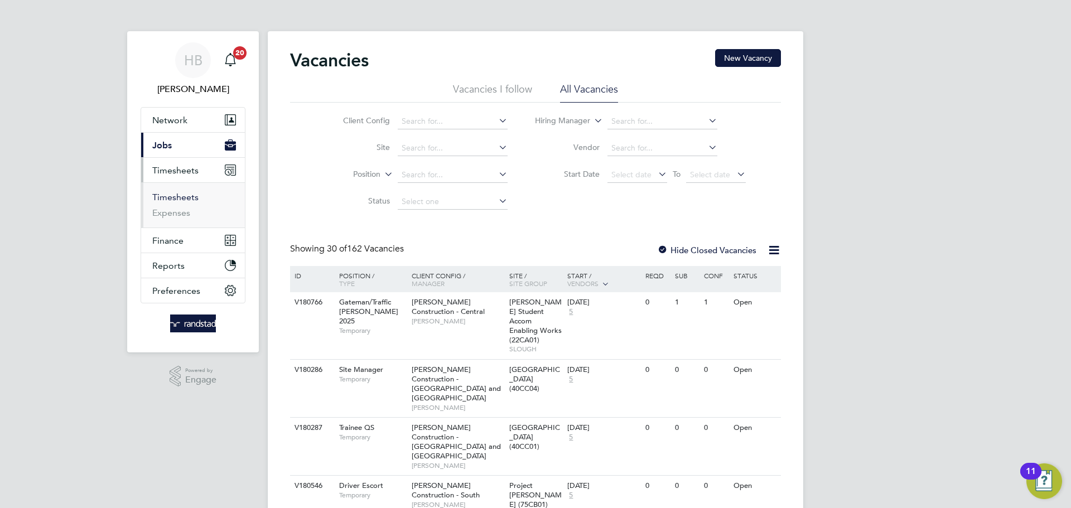
click at [181, 197] on link "Timesheets" at bounding box center [175, 197] width 46 height 11
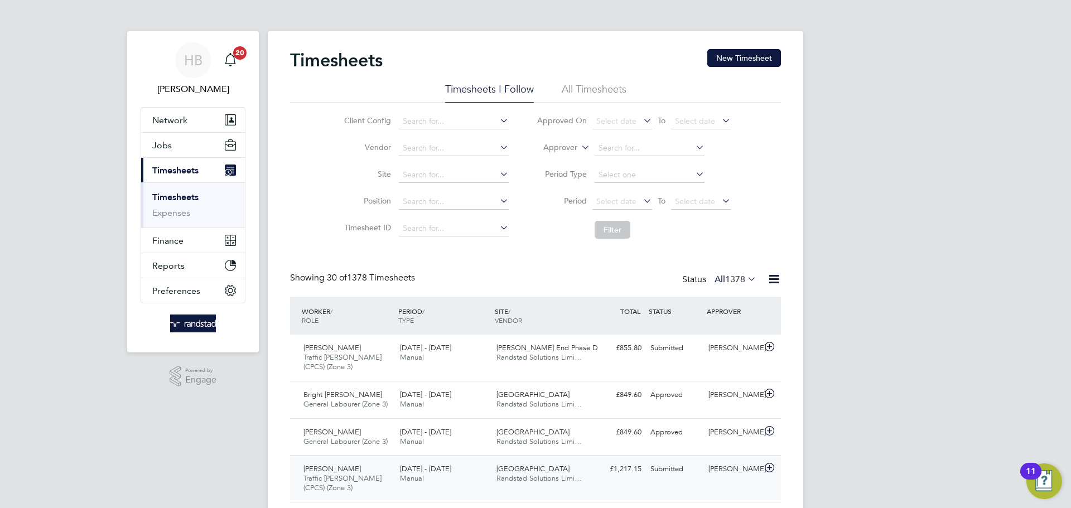
click at [405, 477] on span "Manual" at bounding box center [412, 478] width 24 height 9
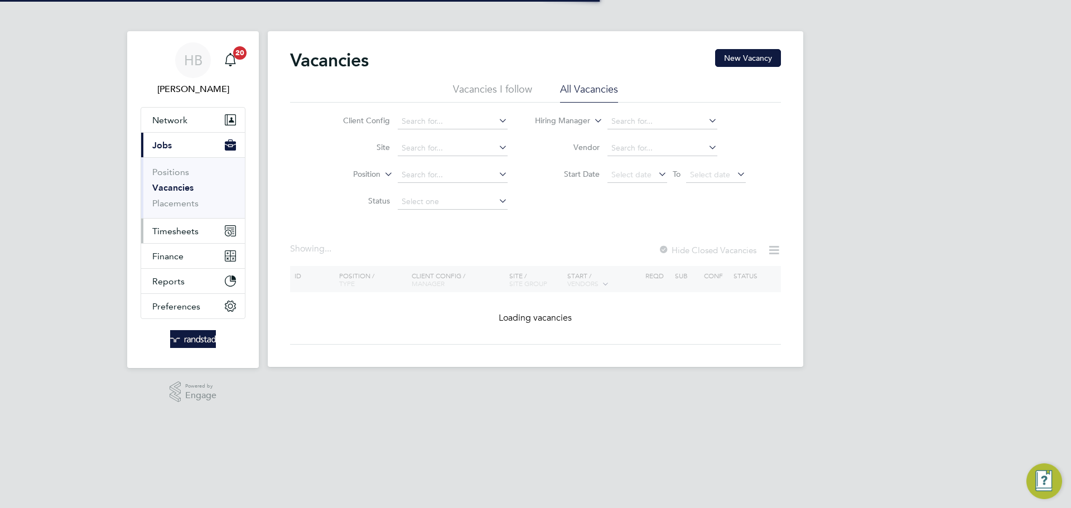
click at [184, 236] on span "Timesheets" at bounding box center [175, 231] width 46 height 11
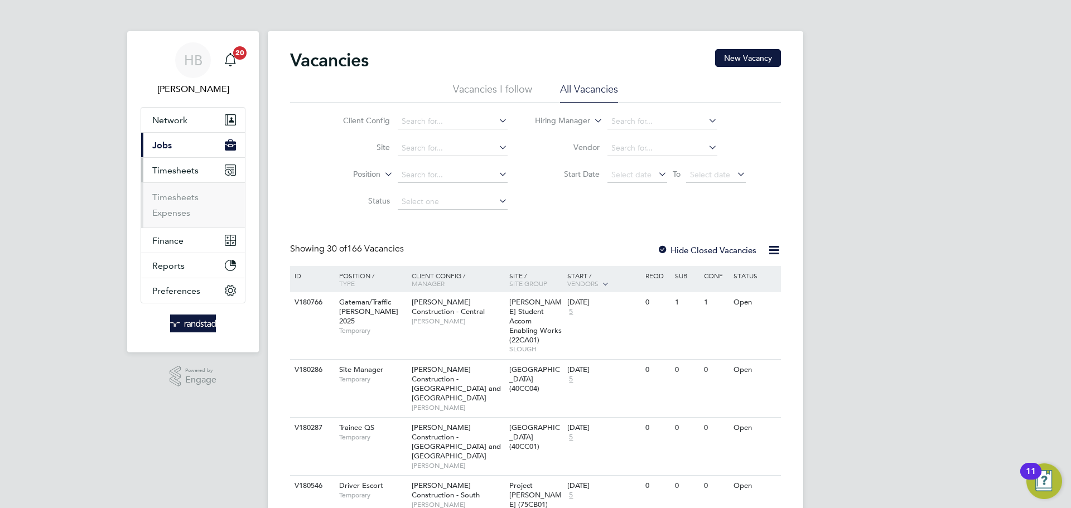
click at [164, 143] on span "Jobs" at bounding box center [162, 145] width 20 height 11
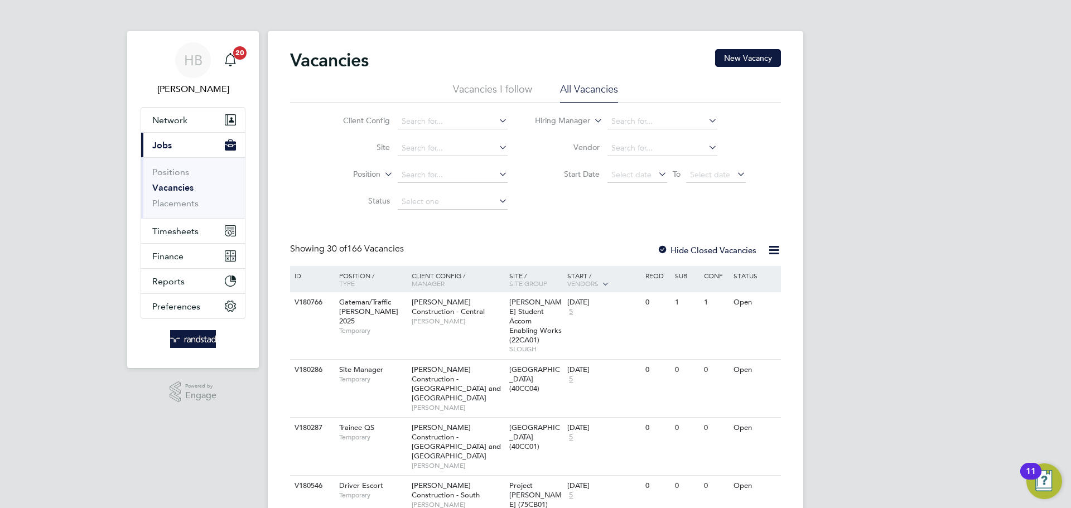
click at [172, 189] on link "Vacancies" at bounding box center [172, 187] width 41 height 11
click at [420, 145] on input at bounding box center [453, 149] width 110 height 16
type input "N&O"
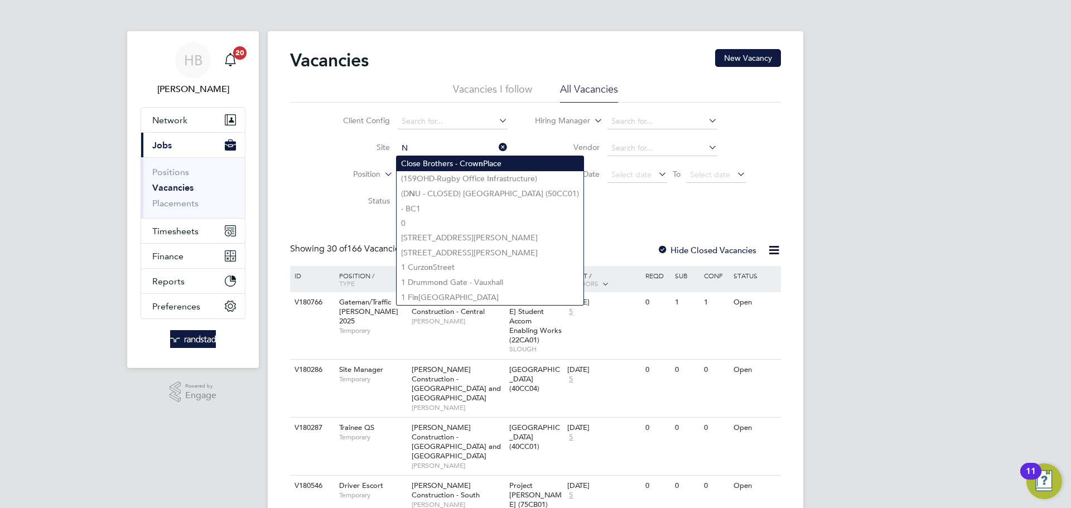
type input "Close Brothers - Crown Place"
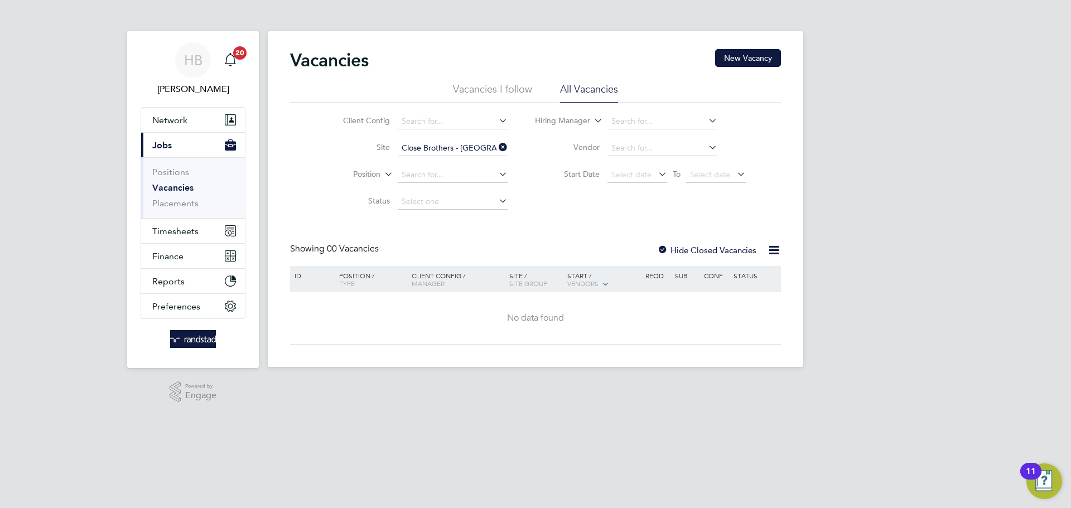
click at [497, 148] on icon at bounding box center [497, 148] width 0 height 16
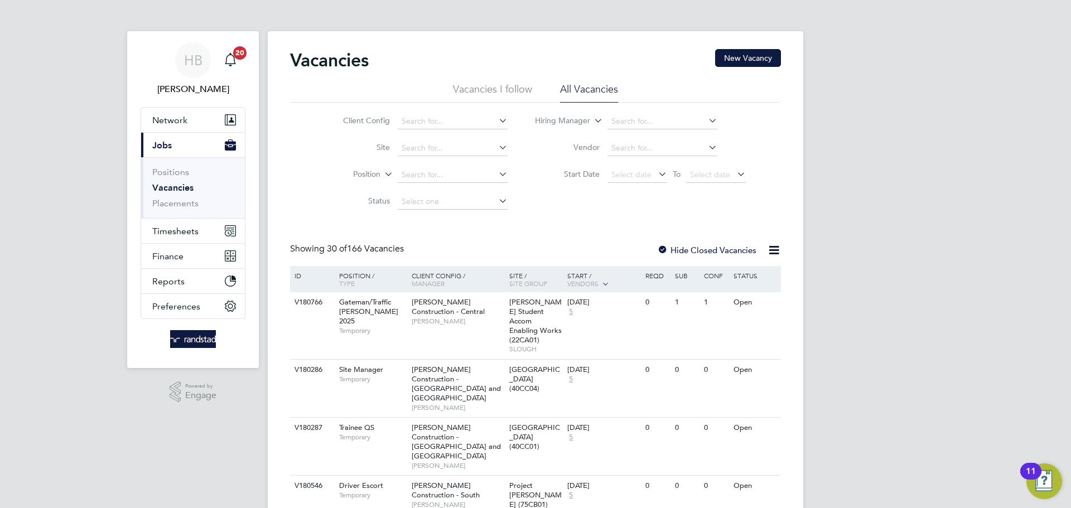
click at [507, 85] on li "Vacancies I follow" at bounding box center [492, 93] width 79 height 20
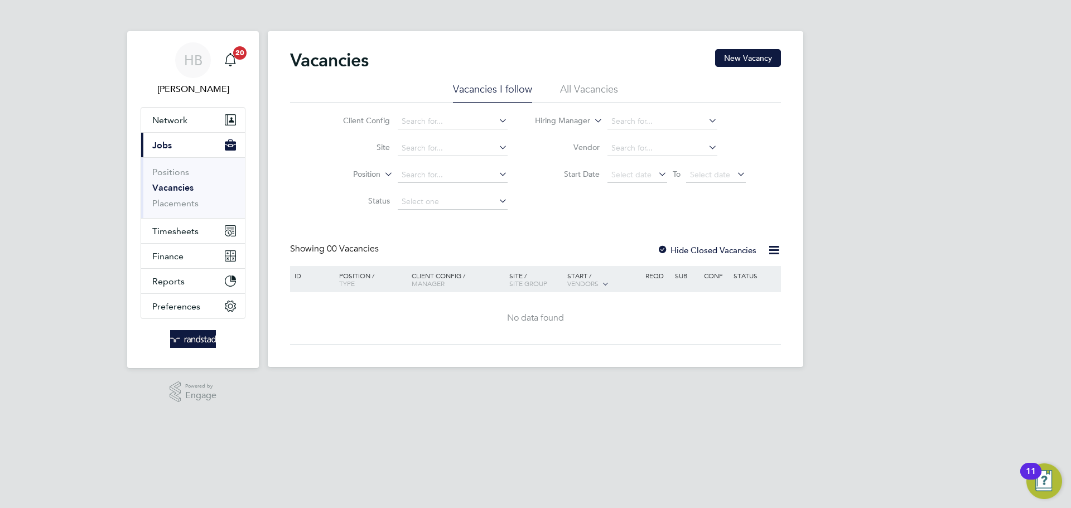
click at [662, 246] on div at bounding box center [662, 251] width 11 height 11
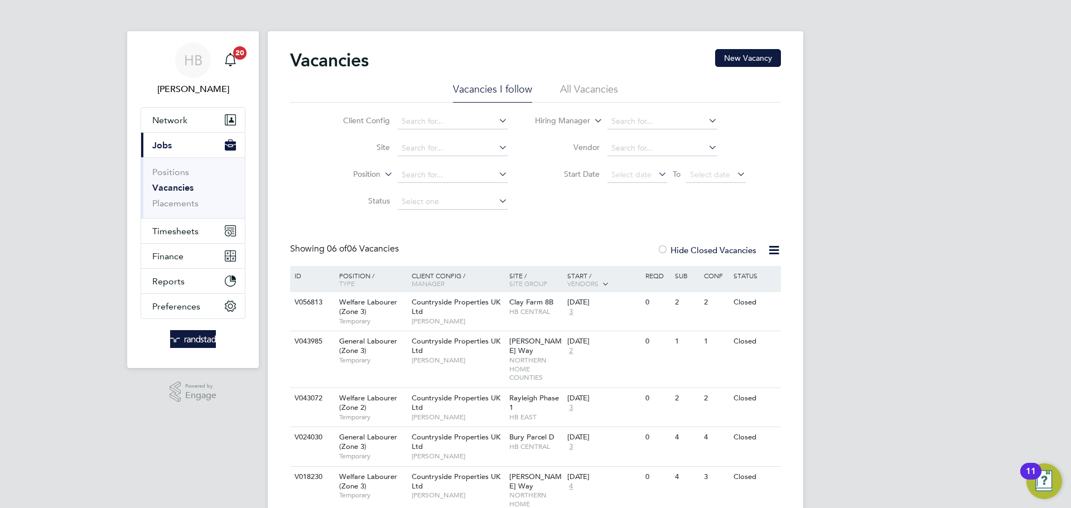
click at [598, 92] on li "All Vacancies" at bounding box center [589, 93] width 58 height 20
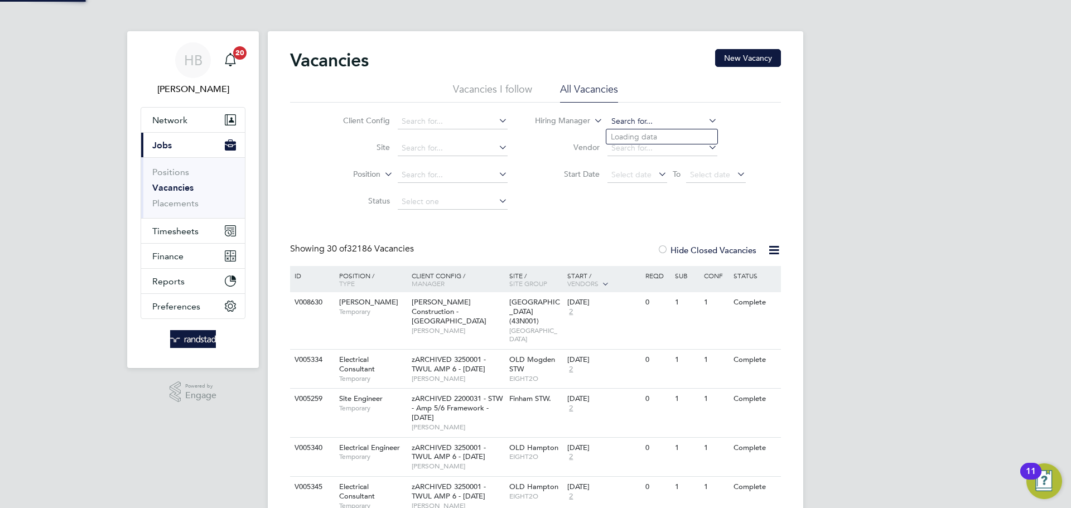
click at [624, 123] on input at bounding box center [663, 122] width 110 height 16
type input "k"
type input "jake"
click at [438, 141] on input at bounding box center [453, 149] width 110 height 16
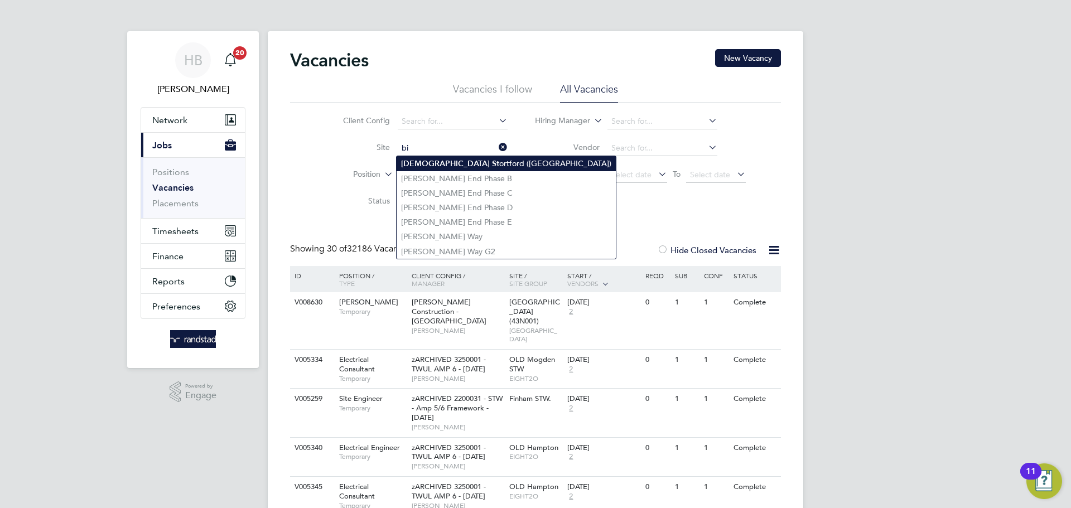
type input "b"
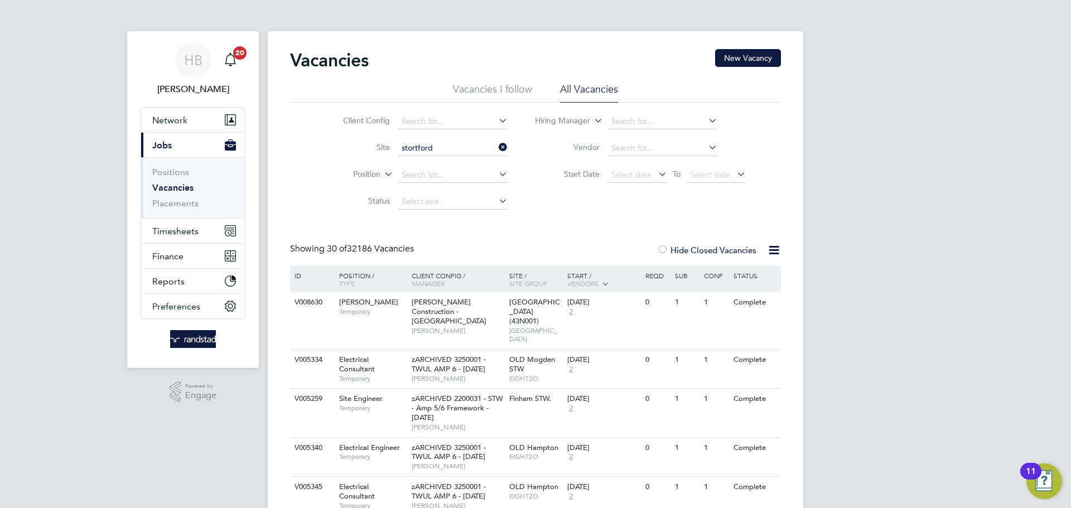
click at [488, 162] on b "Stortford" at bounding box center [528, 163] width 81 height 9
type input "[GEOGRAPHIC_DATA] ([GEOGRAPHIC_DATA])"
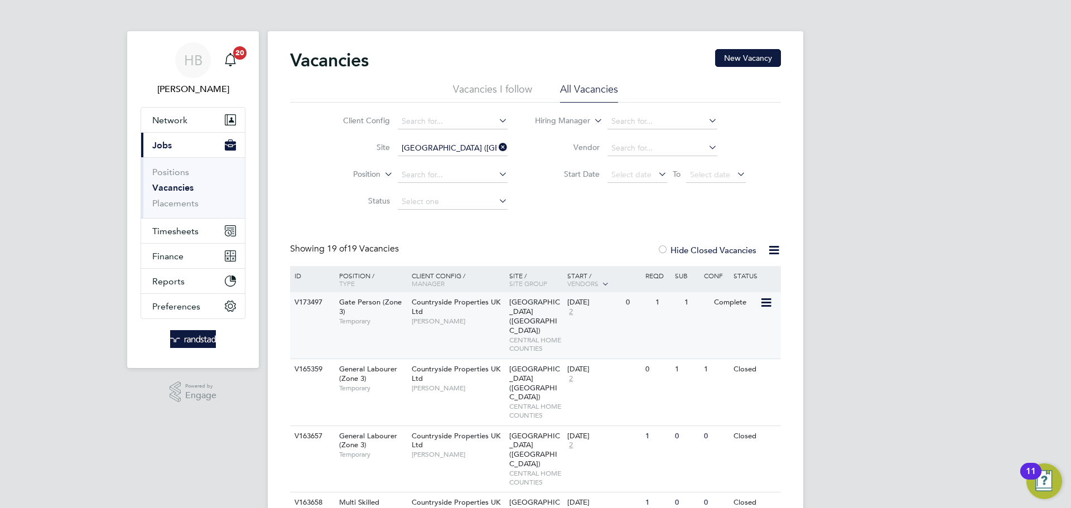
click at [497, 326] on div "Countryside Properties UK Ltd Jake Harvey" at bounding box center [458, 311] width 98 height 39
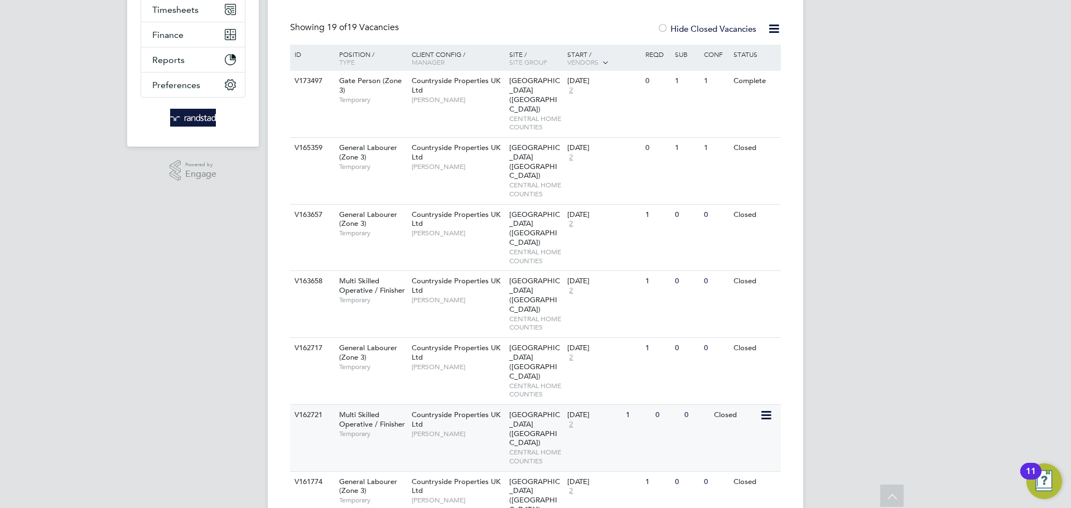
scroll to position [242, 0]
